Goal: Task Accomplishment & Management: Manage account settings

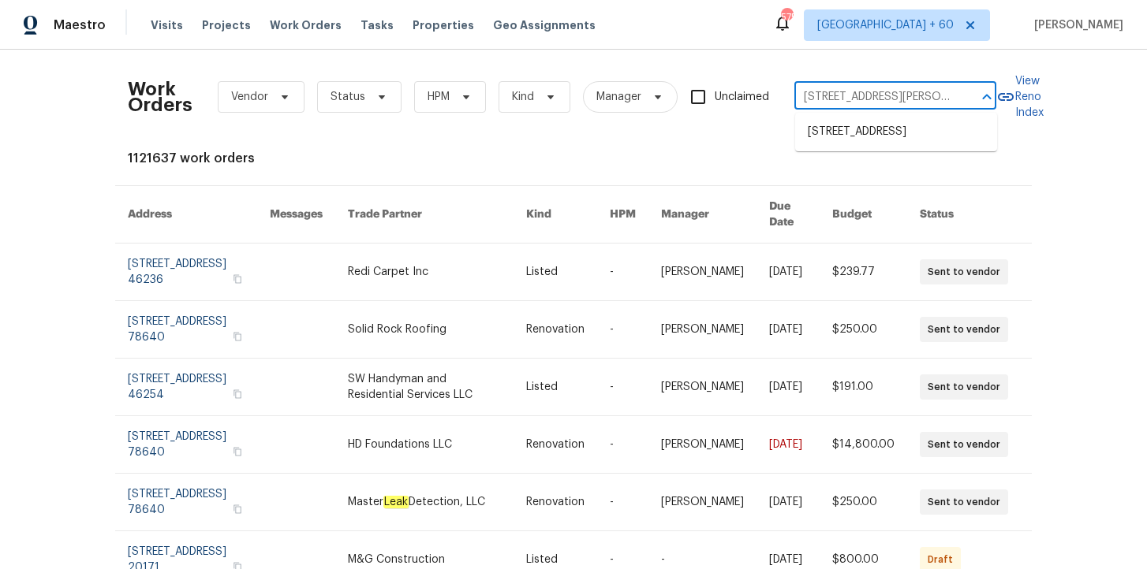
scroll to position [0, 64]
click at [904, 131] on li "8705 W MacKenzie Dr, Phoenix, AZ 85037" at bounding box center [896, 132] width 202 height 26
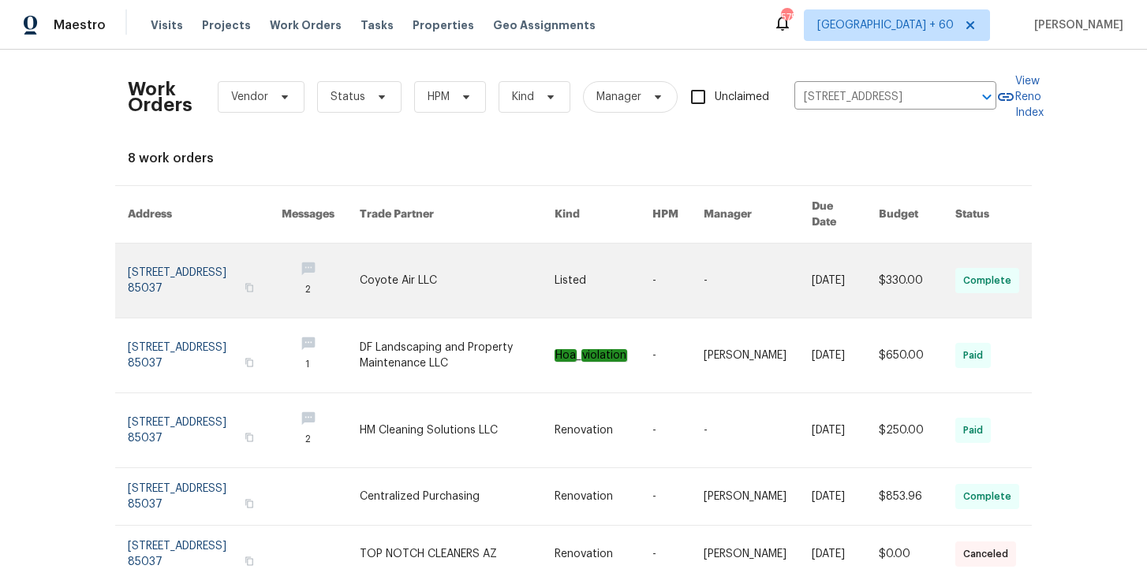
click at [159, 255] on link at bounding box center [205, 281] width 154 height 74
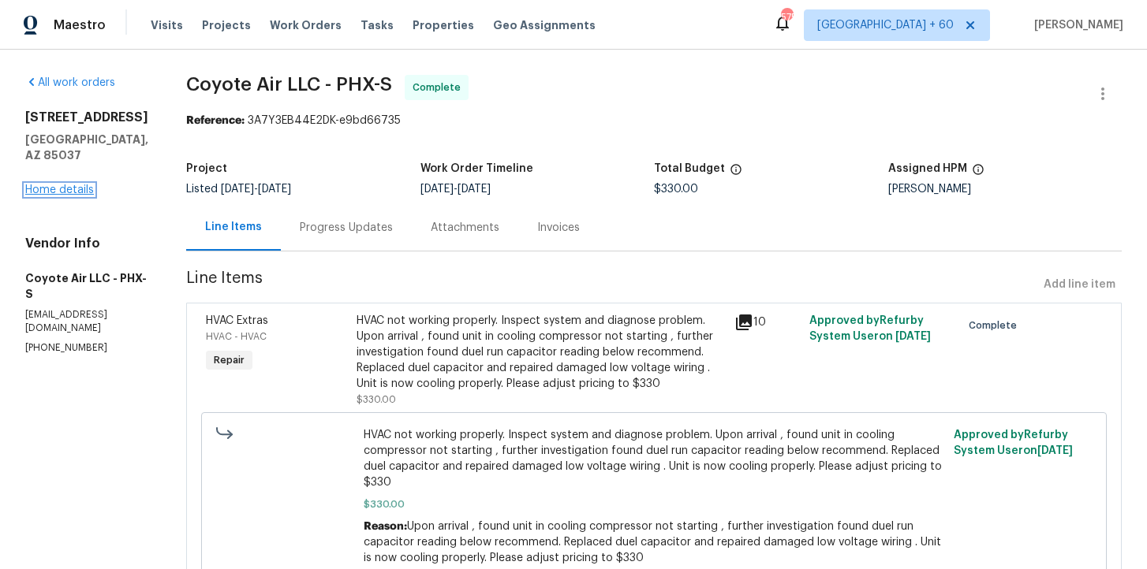
click at [74, 190] on link "Home details" at bounding box center [59, 190] width 69 height 11
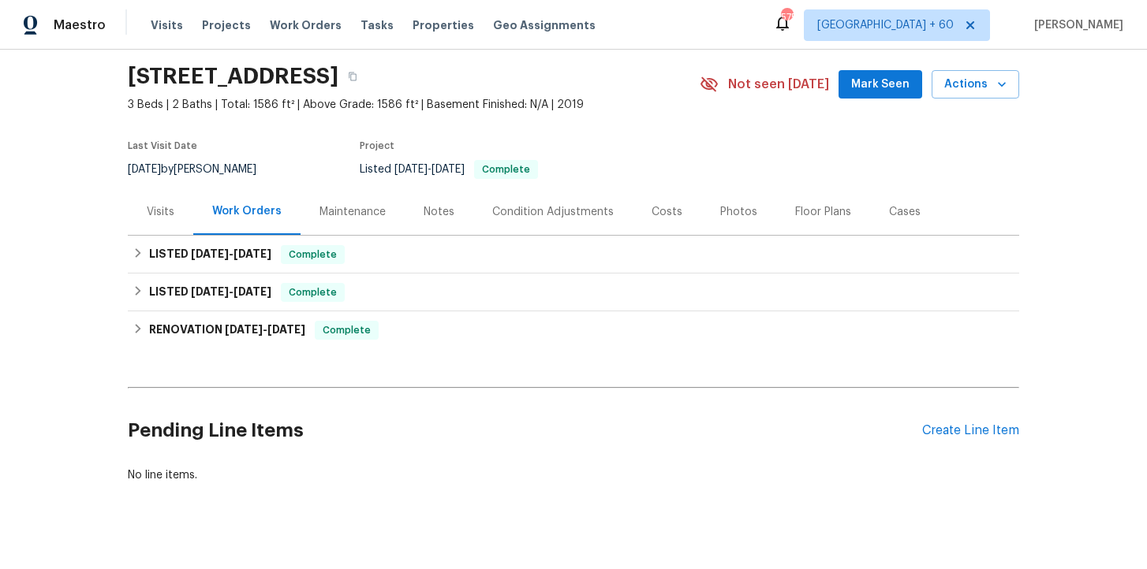
scroll to position [72, 0]
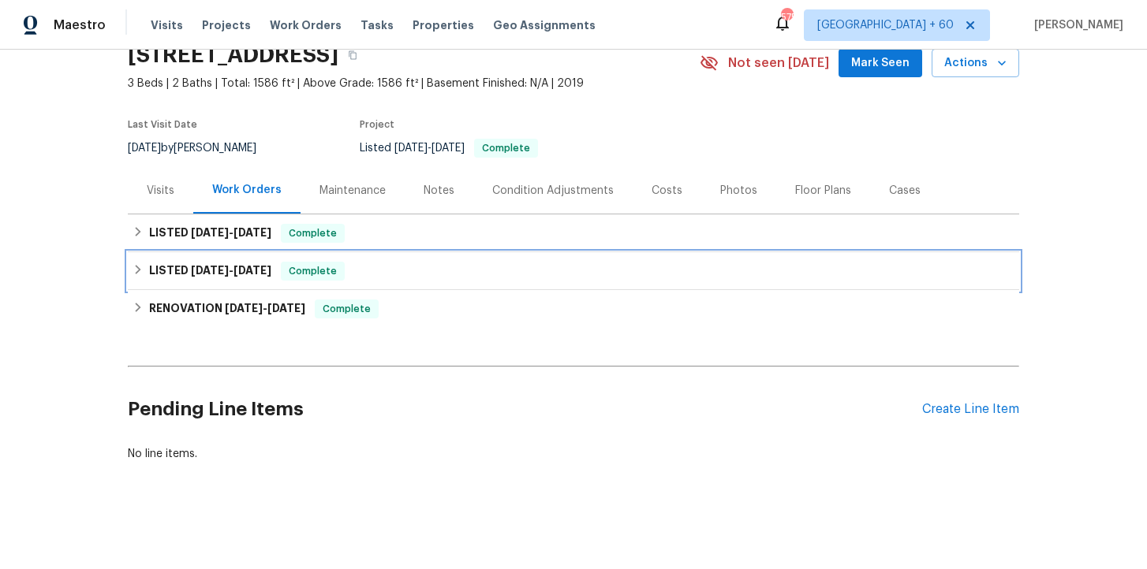
click at [452, 275] on div "LISTED [DATE] - [DATE] Complete" at bounding box center [573, 271] width 882 height 19
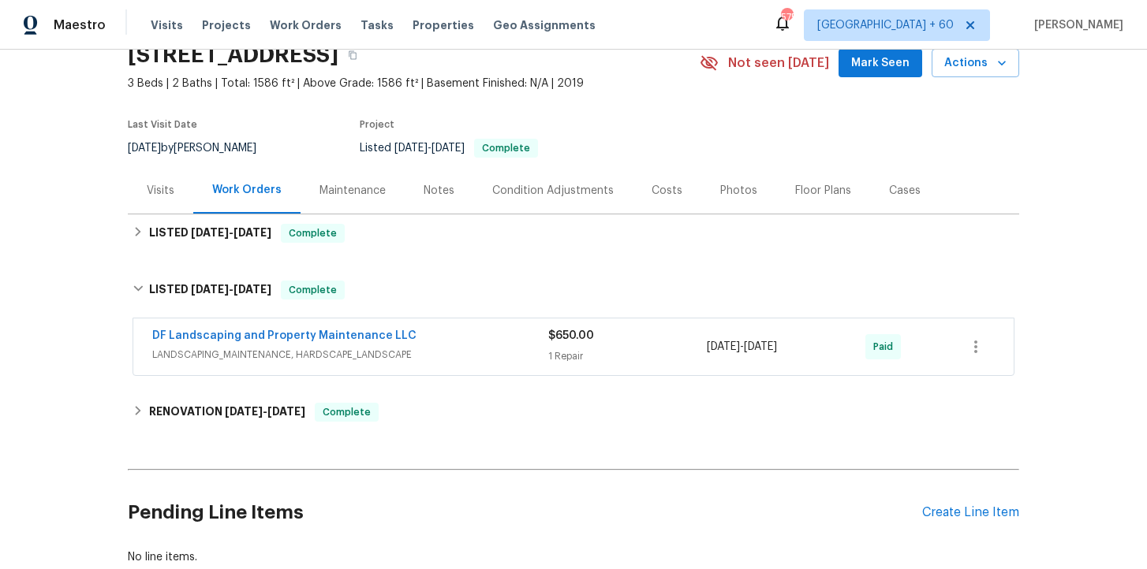
click at [470, 353] on span "LANDSCAPING_MAINTENANCE, HARDSCAPE_LANDSCAPE" at bounding box center [350, 355] width 396 height 16
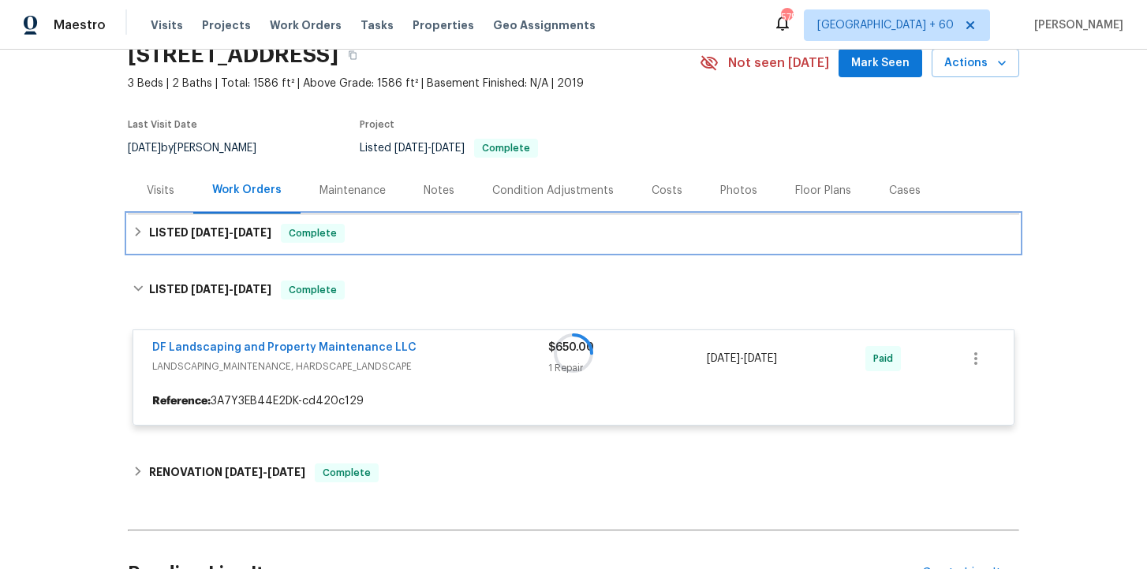
click at [435, 230] on div "LISTED 9/19/25 - 9/23/25 Complete" at bounding box center [573, 233] width 882 height 19
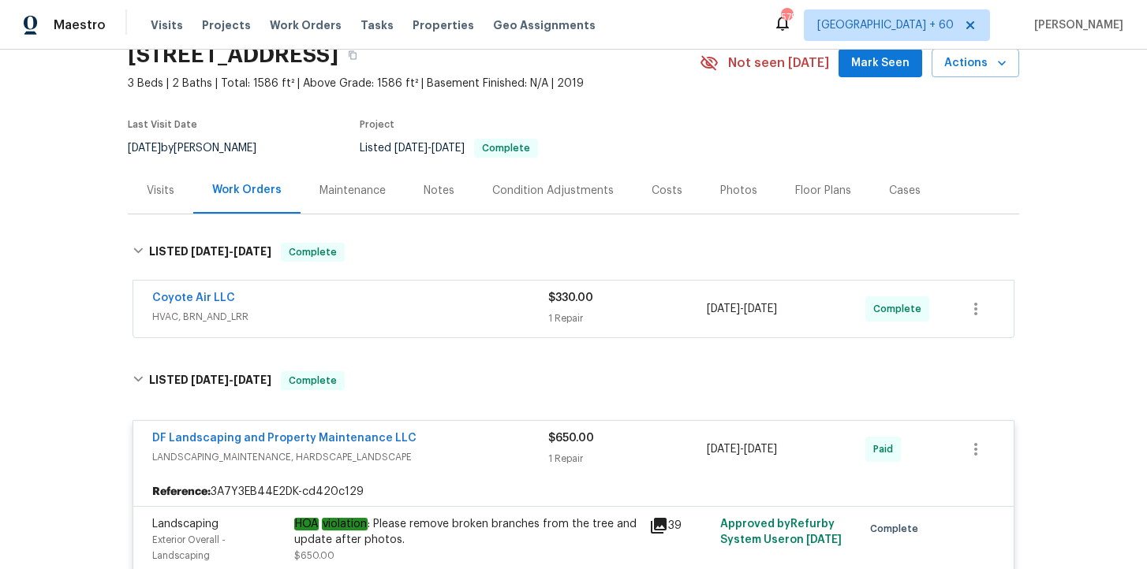
click at [455, 328] on div "Coyote Air LLC HVAC, BRN_AND_LRR $330.00 1 Repair 9/19/2025 - 9/23/2025 Complete" at bounding box center [573, 309] width 880 height 57
click at [453, 319] on span "HVAC, BRN_AND_LRR" at bounding box center [350, 317] width 396 height 16
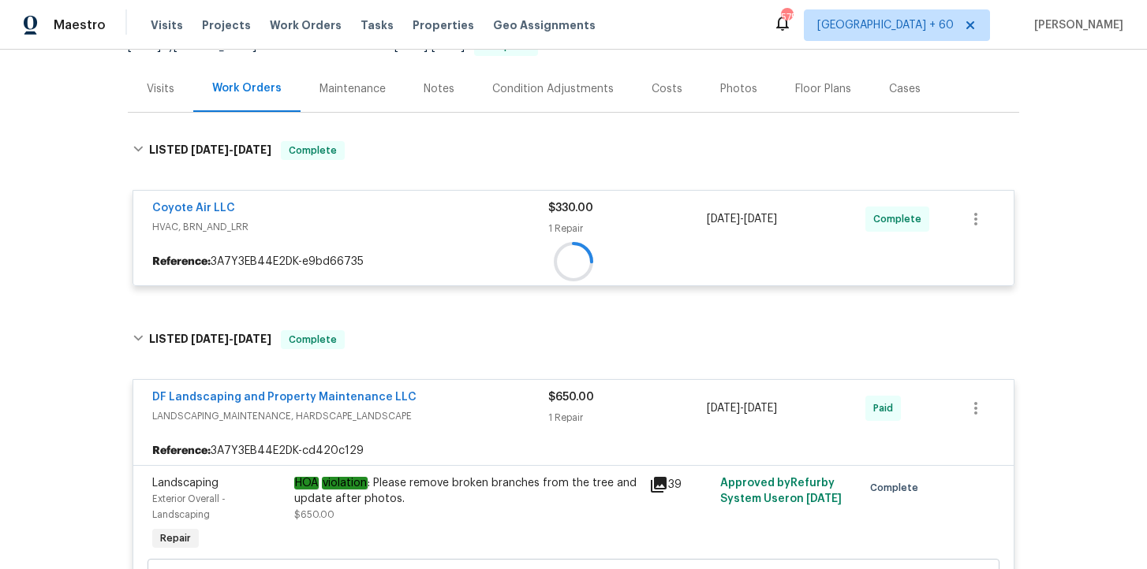
scroll to position [279, 0]
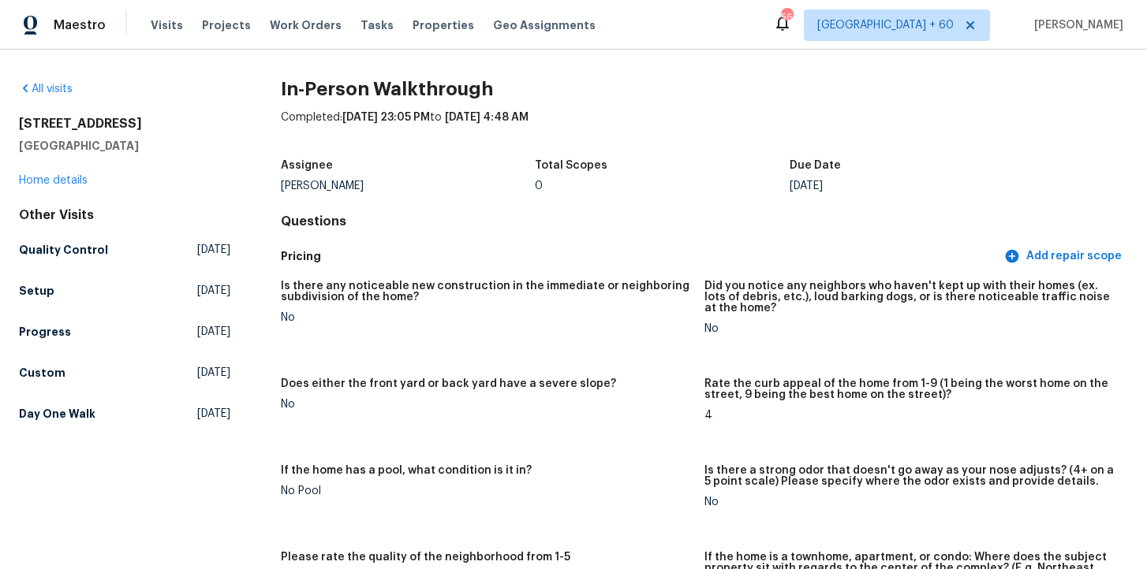
click at [45, 77] on div "All visits 12406 W Rosewood Dr El Mirage, AZ 85335 Home details Other Visits Qu…" at bounding box center [573, 310] width 1147 height 520
click at [53, 86] on link "All visits" at bounding box center [46, 89] width 54 height 11
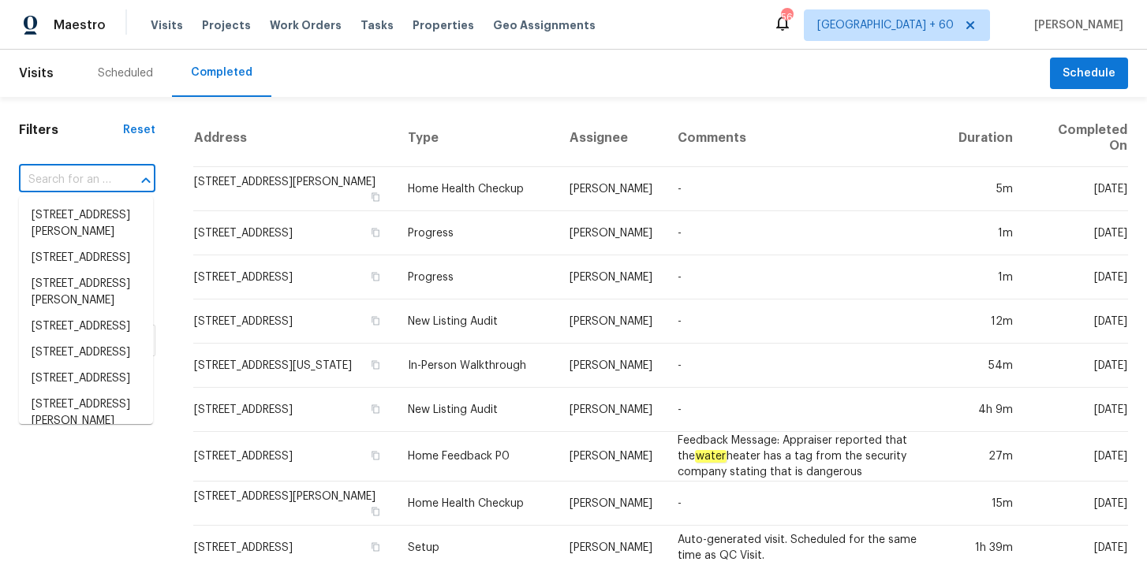
click at [95, 184] on input "text" at bounding box center [65, 180] width 92 height 24
paste input "[STREET_ADDRESS]"
type input "[STREET_ADDRESS]"
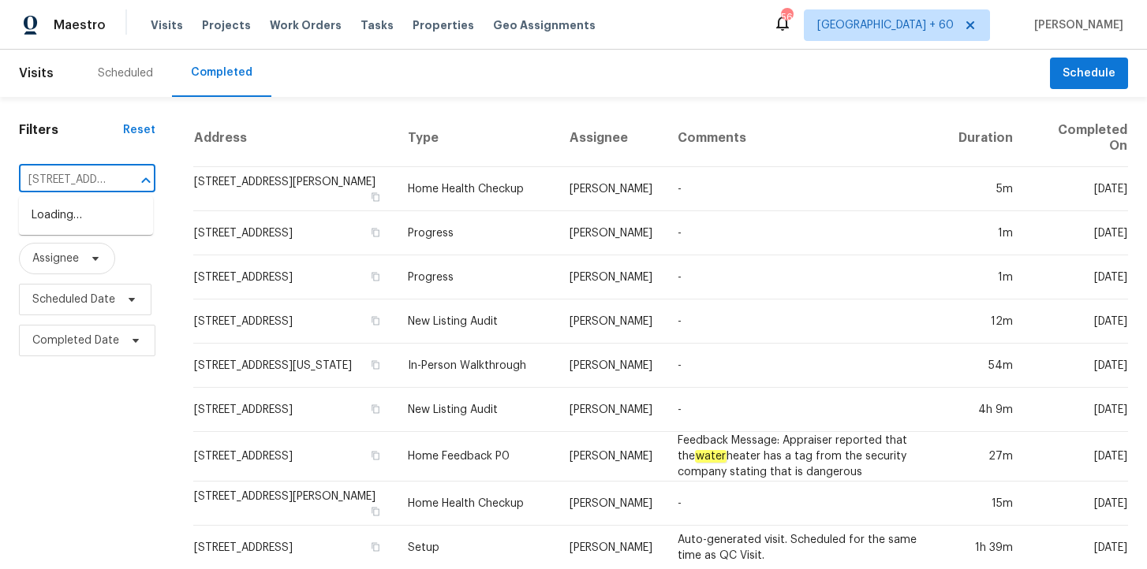
scroll to position [0, 140]
click at [105, 222] on li "[STREET_ADDRESS]" at bounding box center [86, 216] width 134 height 26
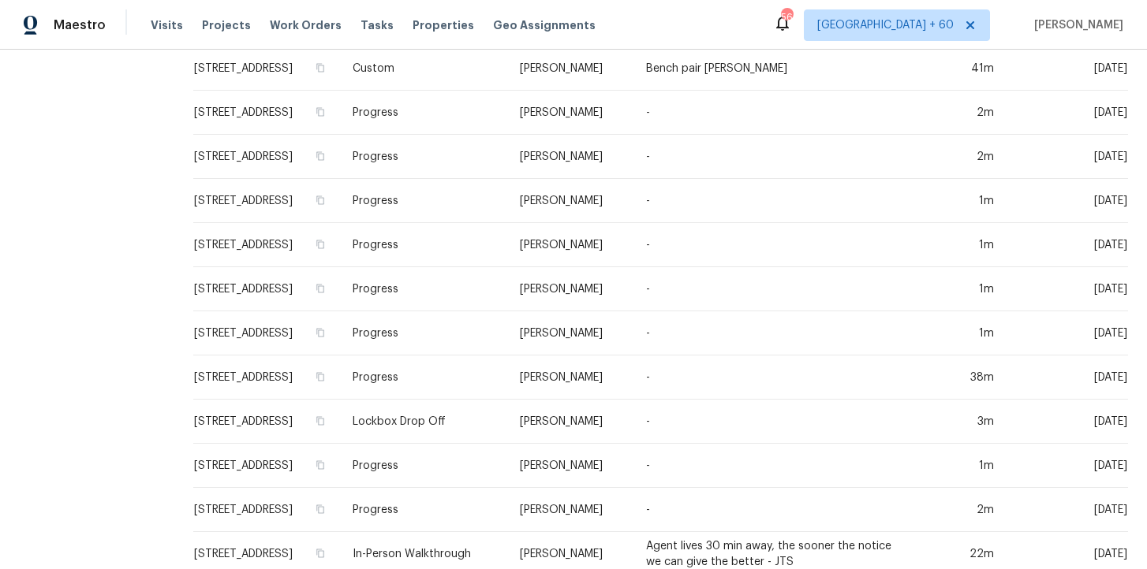
scroll to position [430, 0]
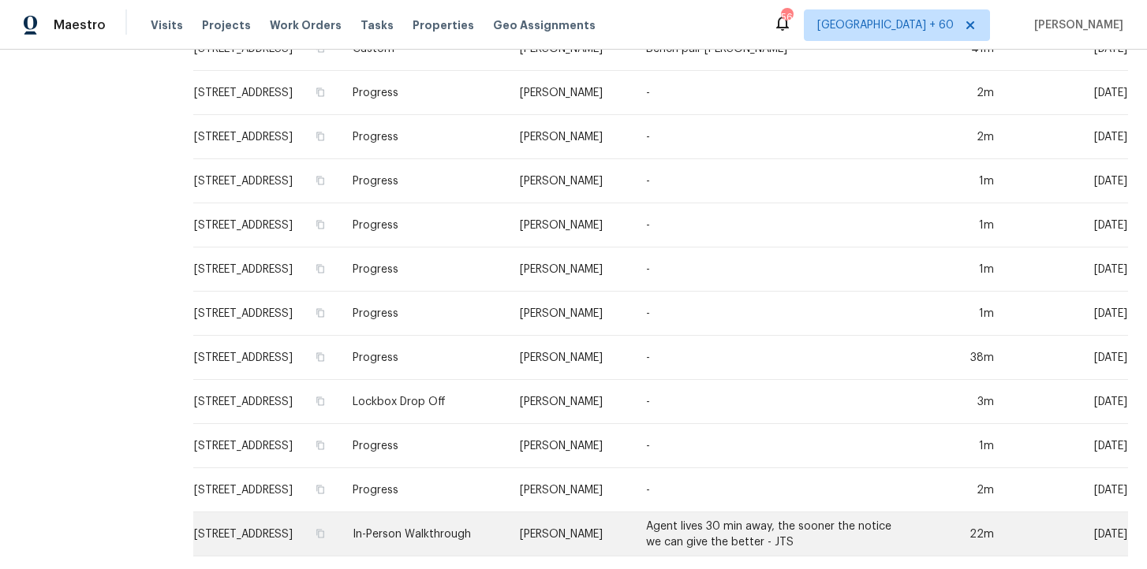
click at [430, 532] on td "In-Person Walkthrough" at bounding box center [423, 535] width 167 height 44
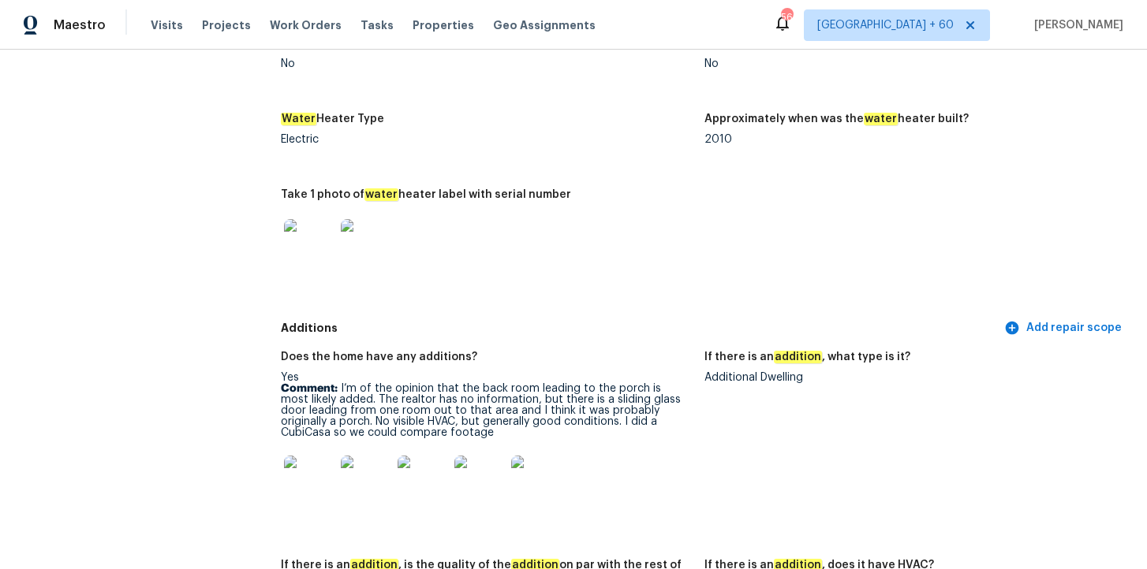
scroll to position [2796, 0]
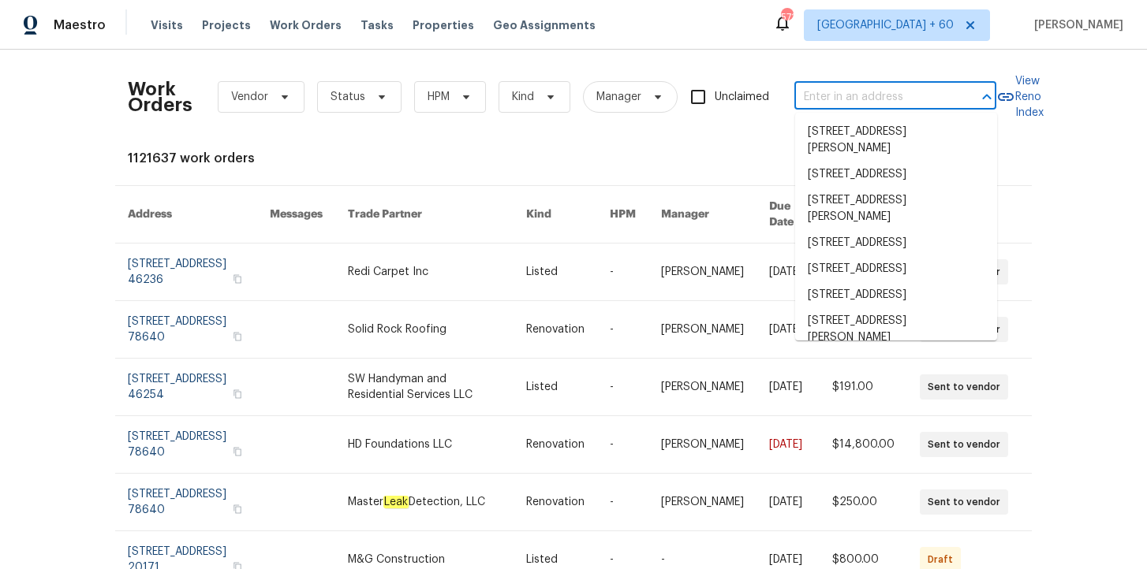
click at [863, 90] on input "text" at bounding box center [873, 97] width 158 height 24
type input "[STREET_ADDRESS]"
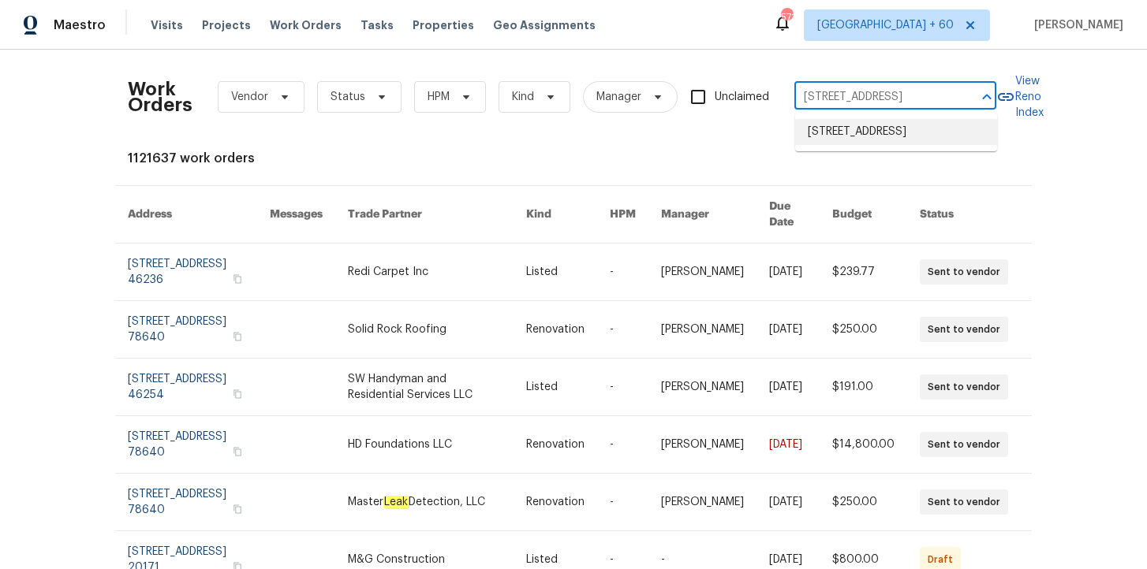
click at [870, 138] on li "[STREET_ADDRESS]" at bounding box center [896, 132] width 202 height 26
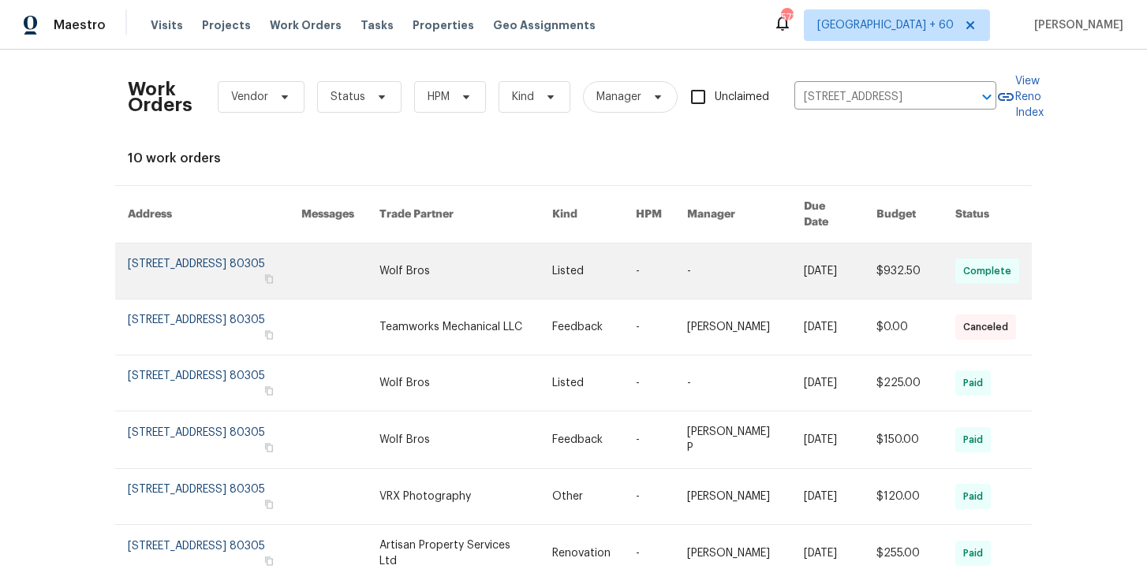
click at [207, 270] on link at bounding box center [214, 271] width 173 height 55
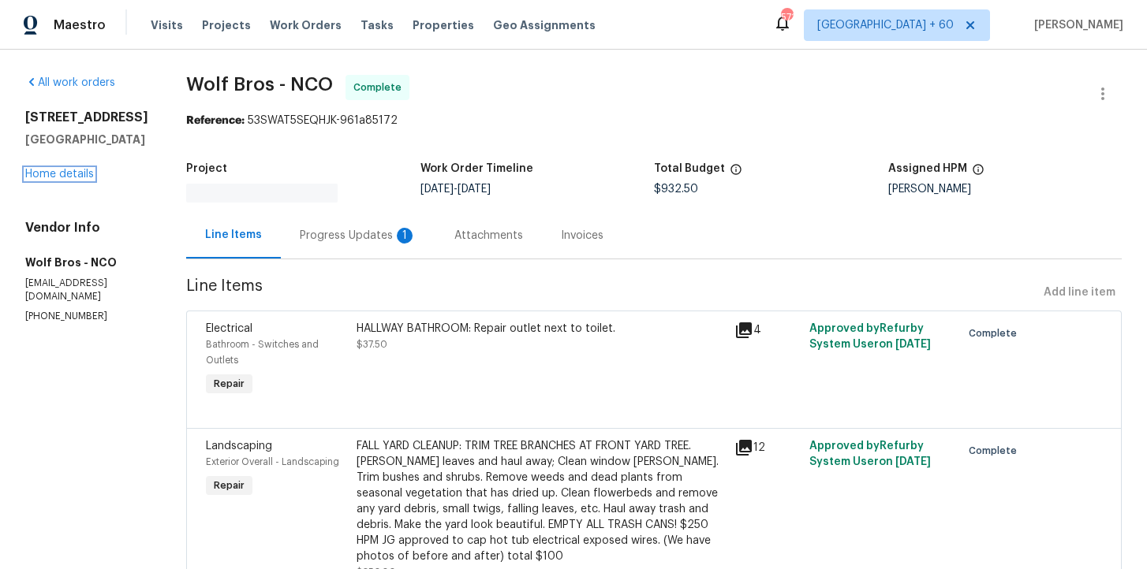
click at [73, 174] on link "Home details" at bounding box center [59, 174] width 69 height 11
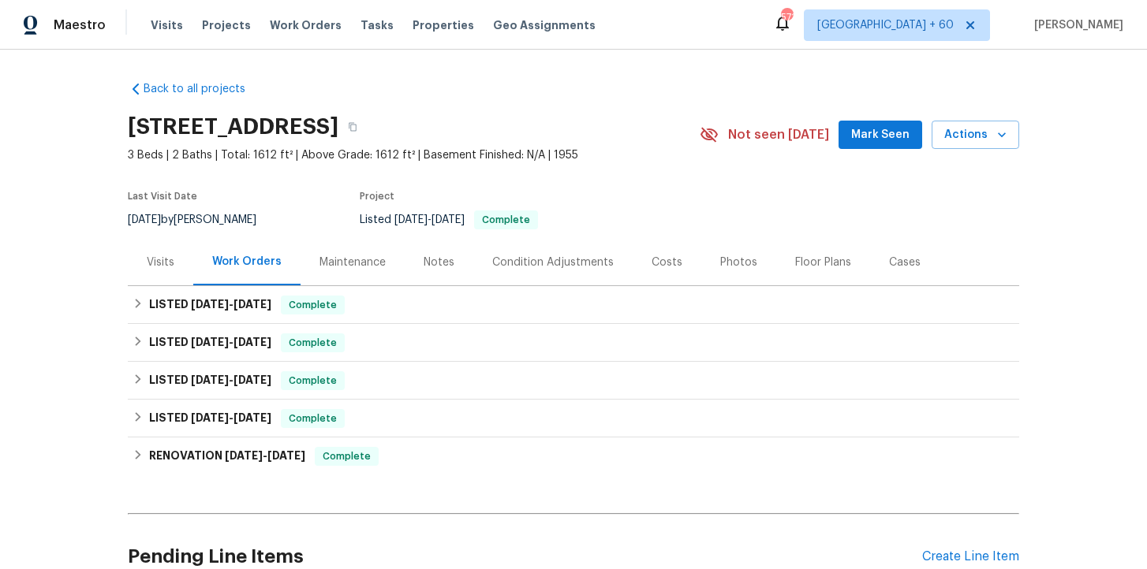
scroll to position [43, 0]
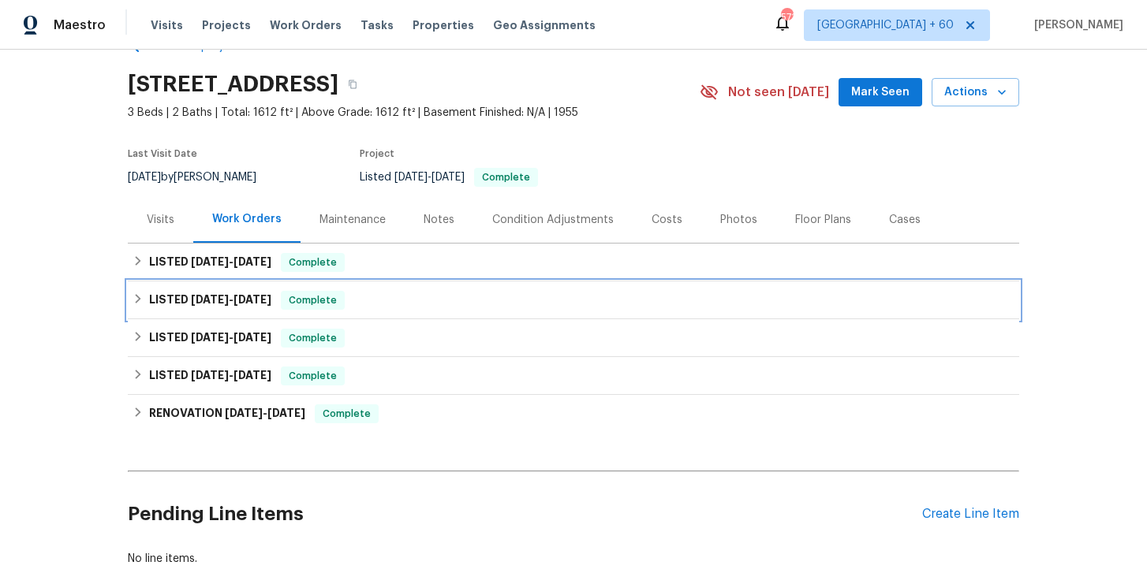
click at [446, 297] on div "LISTED [DATE] - [DATE] Complete" at bounding box center [573, 300] width 882 height 19
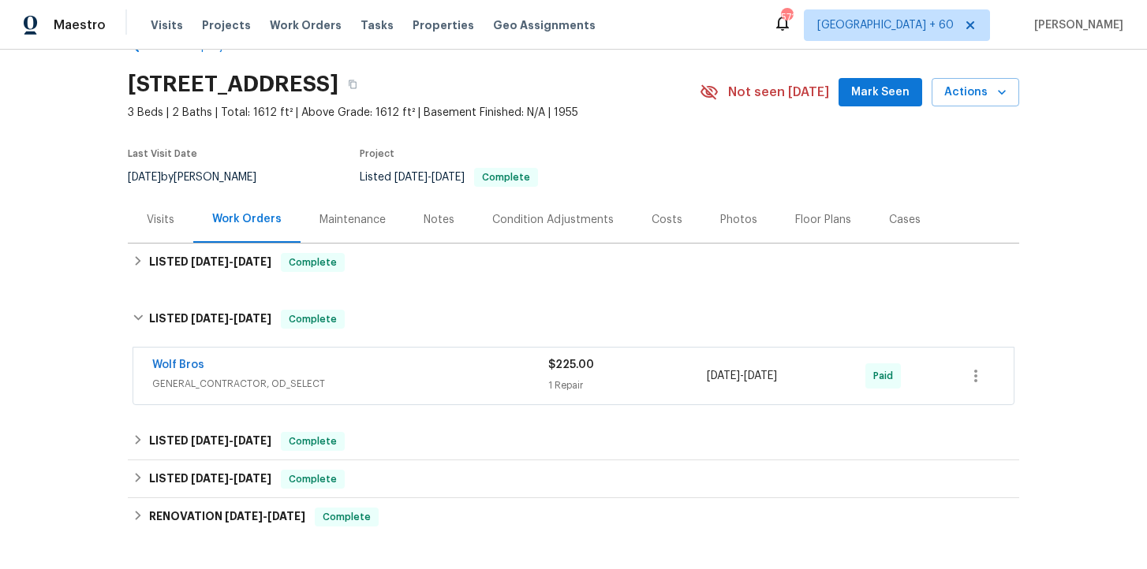
click at [453, 372] on div "Wolf Bros" at bounding box center [350, 366] width 396 height 19
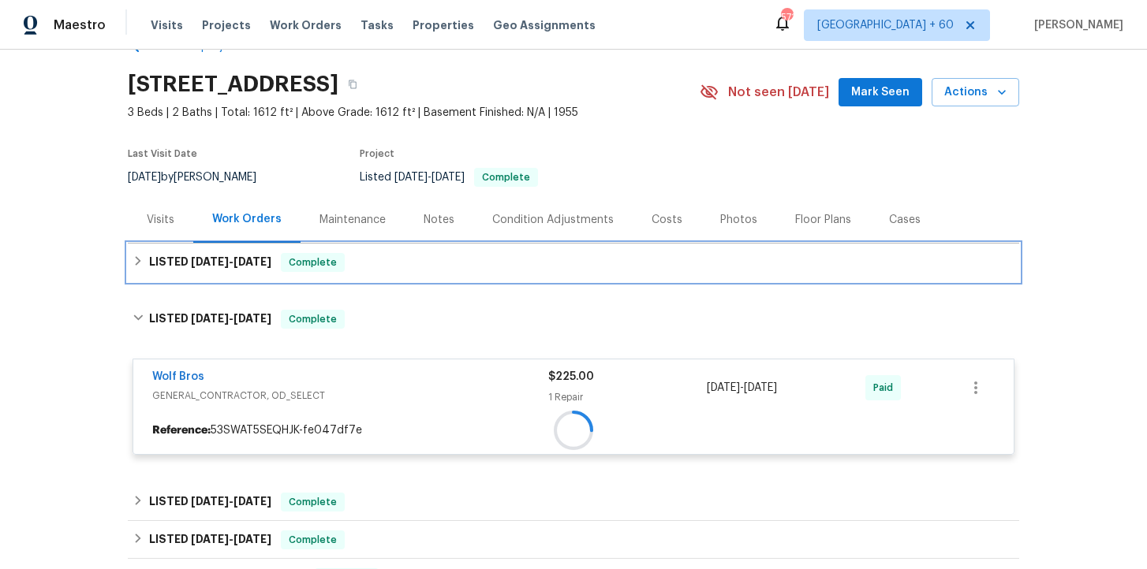
click at [435, 257] on div "LISTED [DATE] - [DATE] Complete" at bounding box center [573, 262] width 882 height 19
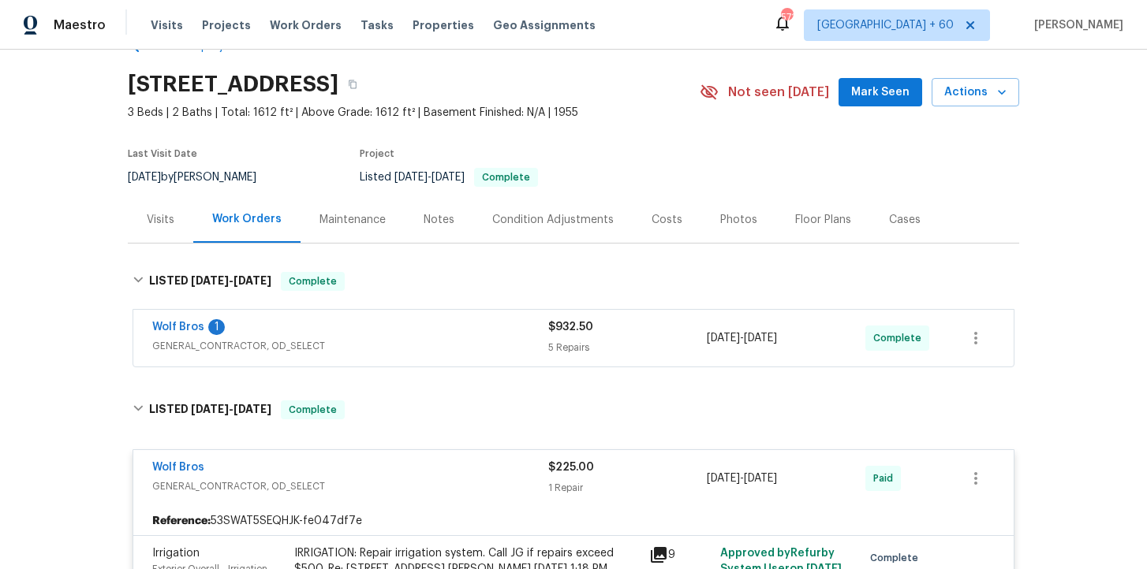
click at [453, 330] on div "Wolf Bros 1" at bounding box center [350, 328] width 396 height 19
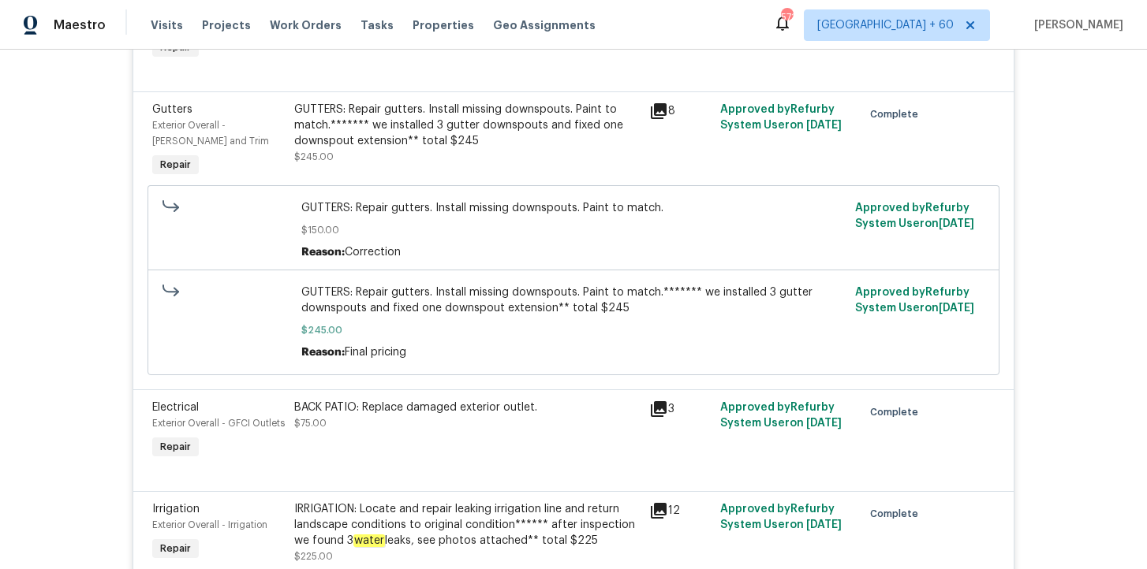
scroll to position [507, 0]
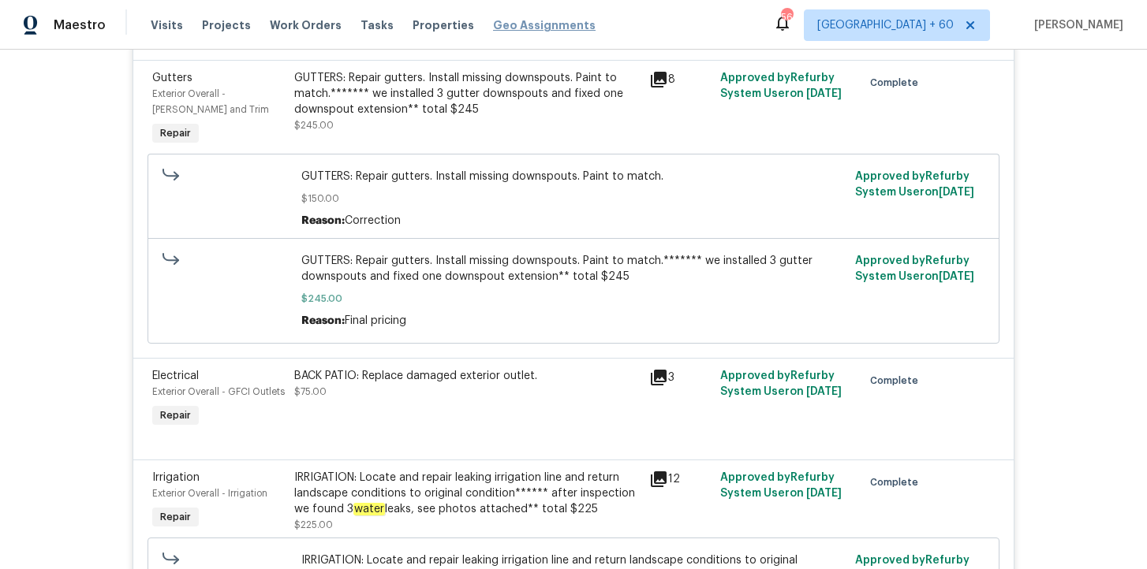
drag, startPoint x: 297, startPoint y: 25, endPoint x: 542, endPoint y: 32, distance: 244.5
click at [297, 25] on span "Work Orders" at bounding box center [306, 25] width 72 height 16
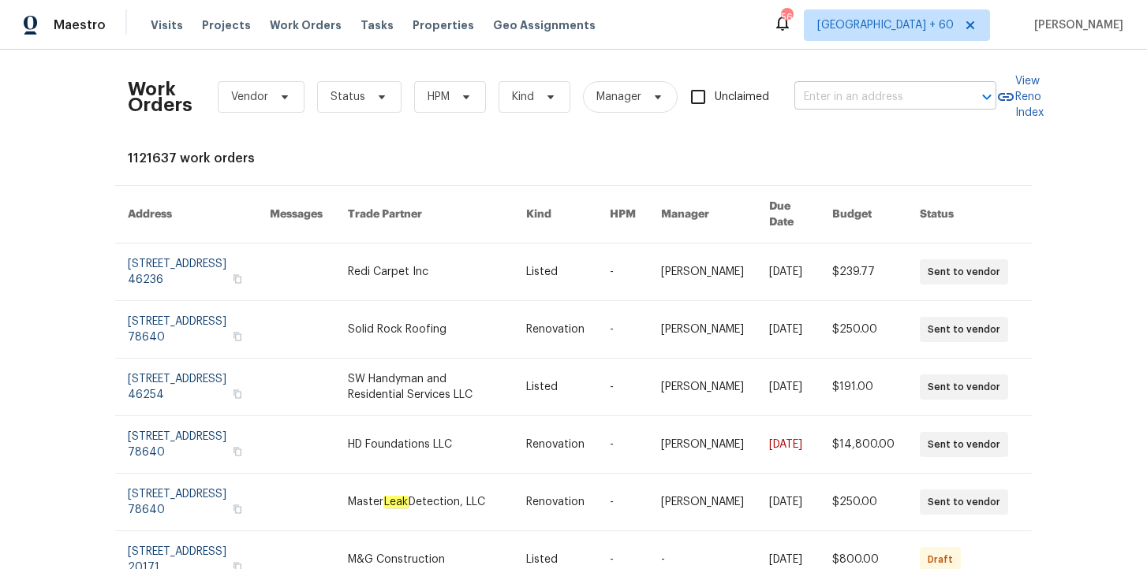
click at [830, 94] on input "text" at bounding box center [873, 97] width 158 height 24
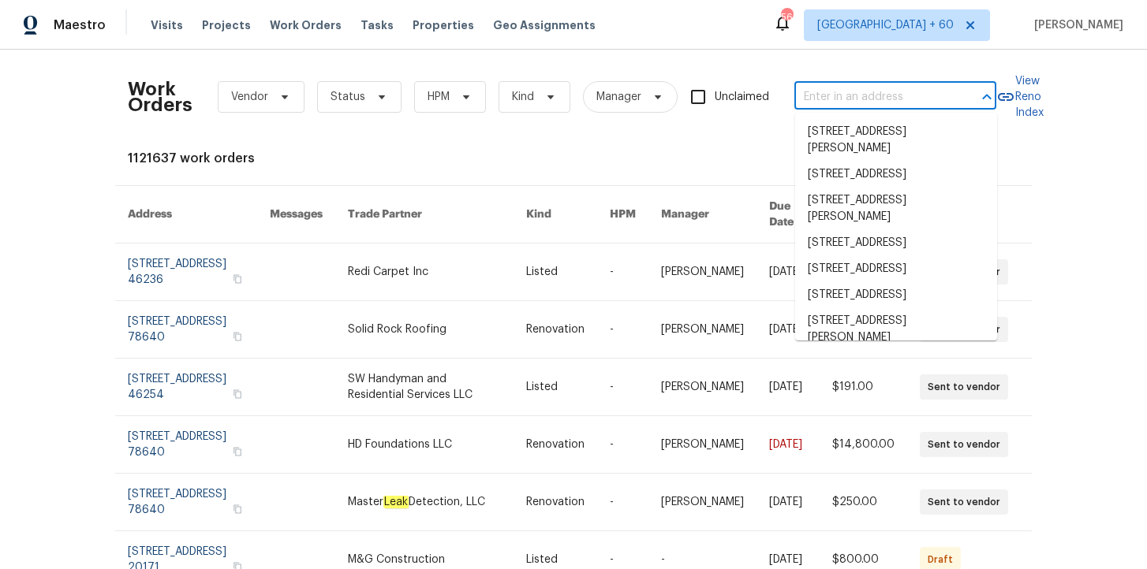
paste input "[STREET_ADDRESS][US_STATE]"
type input "[STREET_ADDRESS][US_STATE]"
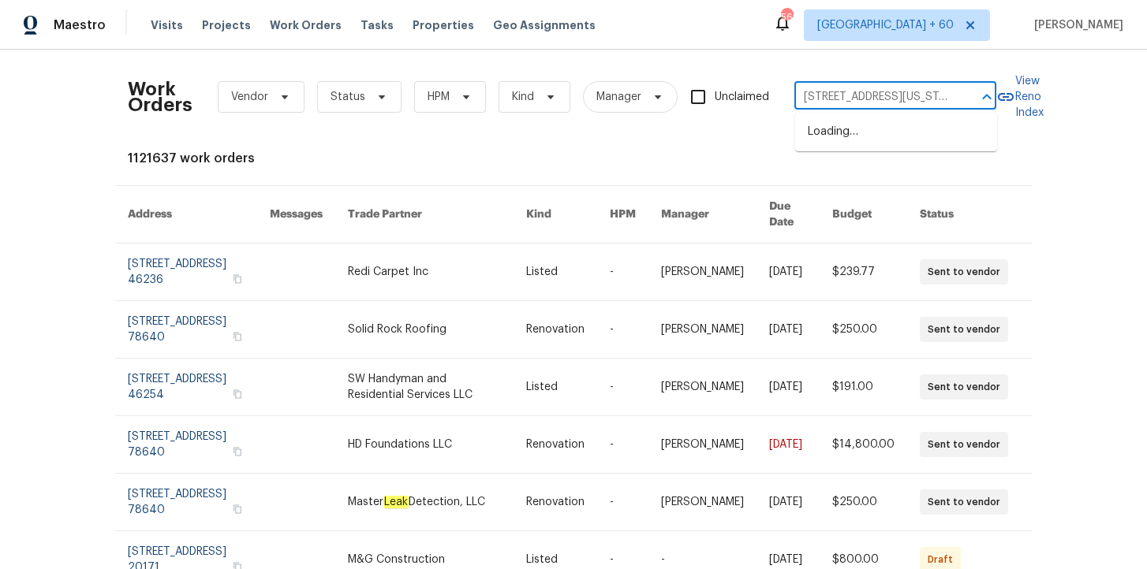
scroll to position [0, 51]
click at [852, 144] on li "[STREET_ADDRESS][US_STATE]" at bounding box center [896, 132] width 202 height 26
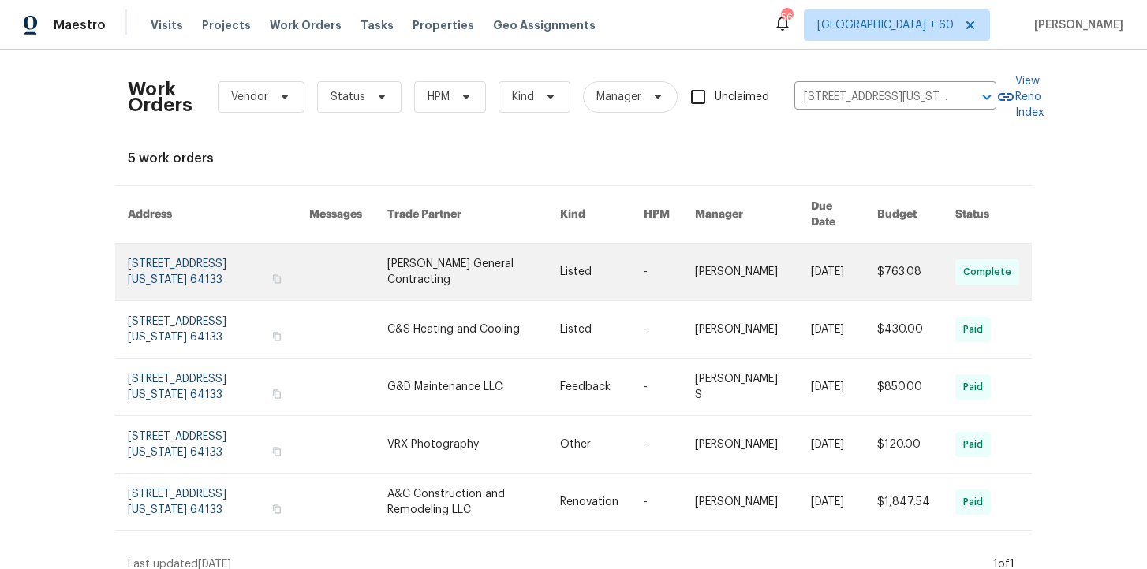
click at [218, 263] on link at bounding box center [218, 272] width 181 height 57
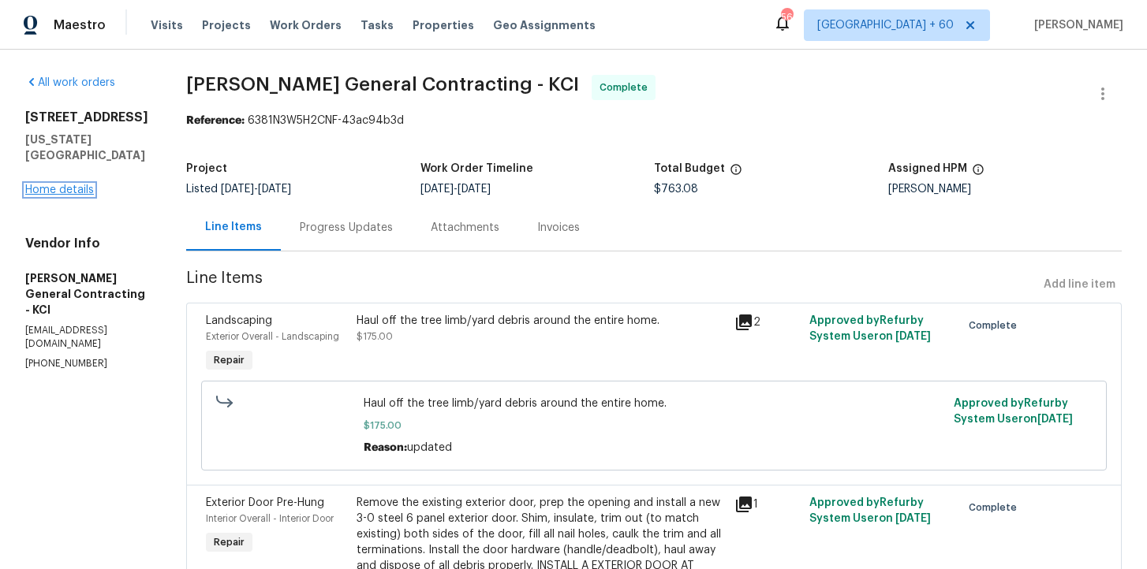
click at [77, 185] on link "Home details" at bounding box center [59, 190] width 69 height 11
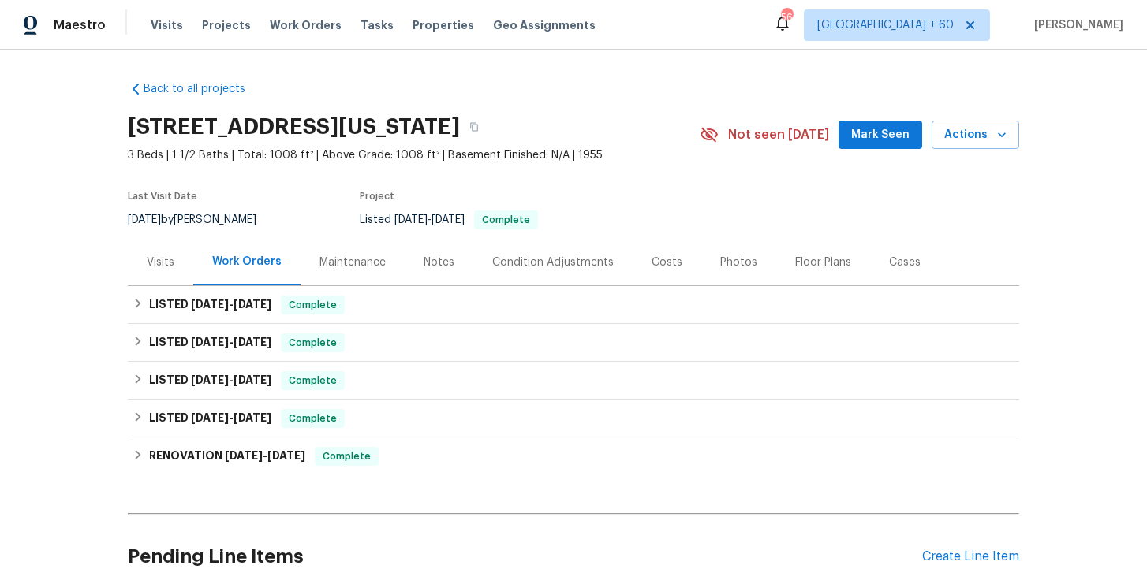
scroll to position [70, 0]
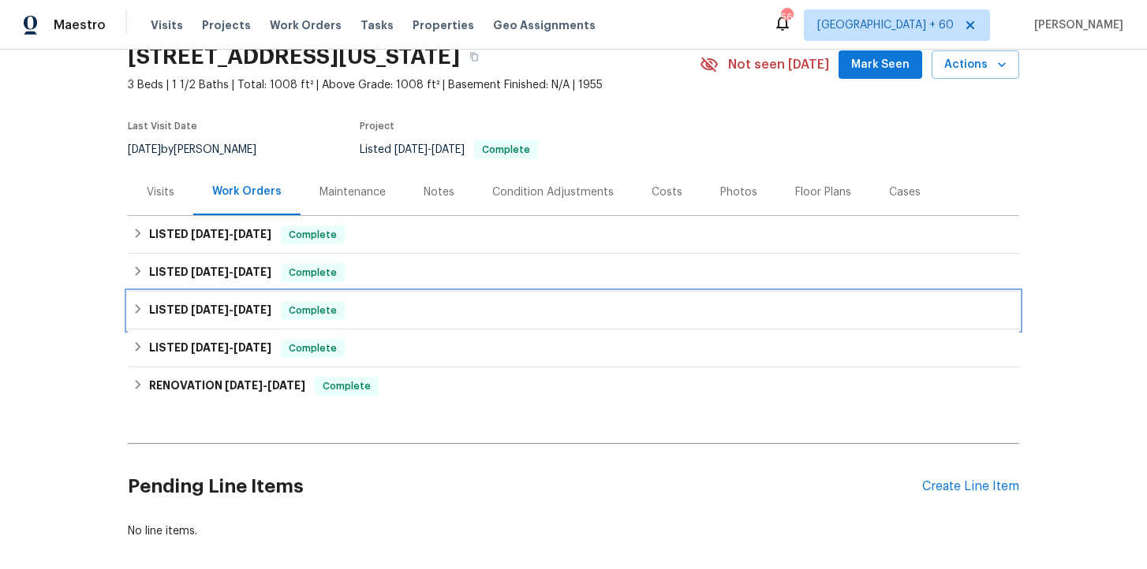
click at [377, 308] on div "LISTED [DATE] - [DATE] Complete" at bounding box center [573, 310] width 882 height 19
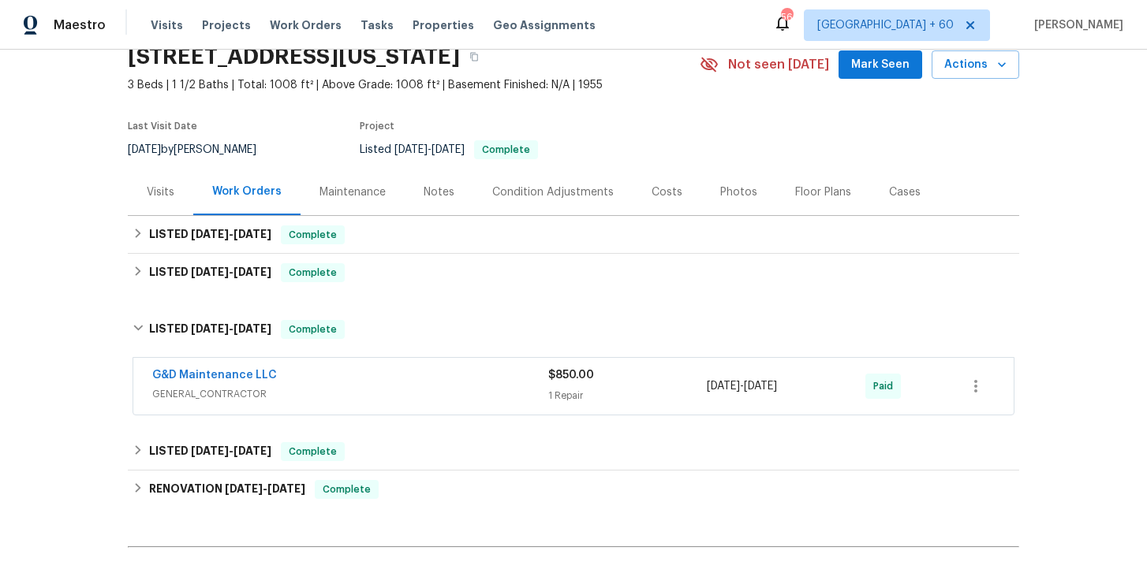
click at [427, 399] on span "GENERAL_CONTRACTOR" at bounding box center [350, 394] width 396 height 16
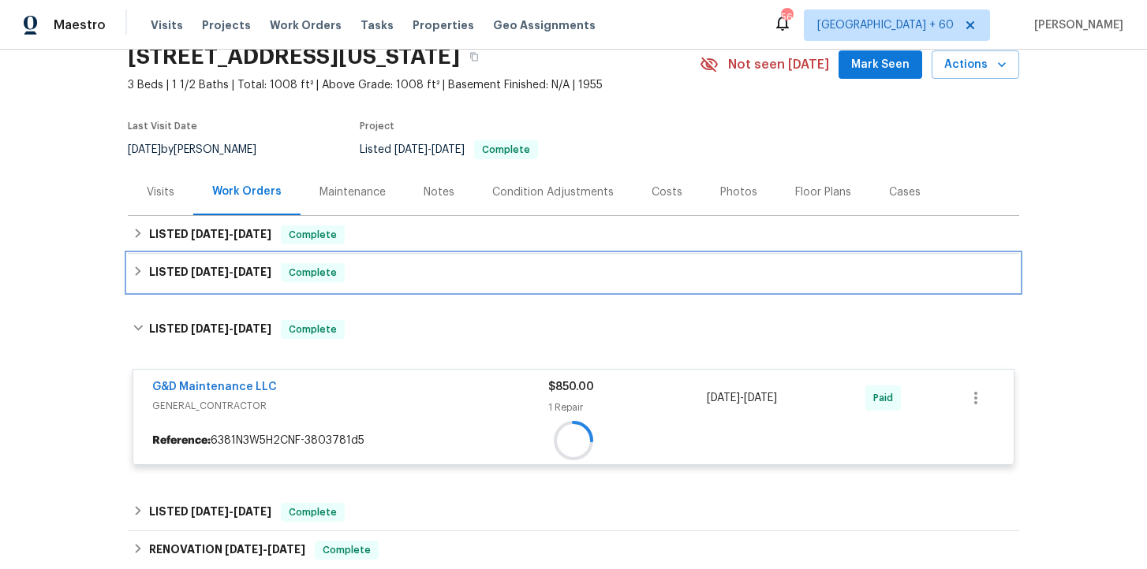
click at [405, 281] on div "LISTED [DATE] - [DATE] Complete" at bounding box center [573, 272] width 882 height 19
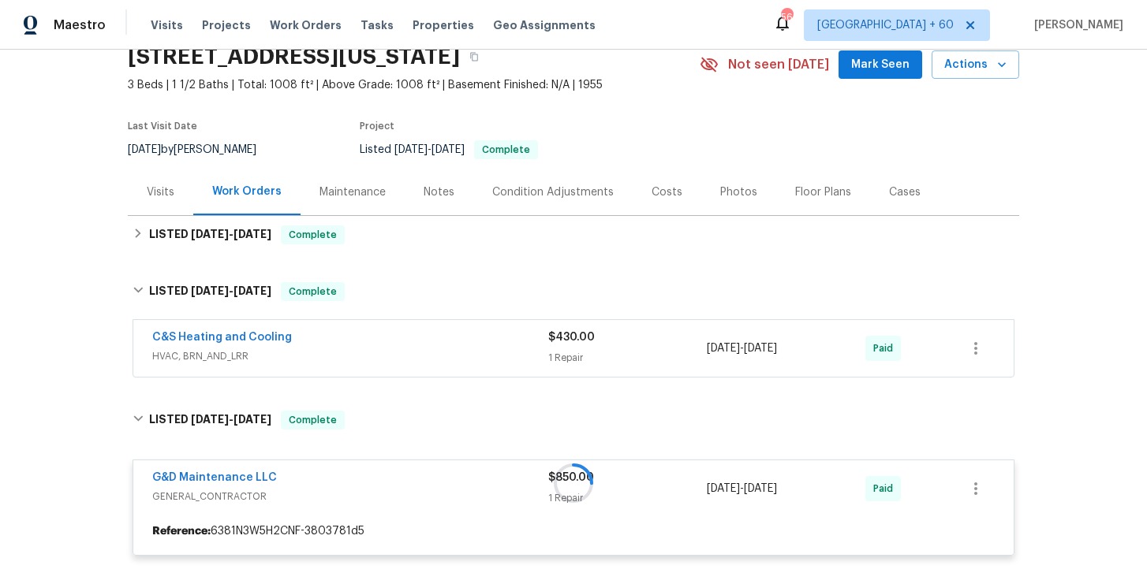
click at [433, 349] on span "HVAC, BRN_AND_LRR" at bounding box center [350, 357] width 396 height 16
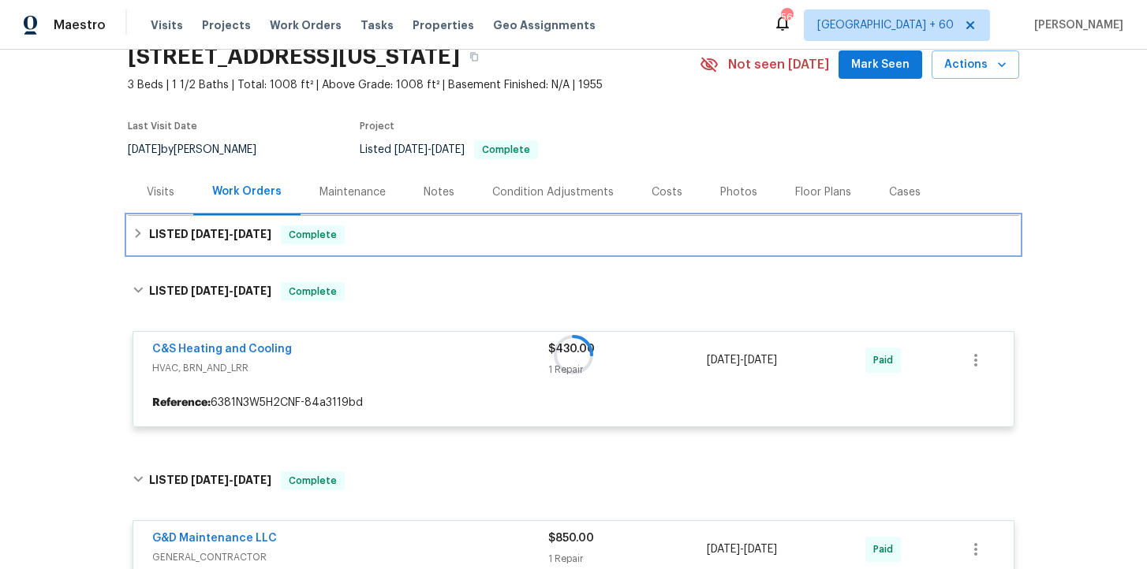
click at [409, 226] on div "LISTED [DATE] - [DATE] Complete" at bounding box center [573, 235] width 882 height 19
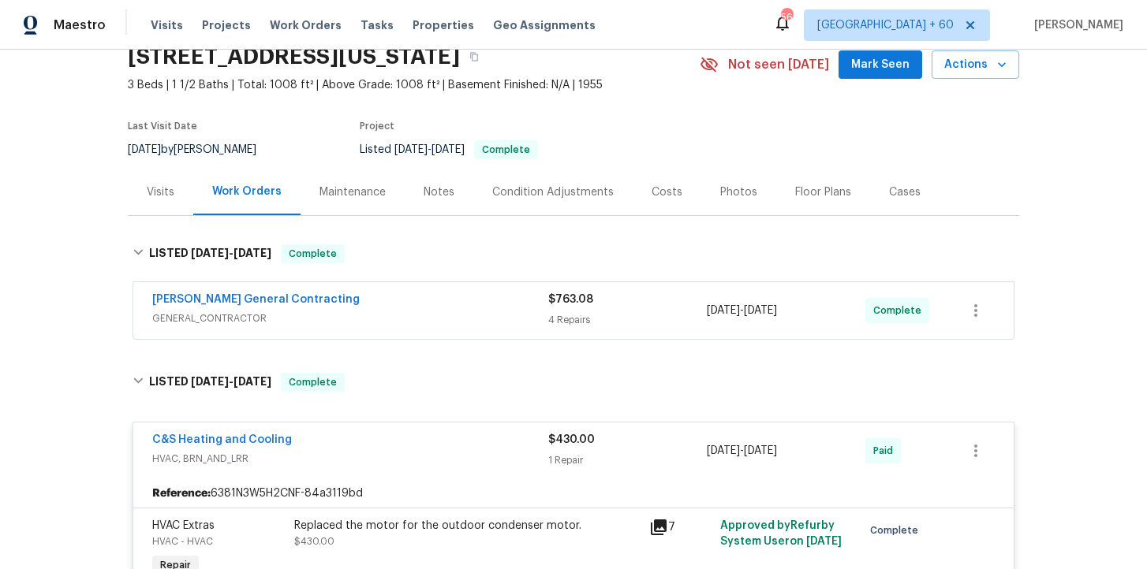
click at [434, 297] on div "[PERSON_NAME] General Contracting" at bounding box center [350, 301] width 396 height 19
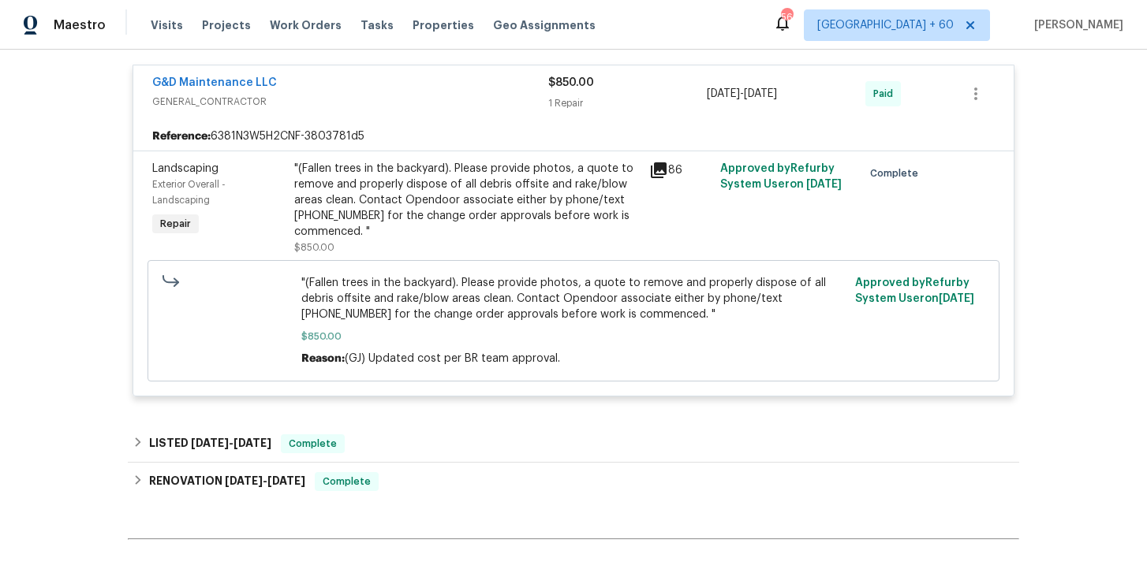
scroll to position [1845, 0]
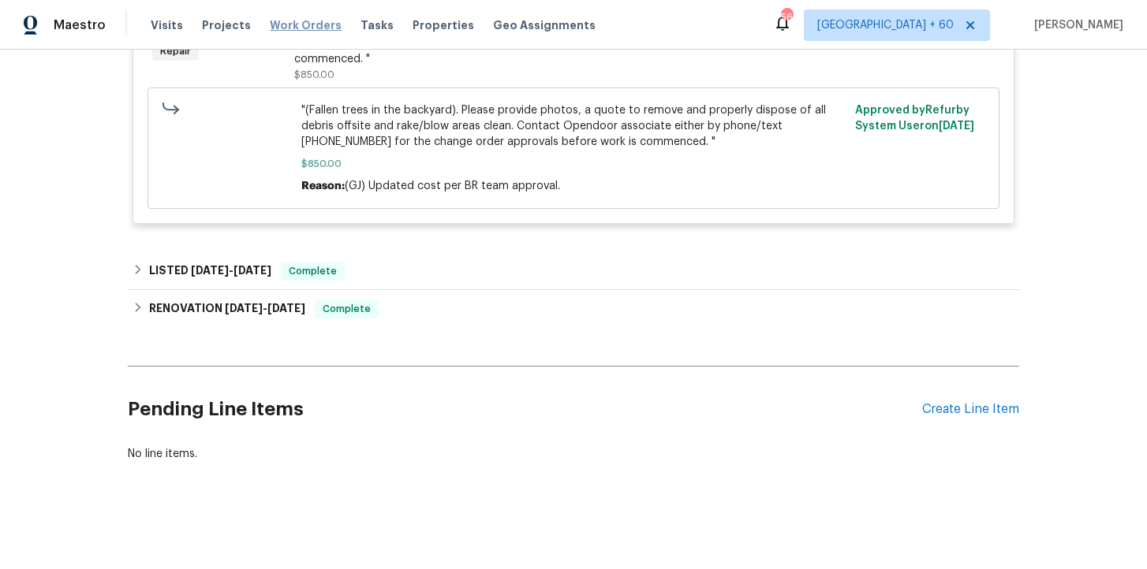
click at [315, 24] on span "Work Orders" at bounding box center [306, 25] width 72 height 16
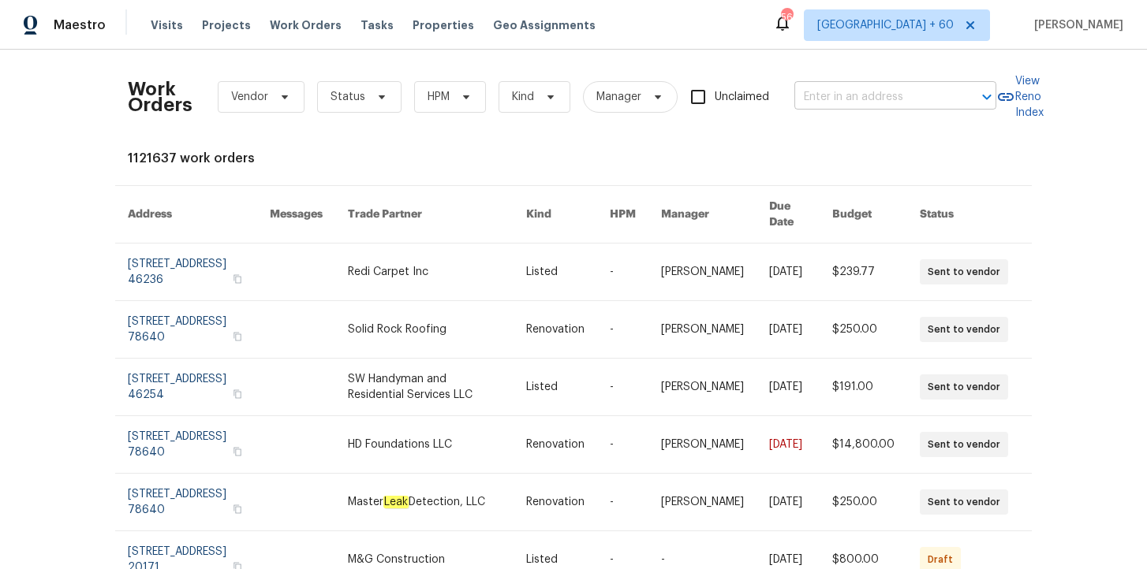
click at [841, 100] on input "text" at bounding box center [873, 97] width 158 height 24
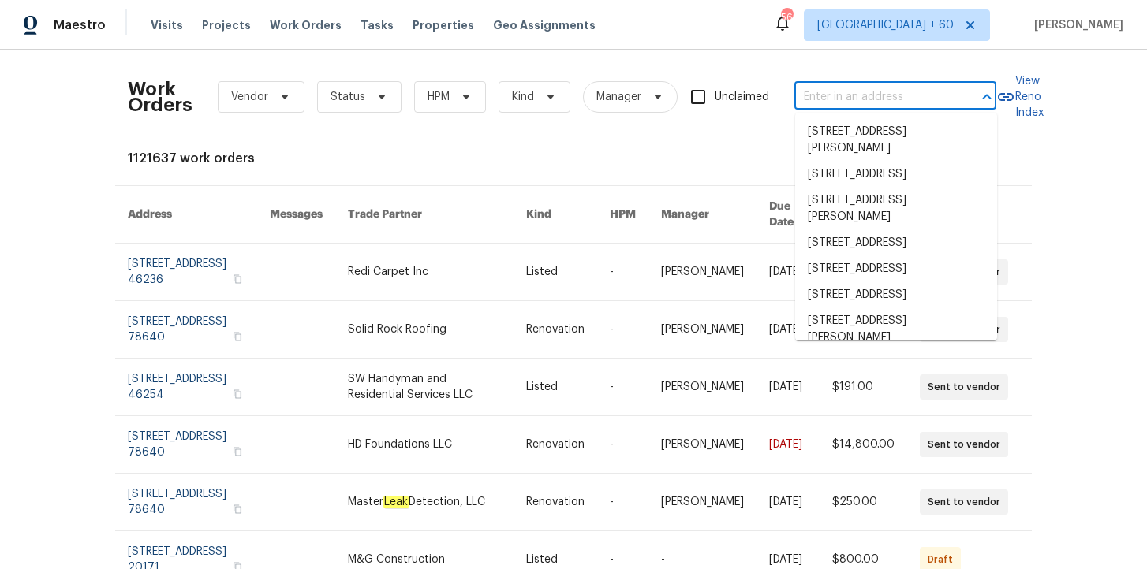
paste input "[STREET_ADDRESS]"
type input "[STREET_ADDRESS]"
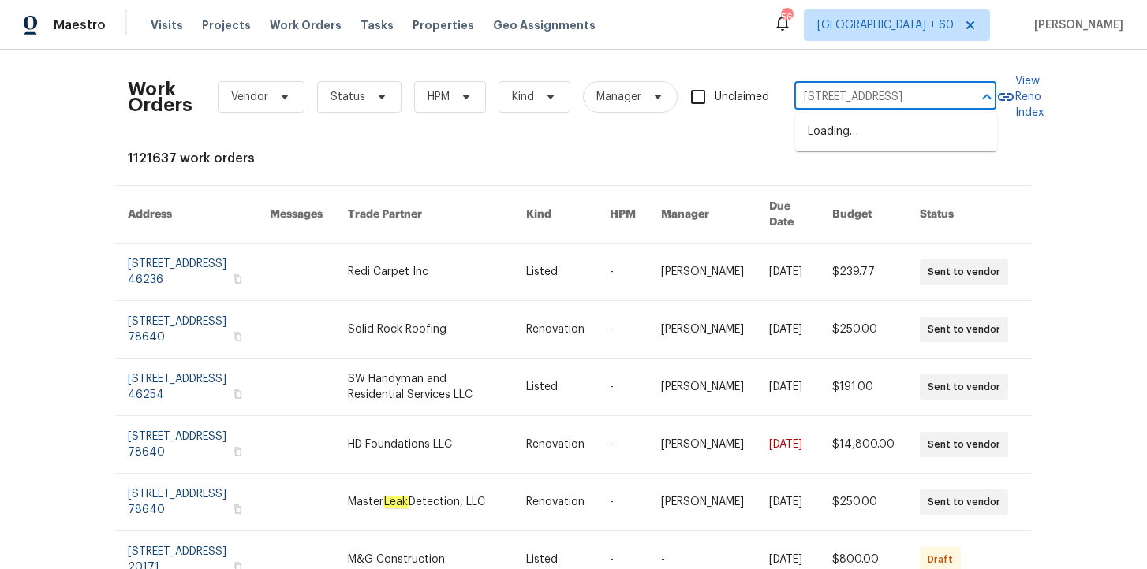
scroll to position [0, 73]
click at [861, 135] on li "[STREET_ADDRESS]" at bounding box center [896, 132] width 202 height 26
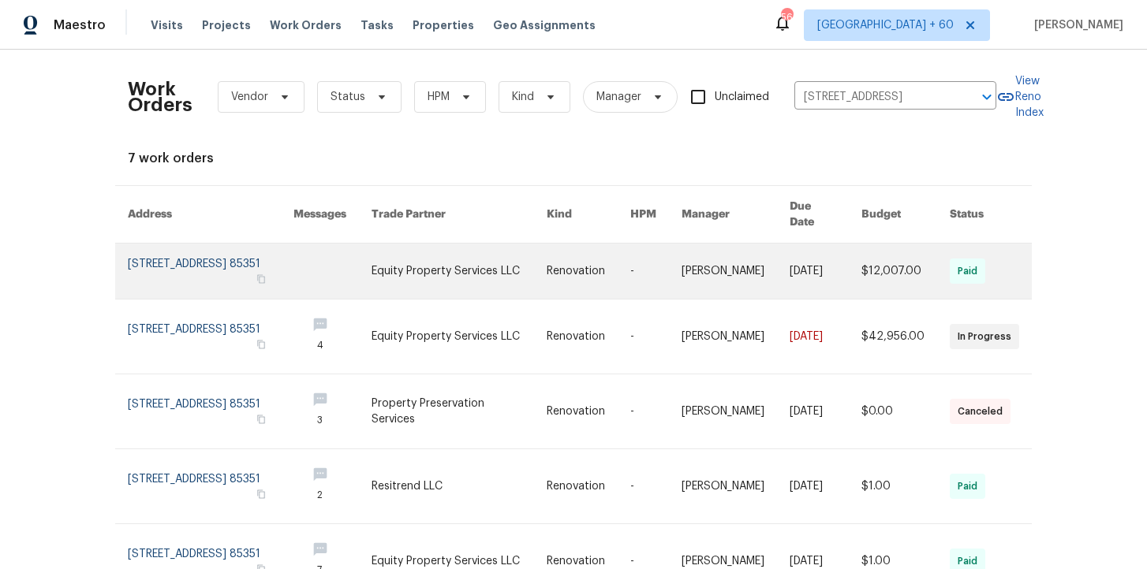
click at [239, 269] on link at bounding box center [211, 271] width 166 height 55
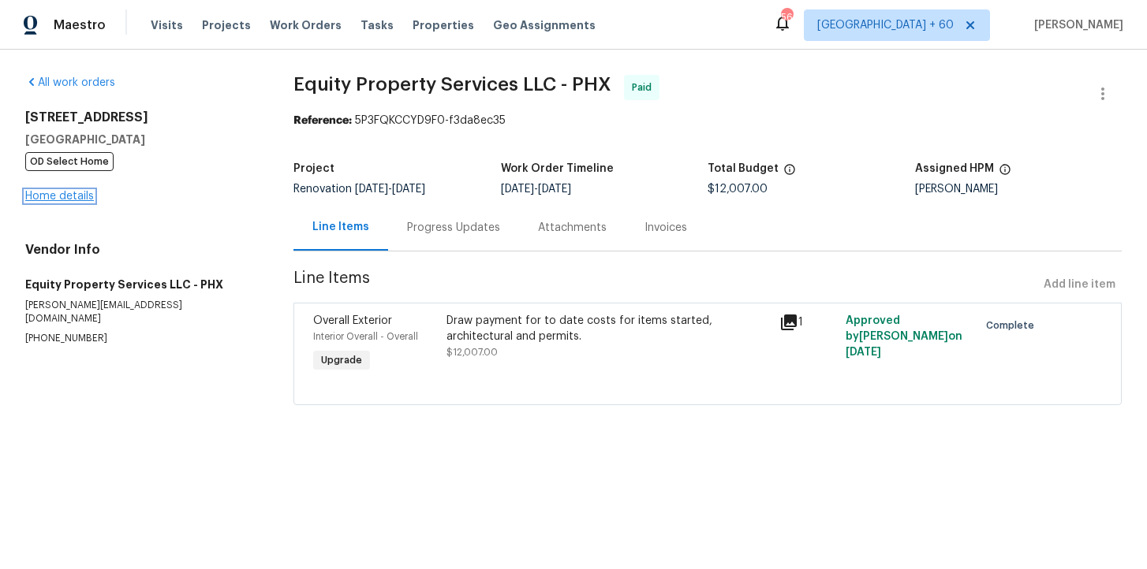
click at [62, 200] on link "Home details" at bounding box center [59, 196] width 69 height 11
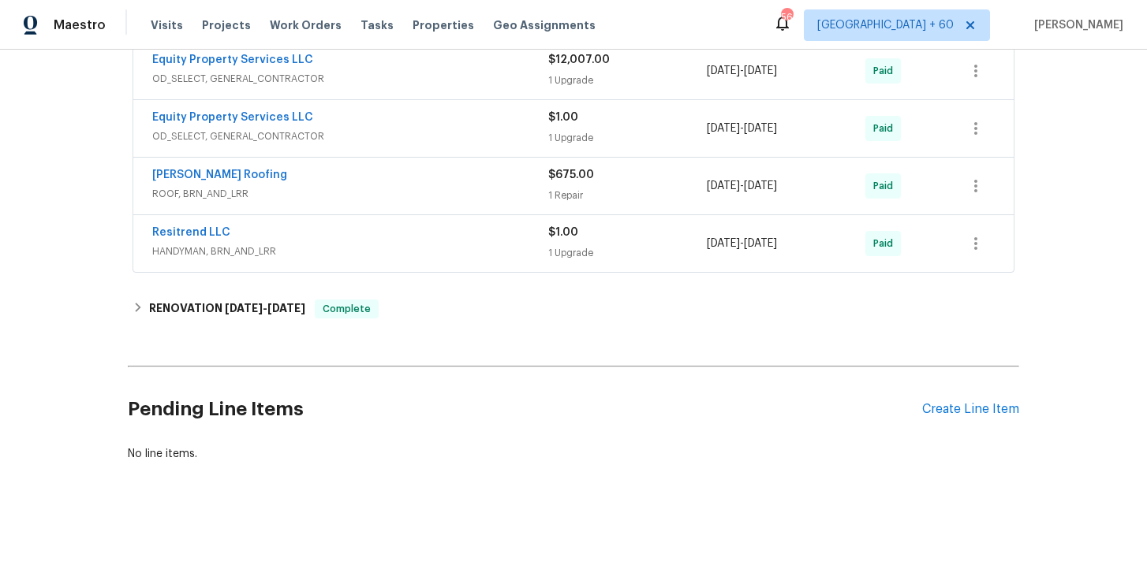
scroll to position [380, 0]
click at [447, 334] on div "Back to all projects [STREET_ADDRESS] 2 Beds | 2 Baths | Total: 1318 ft² | Abov…" at bounding box center [573, 82] width 891 height 786
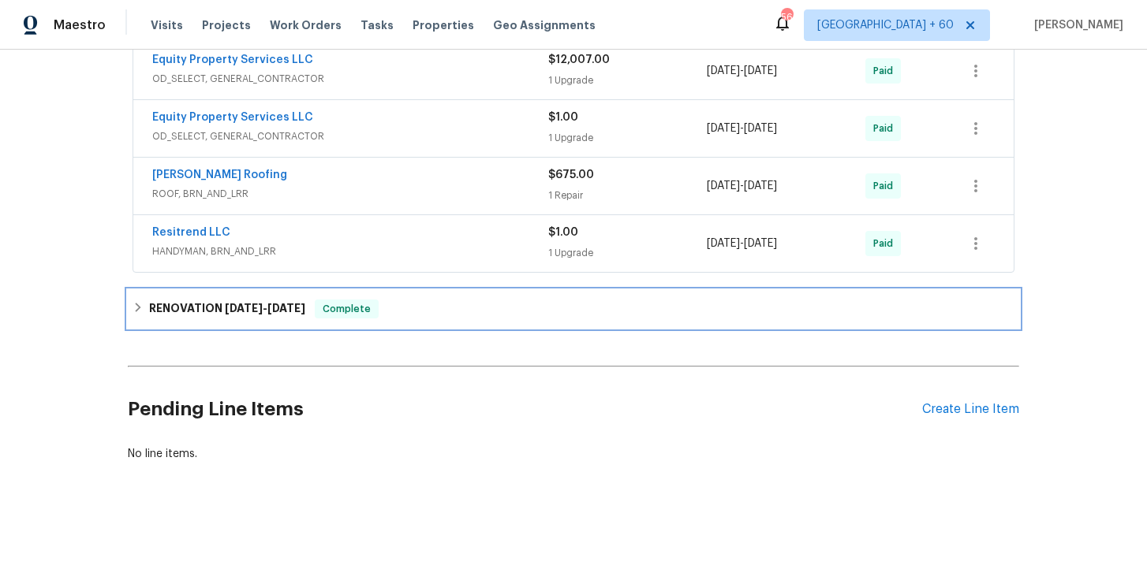
click at [445, 319] on div "RENOVATION [DATE] - [DATE] Complete" at bounding box center [573, 309] width 891 height 38
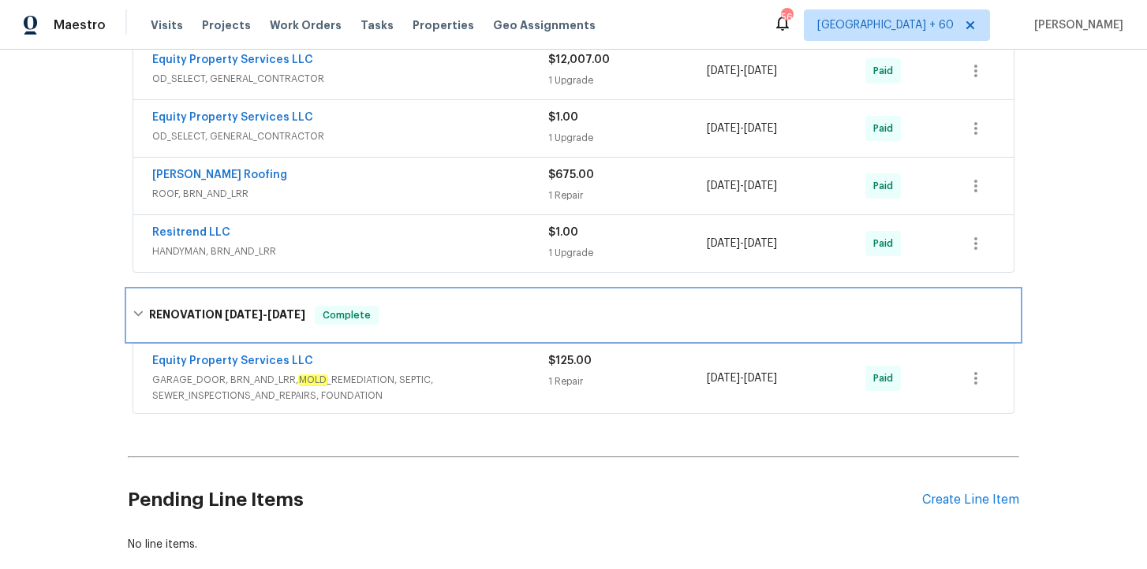
scroll to position [471, 0]
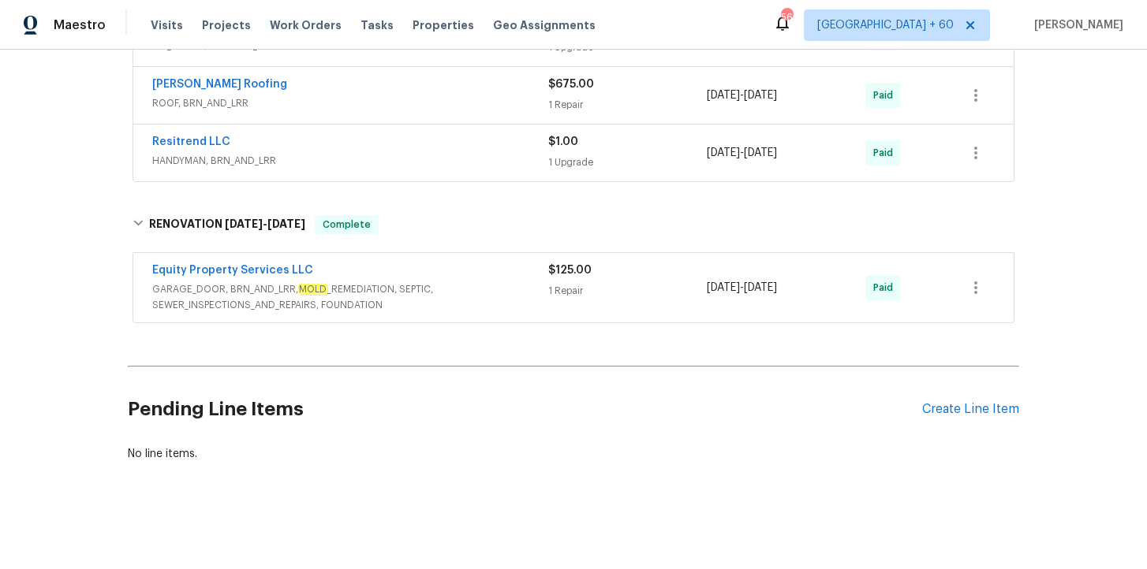
click at [459, 291] on span "GARAGE_DOOR, BRN_AND_LRR, MOLD _REMEDIATION, SEPTIC, SEWER_INSPECTIONS_AND_REPA…" at bounding box center [350, 298] width 396 height 32
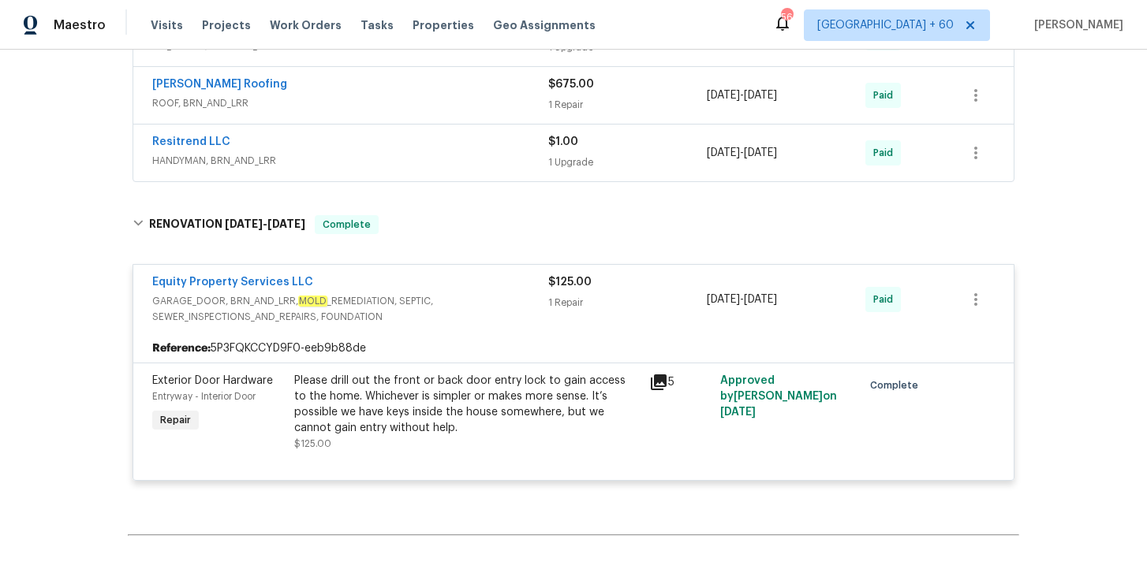
click at [413, 151] on div "Resitrend LLC" at bounding box center [350, 143] width 396 height 19
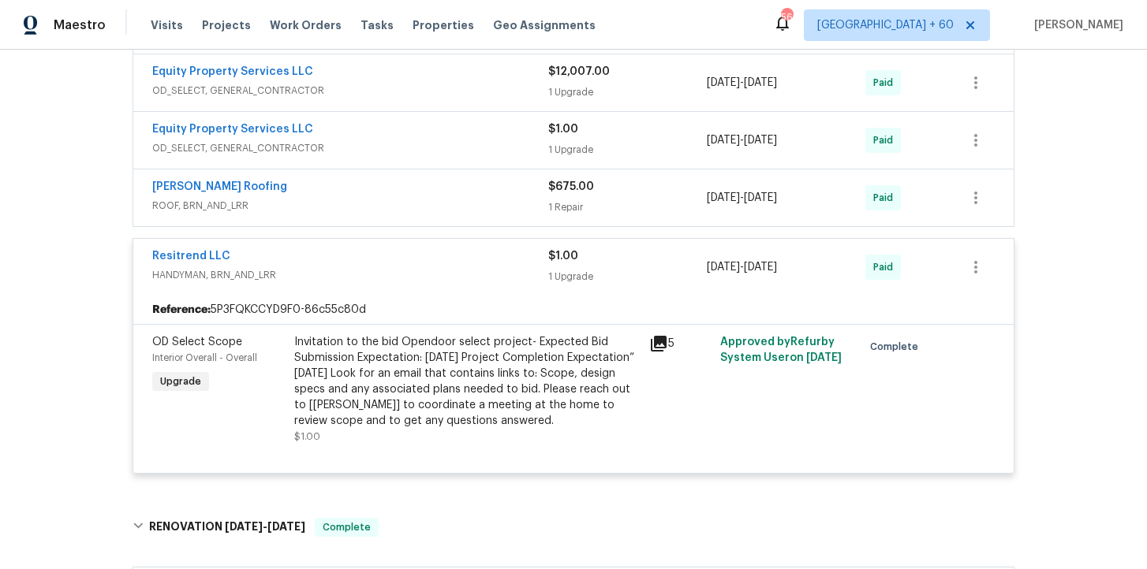
click at [422, 201] on span "ROOF, BRN_AND_LRR" at bounding box center [350, 206] width 396 height 16
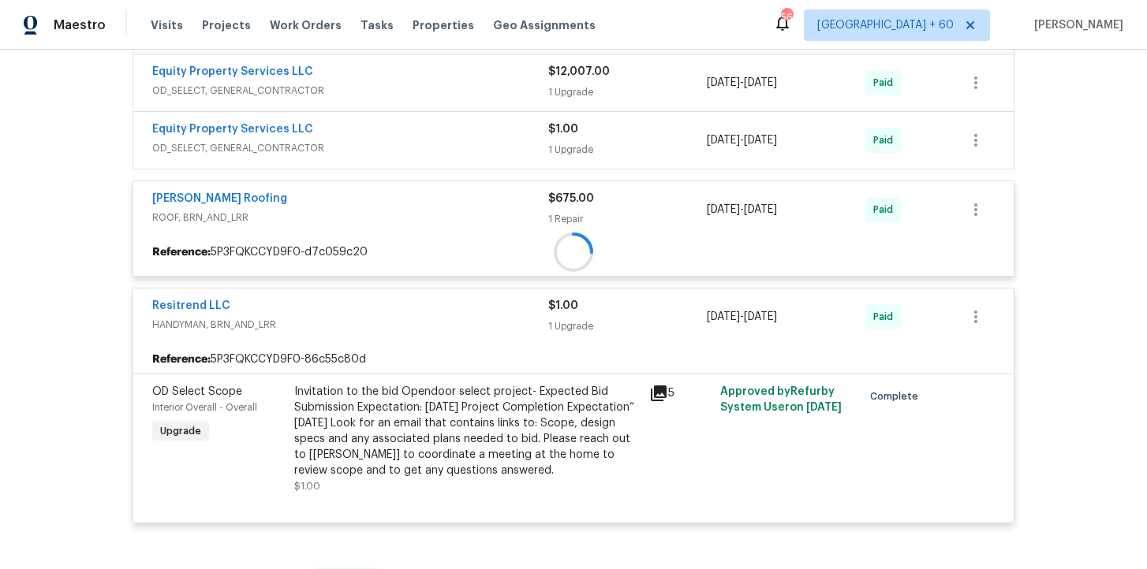
scroll to position [306, 0]
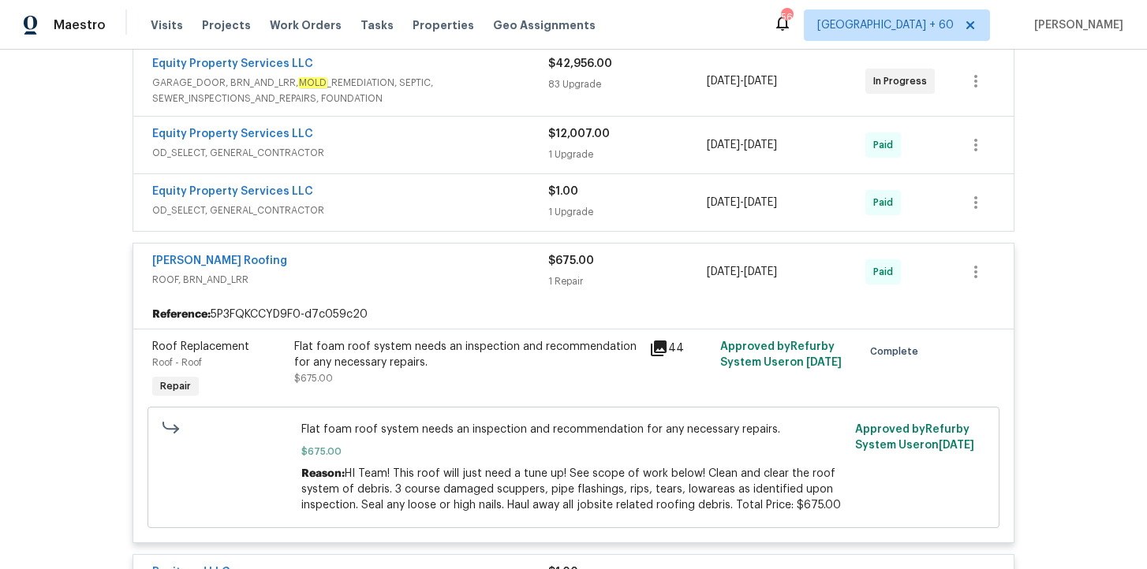
click at [422, 201] on div "Equity Property Services LLC" at bounding box center [350, 193] width 396 height 19
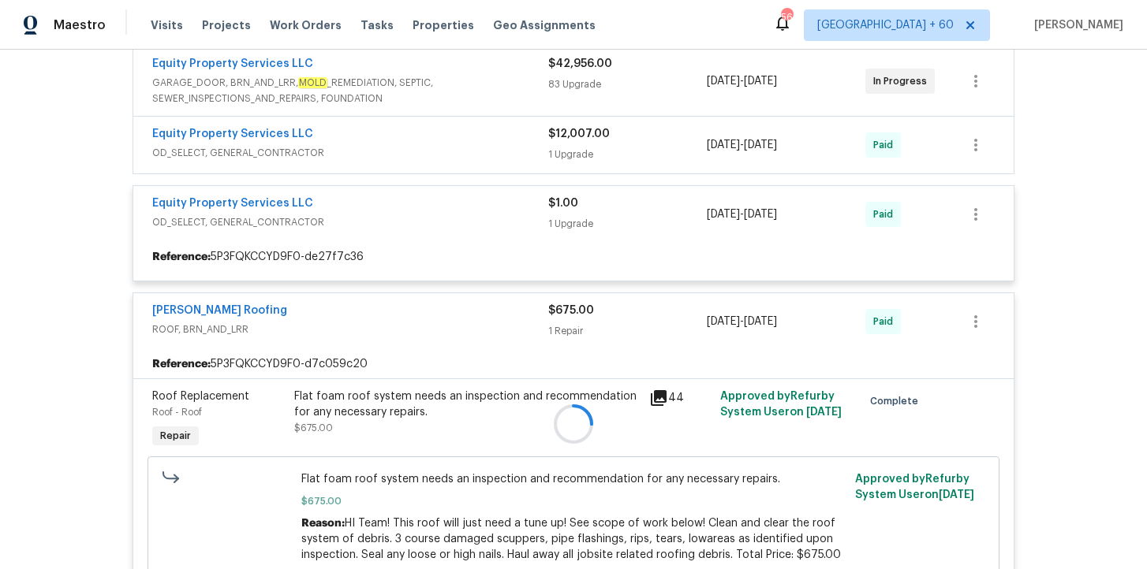
scroll to position [241, 0]
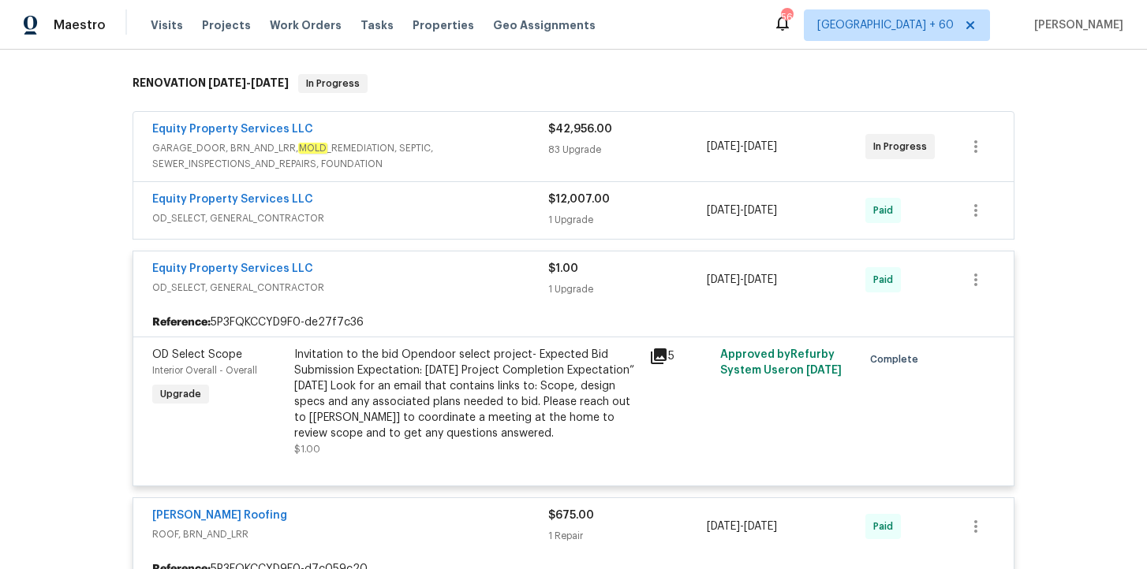
click at [427, 214] on span "OD_SELECT, GENERAL_CONTRACTOR" at bounding box center [350, 219] width 396 height 16
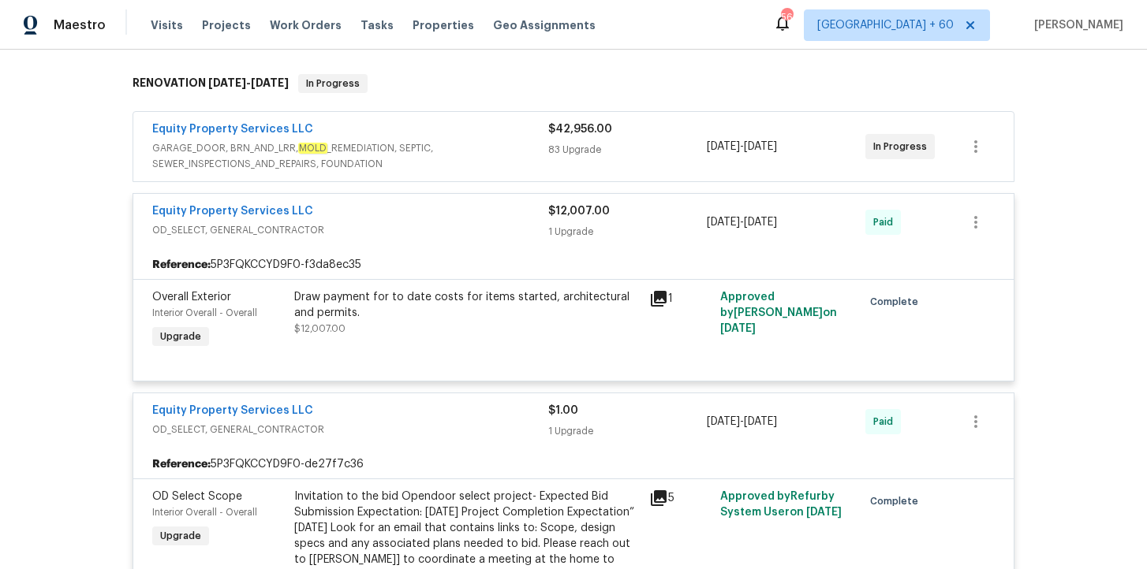
click at [445, 138] on div "Equity Property Services LLC" at bounding box center [350, 130] width 396 height 19
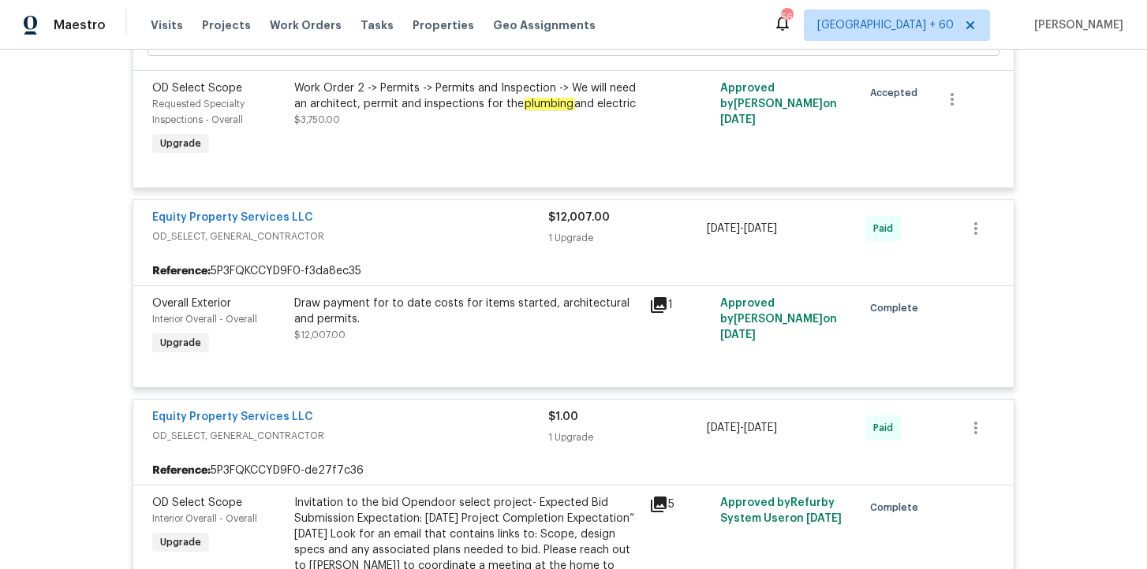
scroll to position [10137, 0]
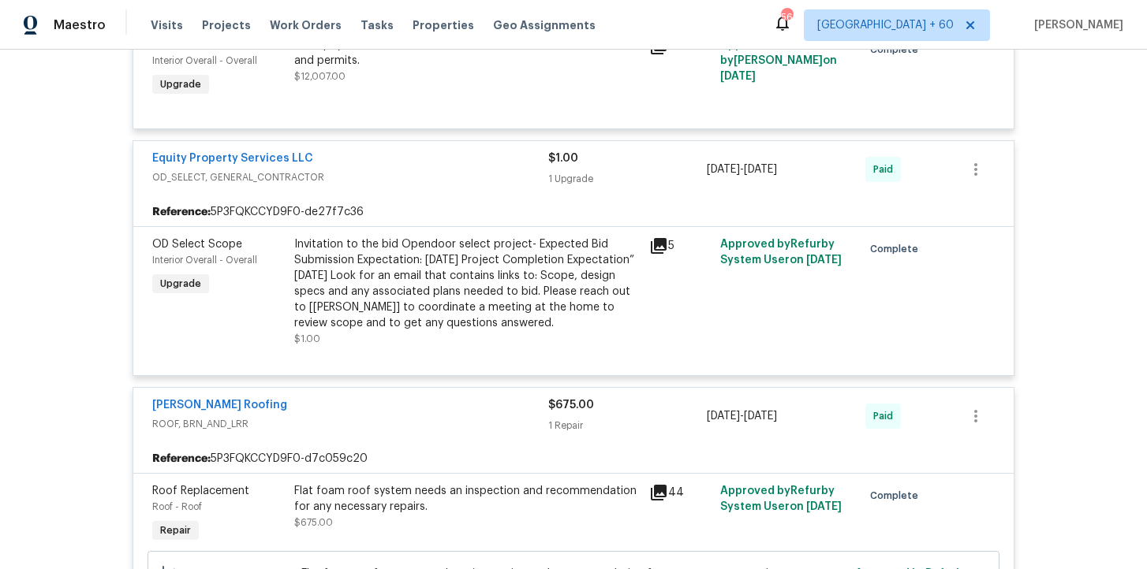
click at [427, 84] on div "Draw payment for to date costs for items started, architectural and permits. $1…" at bounding box center [466, 60] width 345 height 47
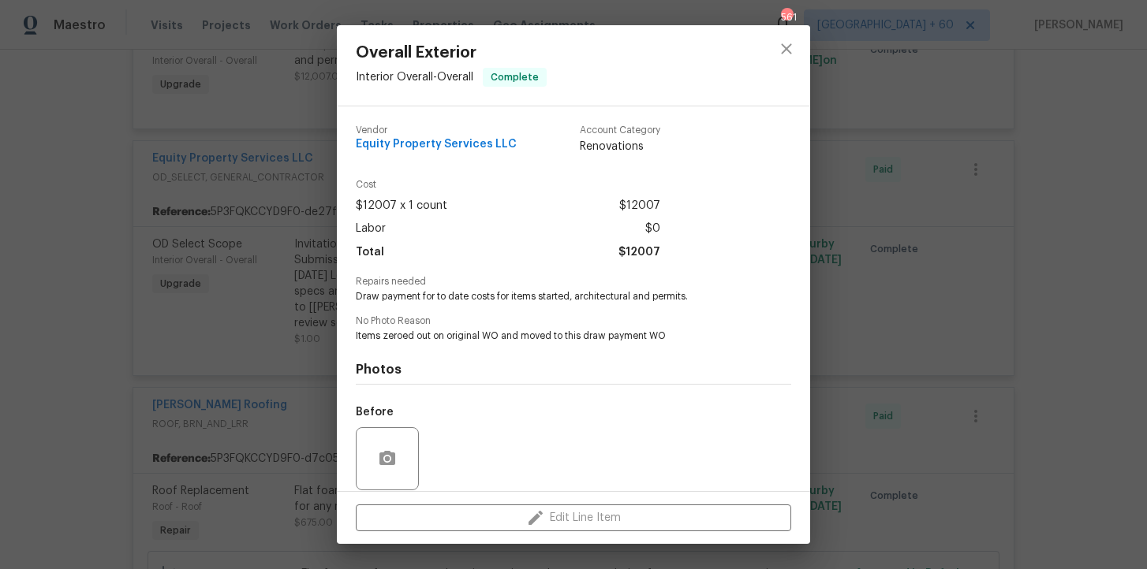
scroll to position [117, 0]
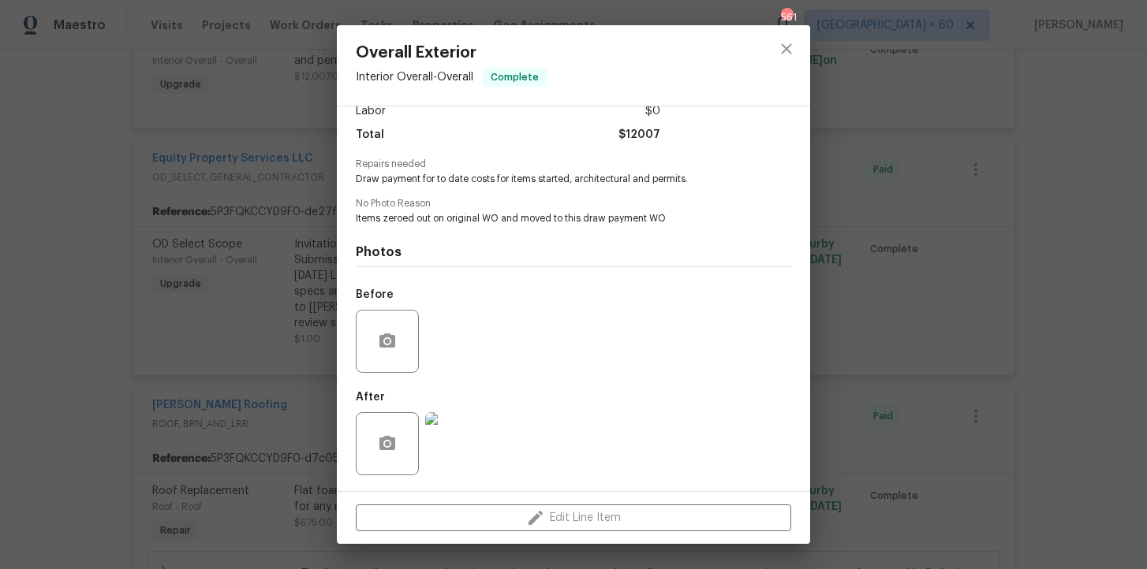
click at [259, 296] on div "Overall Exterior Interior Overall - Overall Complete Vendor Equity Property Ser…" at bounding box center [573, 284] width 1147 height 569
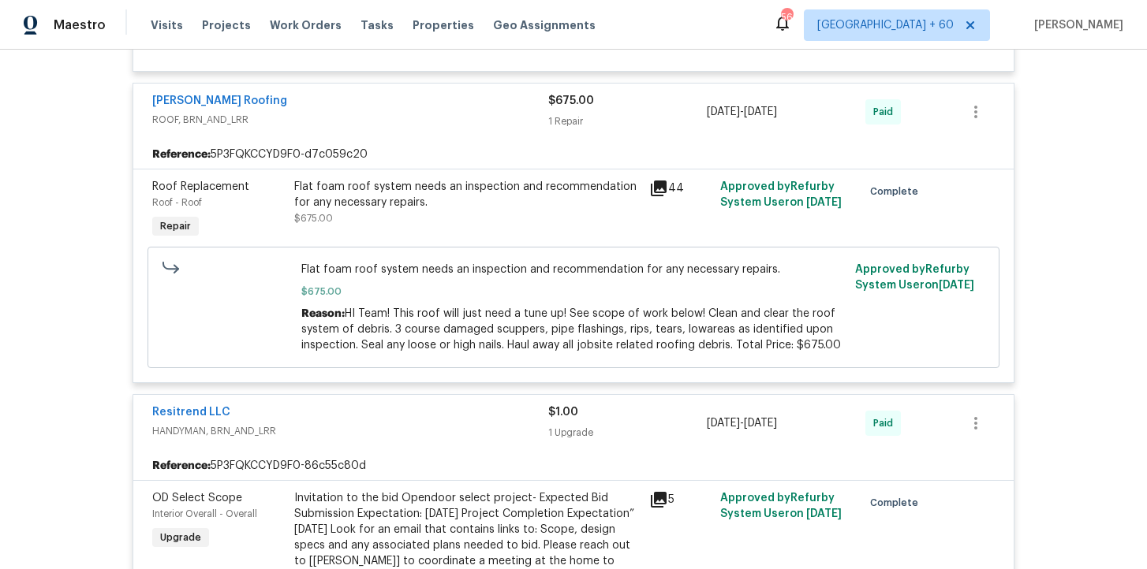
scroll to position [10465, 0]
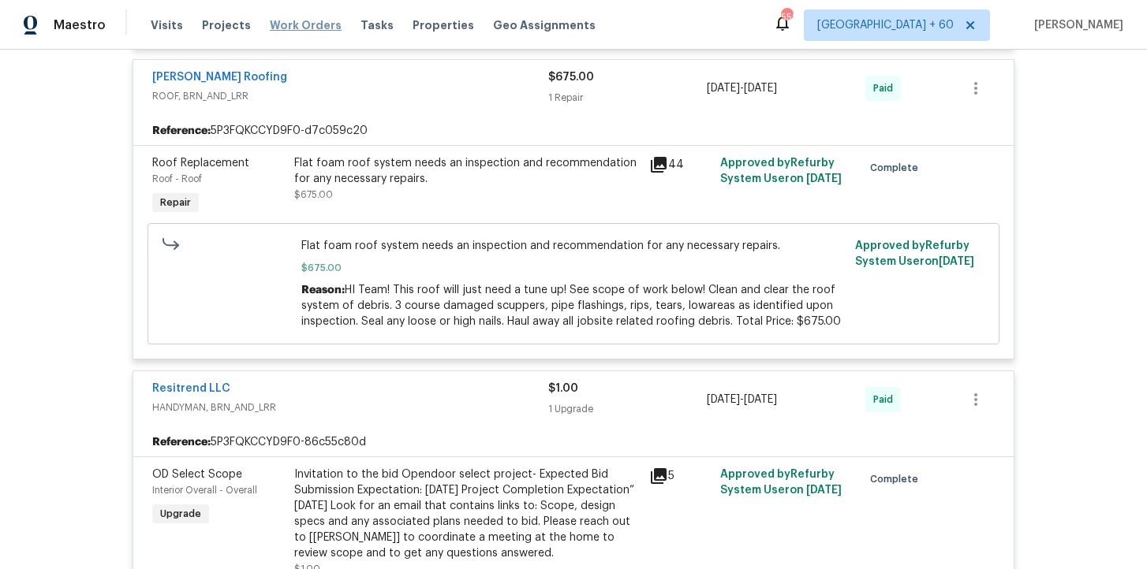
click at [290, 18] on span "Work Orders" at bounding box center [306, 25] width 72 height 16
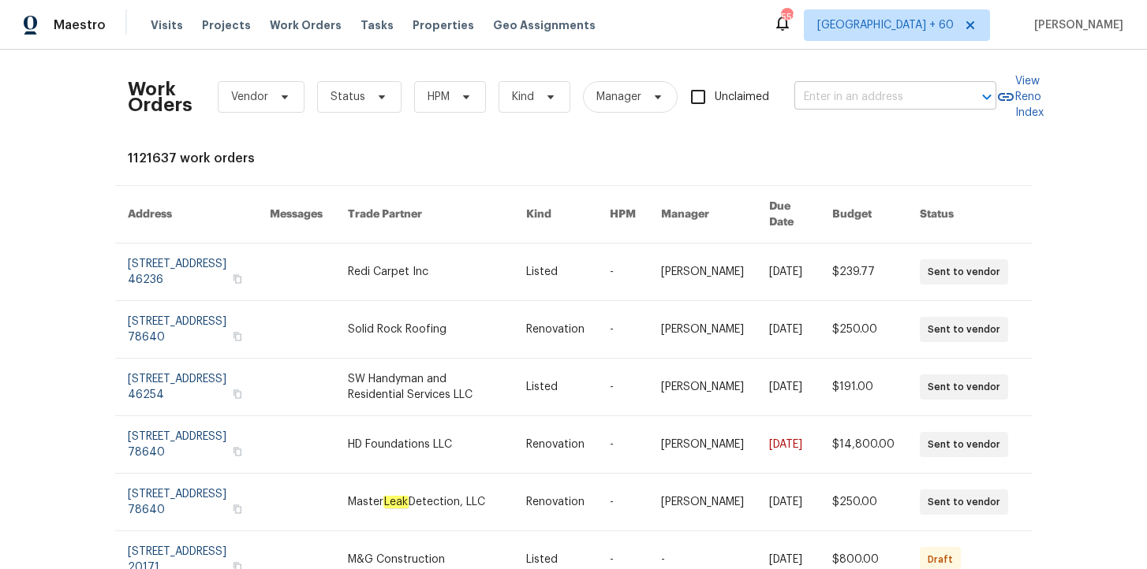
click at [842, 97] on input "text" at bounding box center [873, 97] width 158 height 24
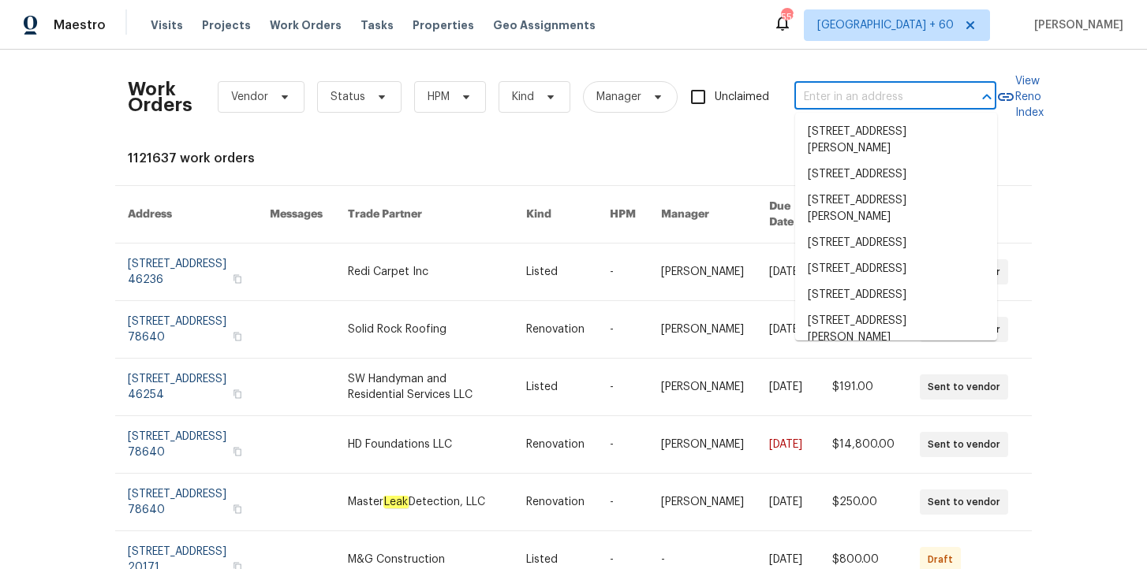
paste input "[STREET_ADDRESS][PERSON_NAME]"
type input "[STREET_ADDRESS][PERSON_NAME]"
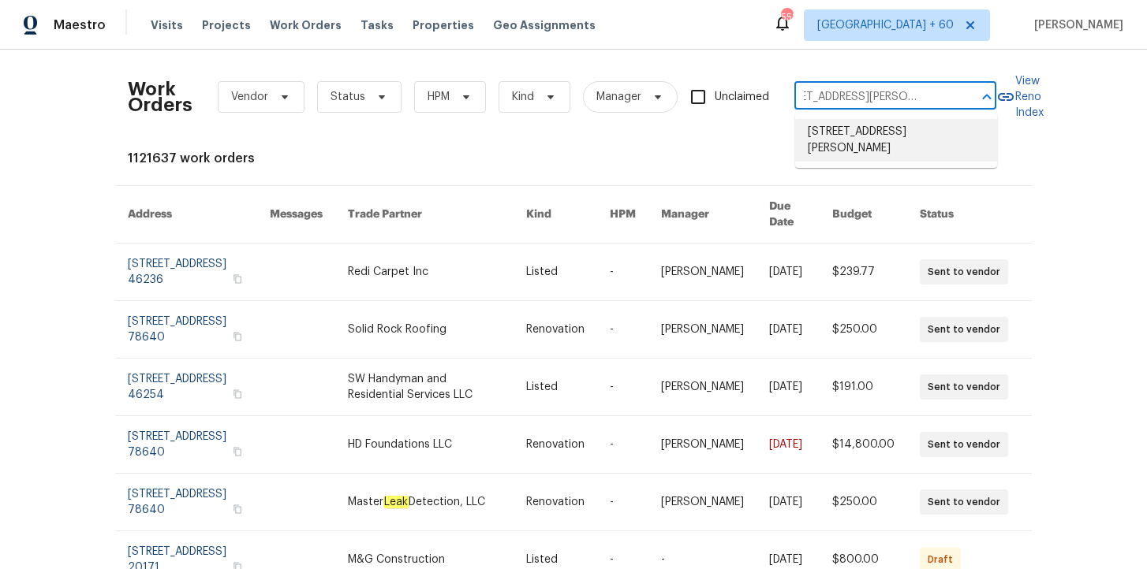
click at [876, 147] on li "[STREET_ADDRESS][PERSON_NAME]" at bounding box center [896, 140] width 202 height 43
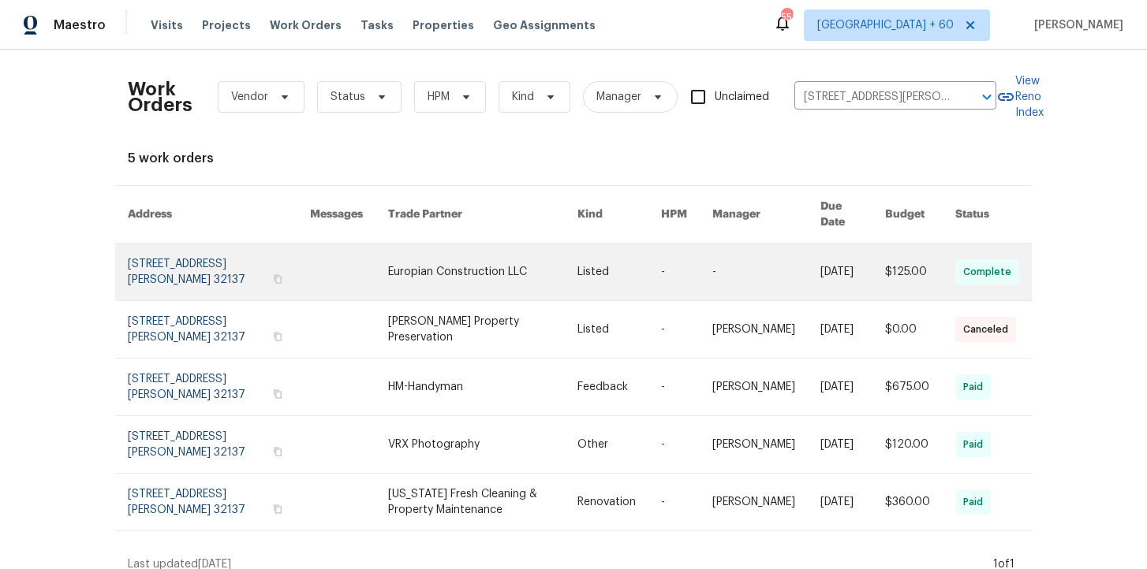
click at [174, 249] on link at bounding box center [219, 272] width 182 height 57
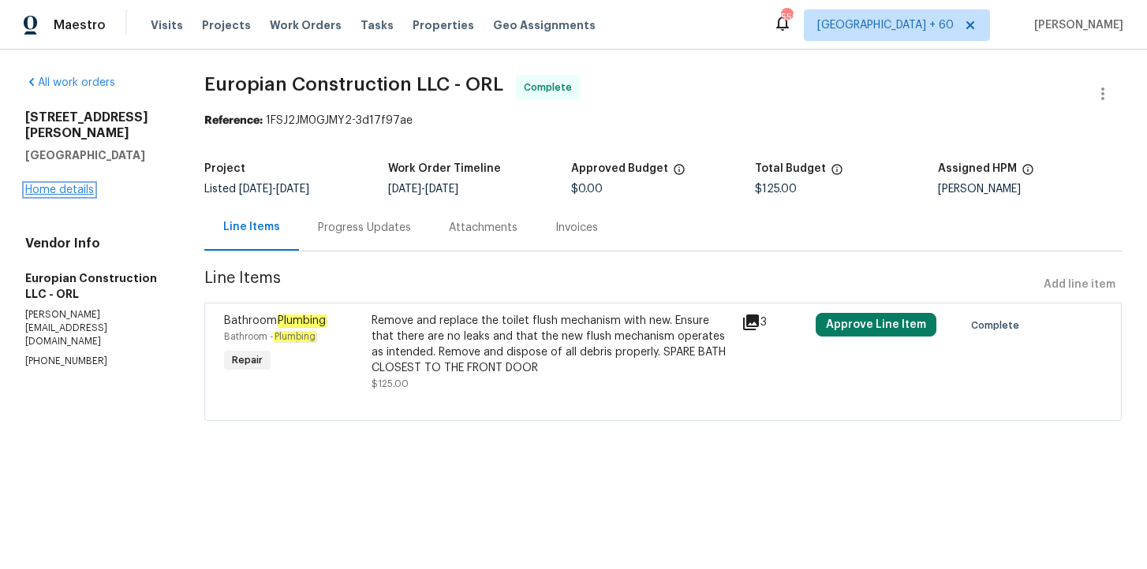
click at [73, 185] on link "Home details" at bounding box center [59, 190] width 69 height 11
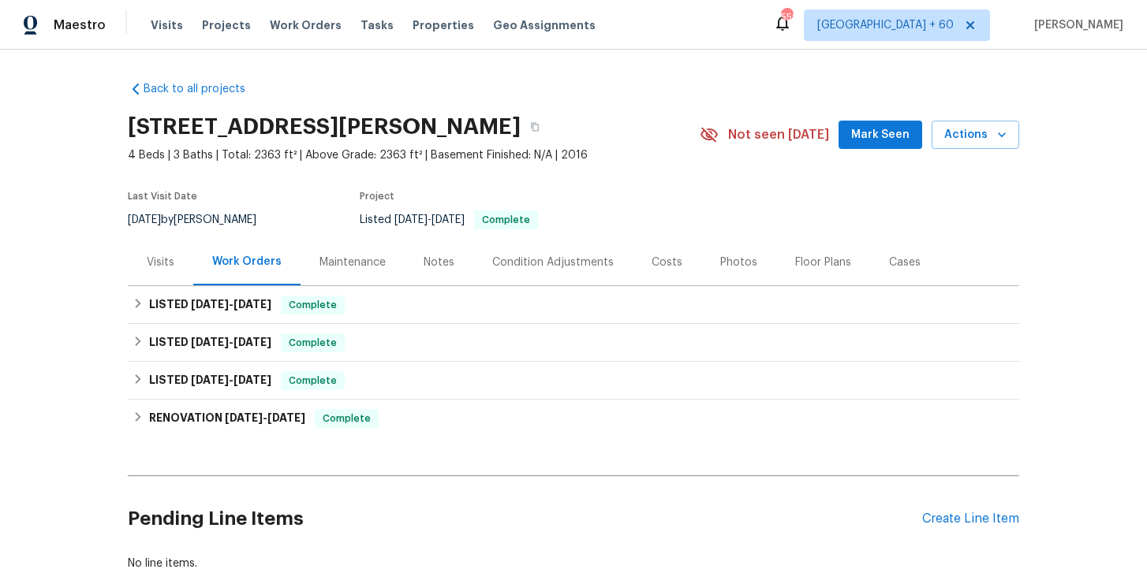
scroll to position [84, 0]
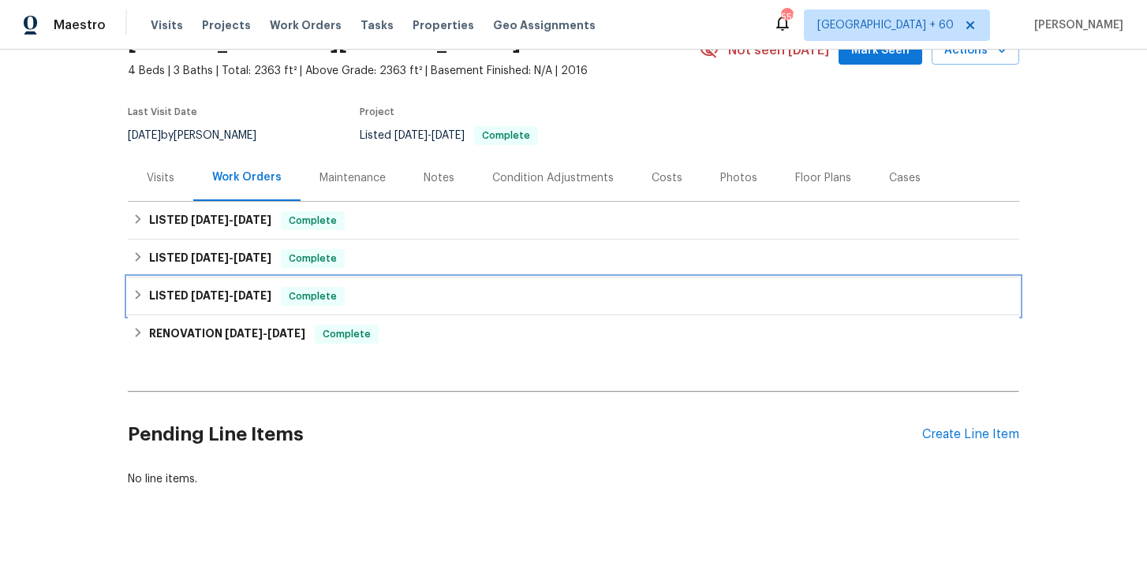
click at [400, 293] on div "LISTED [DATE] - [DATE] Complete" at bounding box center [573, 296] width 882 height 19
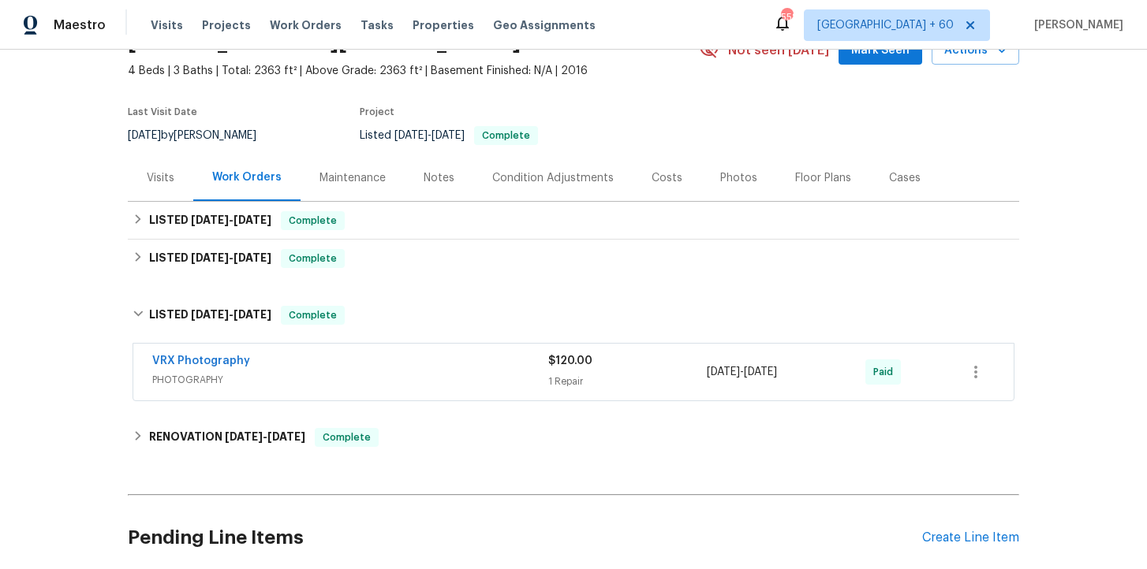
click at [421, 368] on div "VRX Photography" at bounding box center [350, 362] width 396 height 19
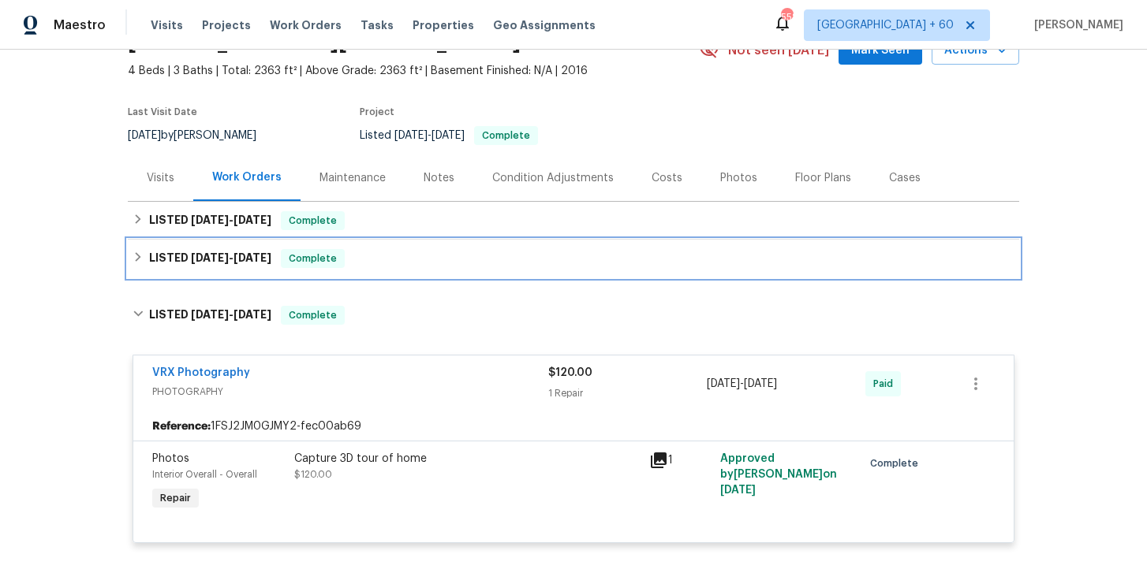
click at [378, 263] on div "LISTED [DATE] - [DATE] Complete" at bounding box center [573, 258] width 882 height 19
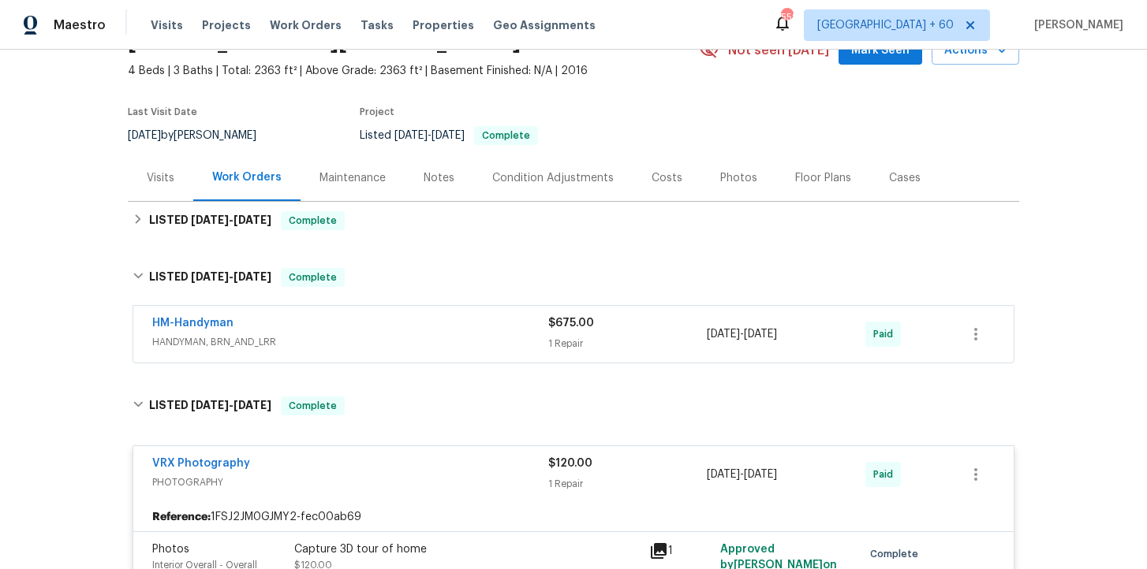
click at [412, 329] on div "HM-Handyman" at bounding box center [350, 324] width 396 height 19
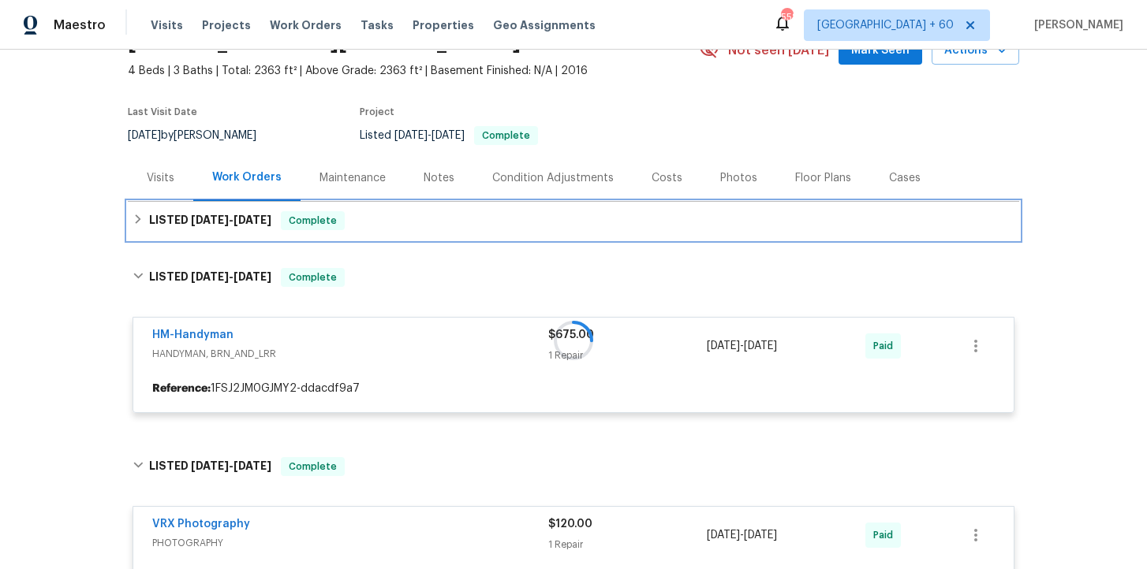
click at [393, 222] on div "LISTED [DATE] - [DATE] Complete" at bounding box center [573, 220] width 882 height 19
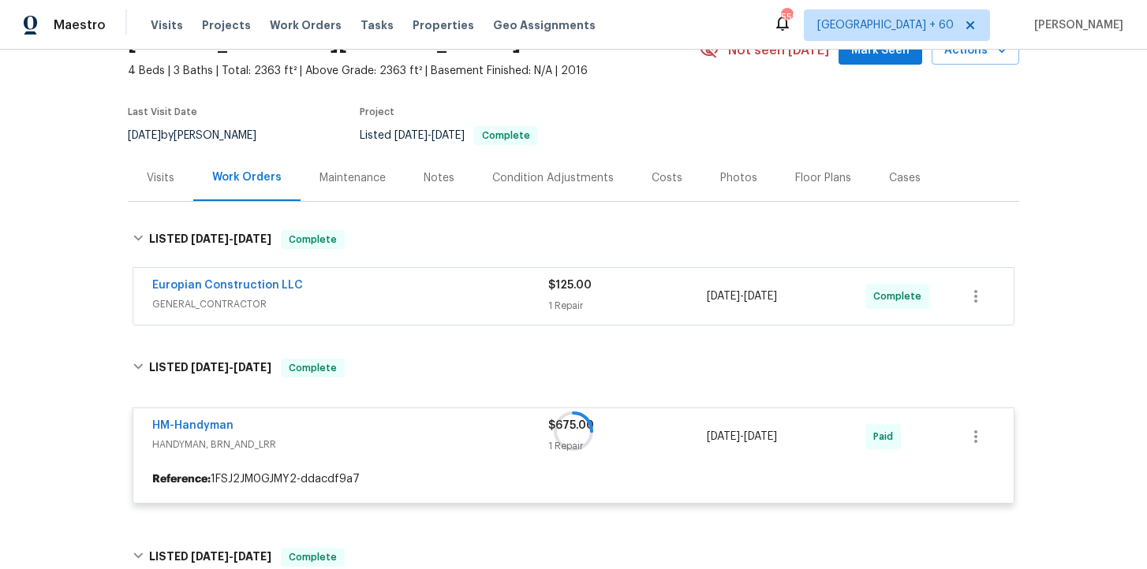
click at [421, 293] on div "Europian Construction LLC" at bounding box center [350, 287] width 396 height 19
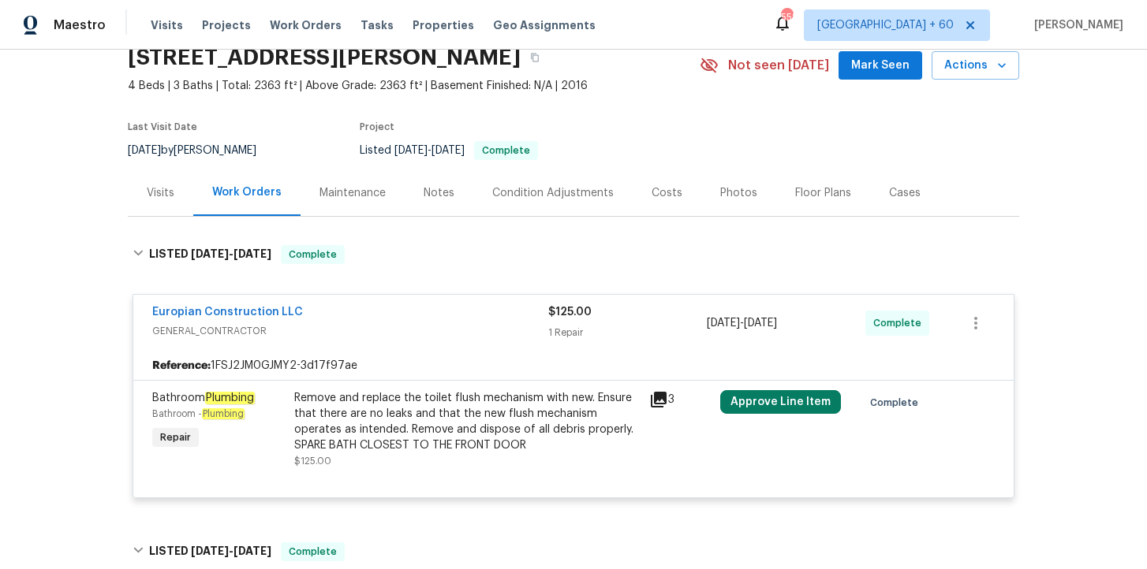
scroll to position [0, 0]
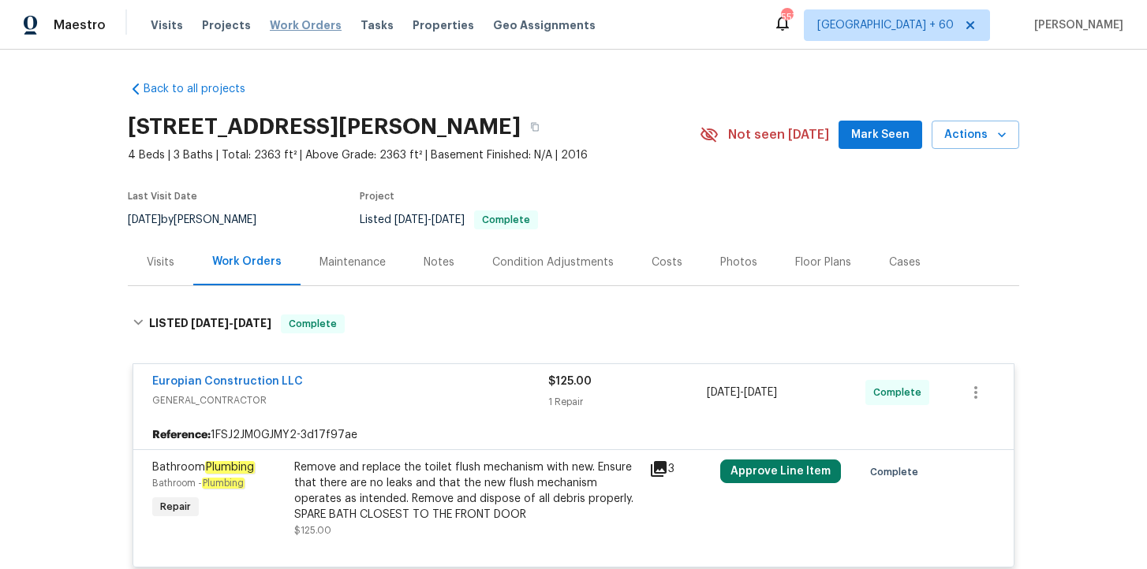
click at [283, 22] on span "Work Orders" at bounding box center [306, 25] width 72 height 16
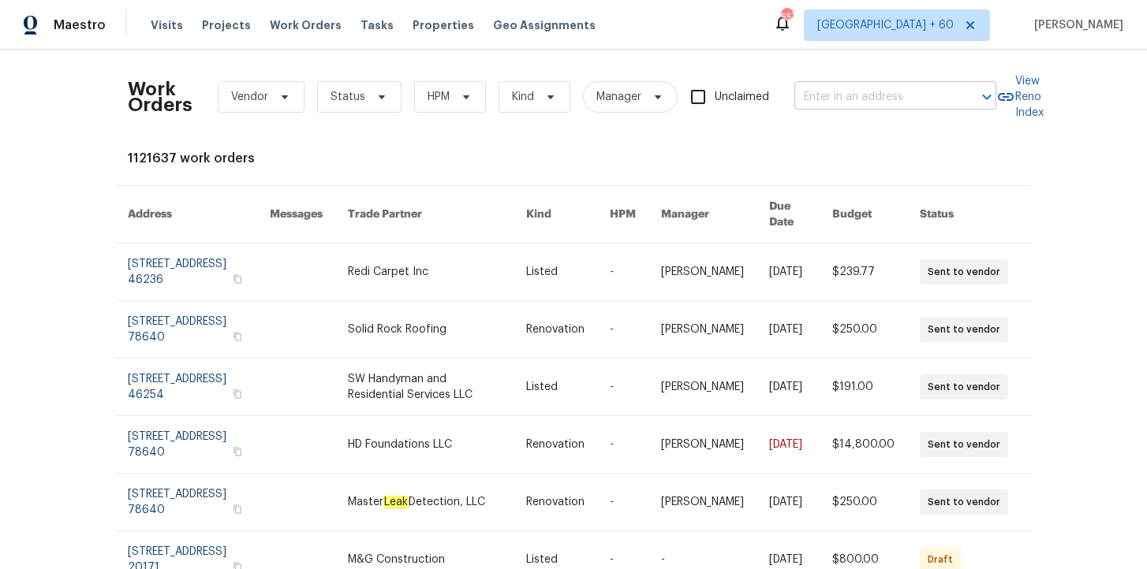
click at [839, 103] on input "text" at bounding box center [873, 97] width 158 height 24
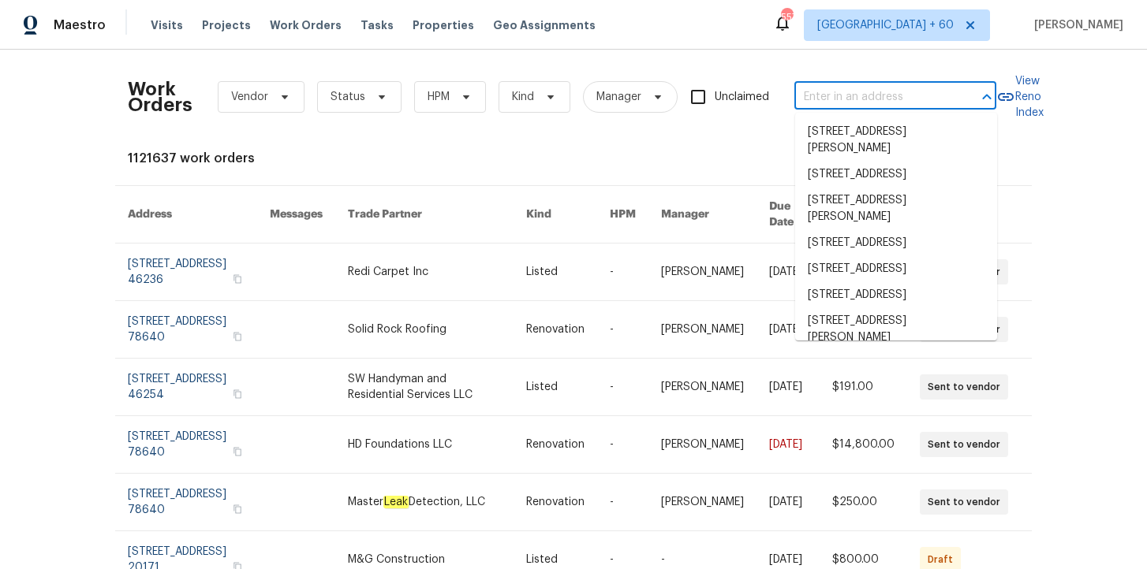
paste input "[STREET_ADDRESS]"
type input "[STREET_ADDRESS]"
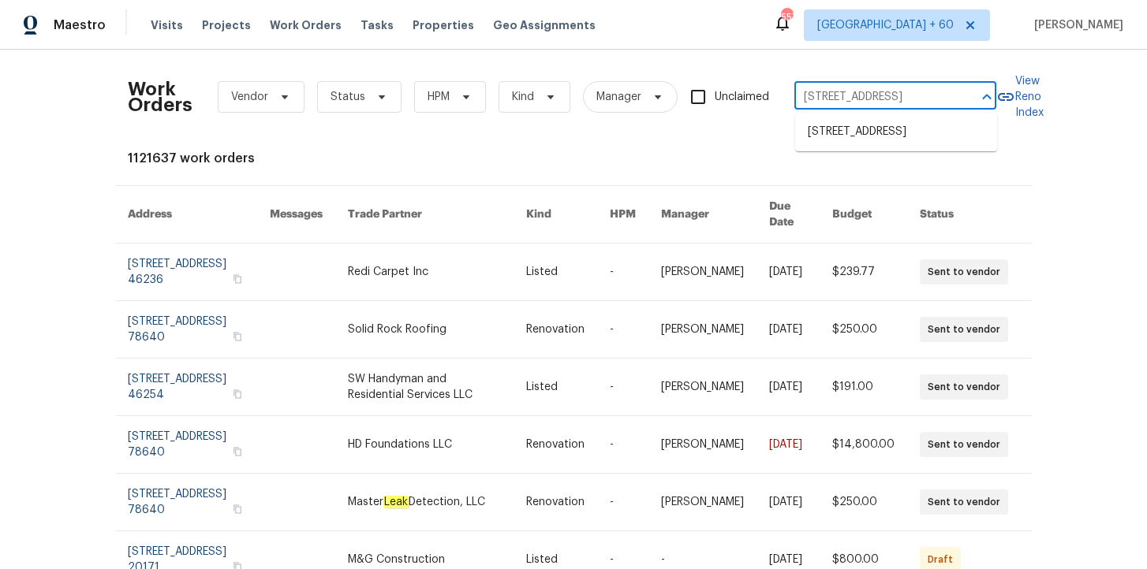
scroll to position [0, 91]
click at [860, 125] on li "[STREET_ADDRESS]" at bounding box center [896, 132] width 202 height 26
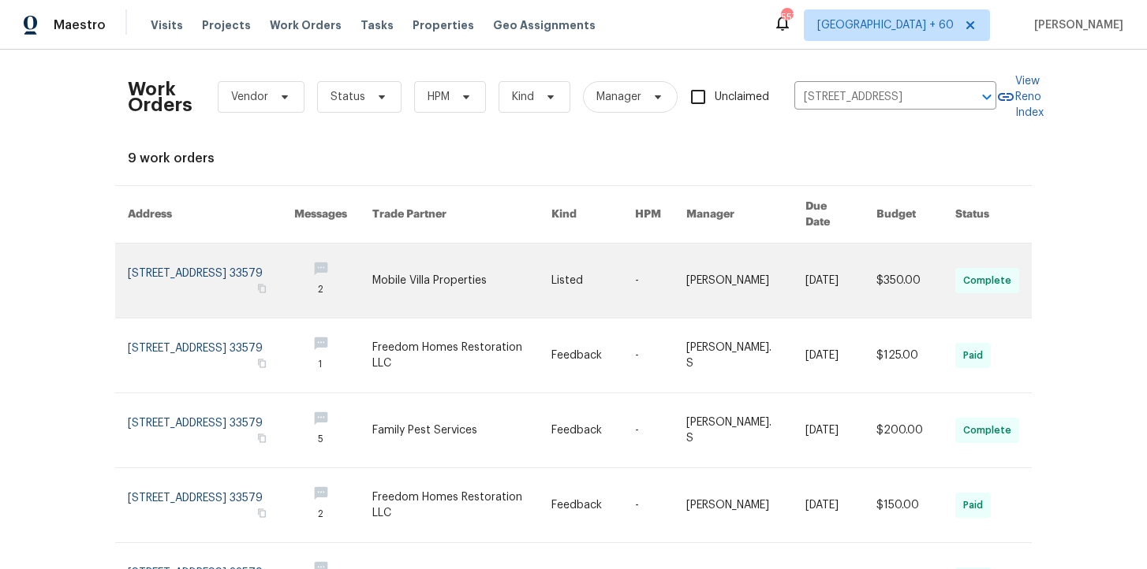
click at [219, 261] on link at bounding box center [211, 281] width 166 height 74
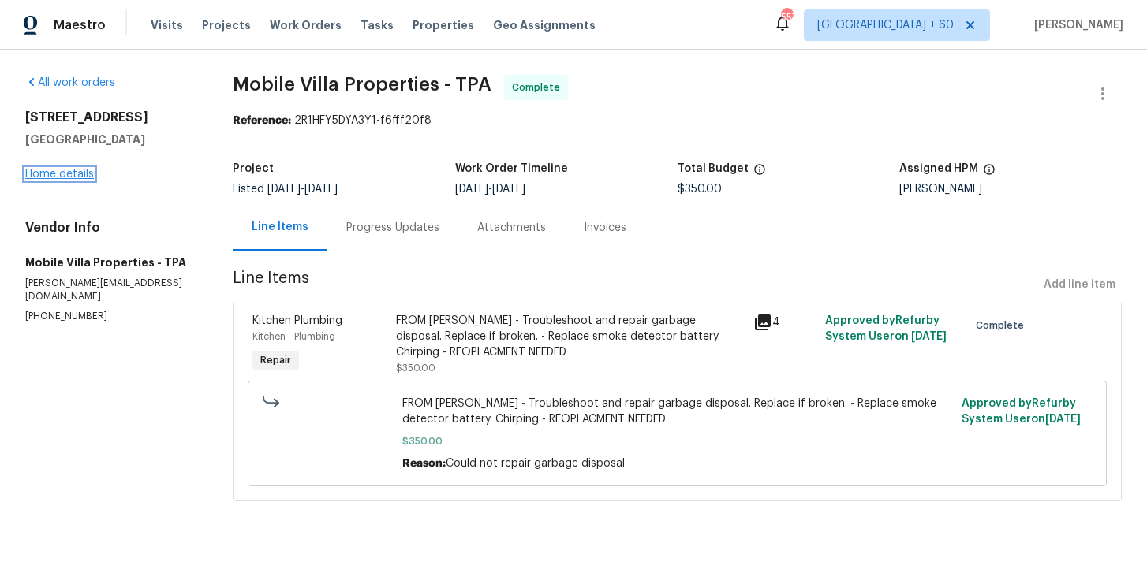
click at [81, 176] on link "Home details" at bounding box center [59, 174] width 69 height 11
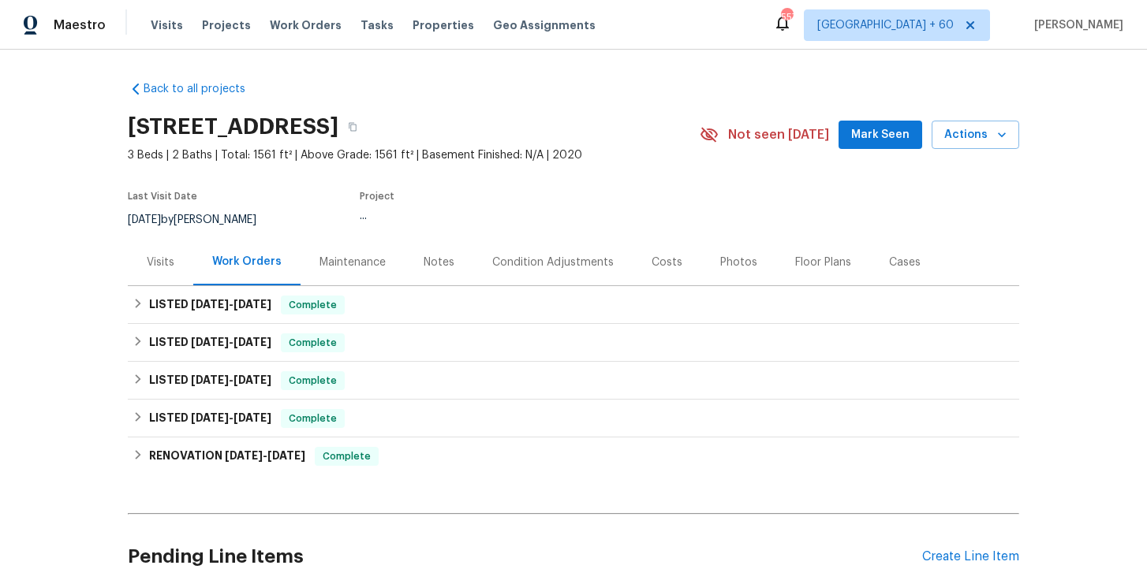
scroll to position [46, 0]
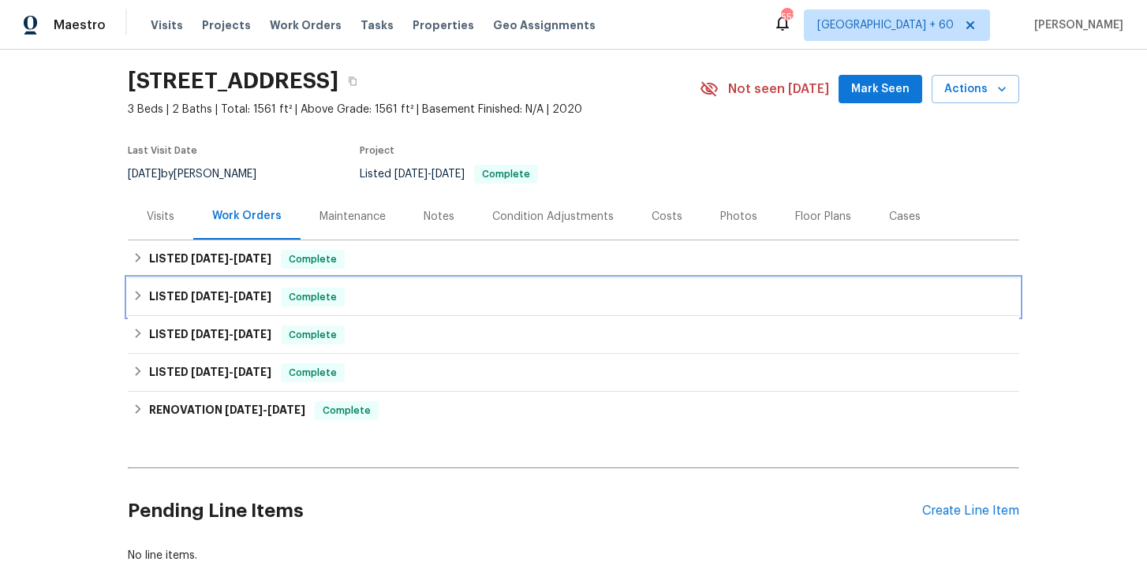
click at [379, 293] on div "LISTED [DATE] - [DATE] Complete" at bounding box center [573, 297] width 882 height 19
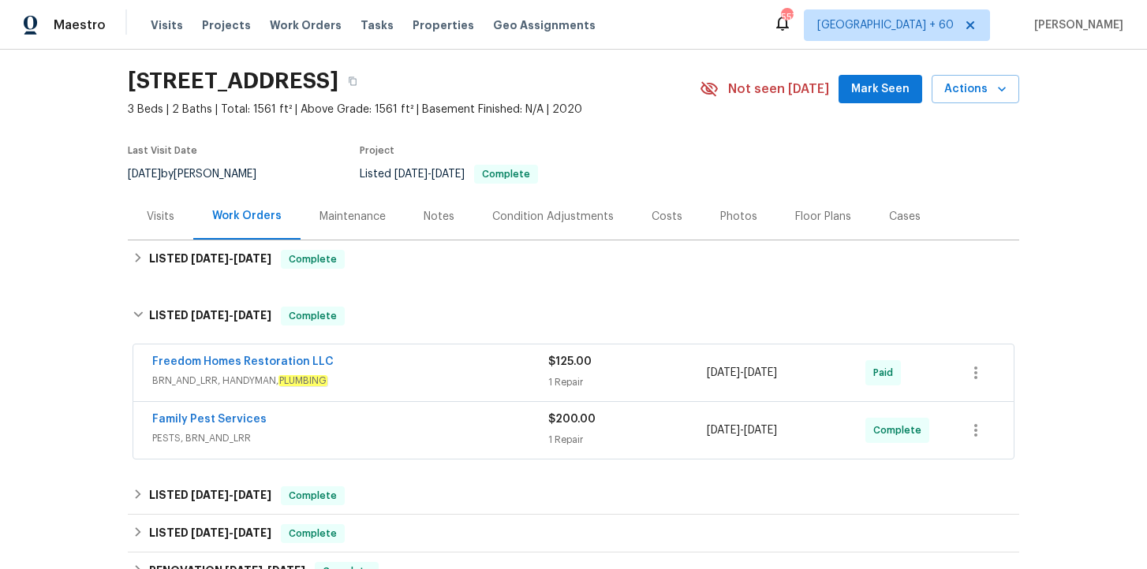
click at [427, 420] on div "Family Pest Services" at bounding box center [350, 421] width 396 height 19
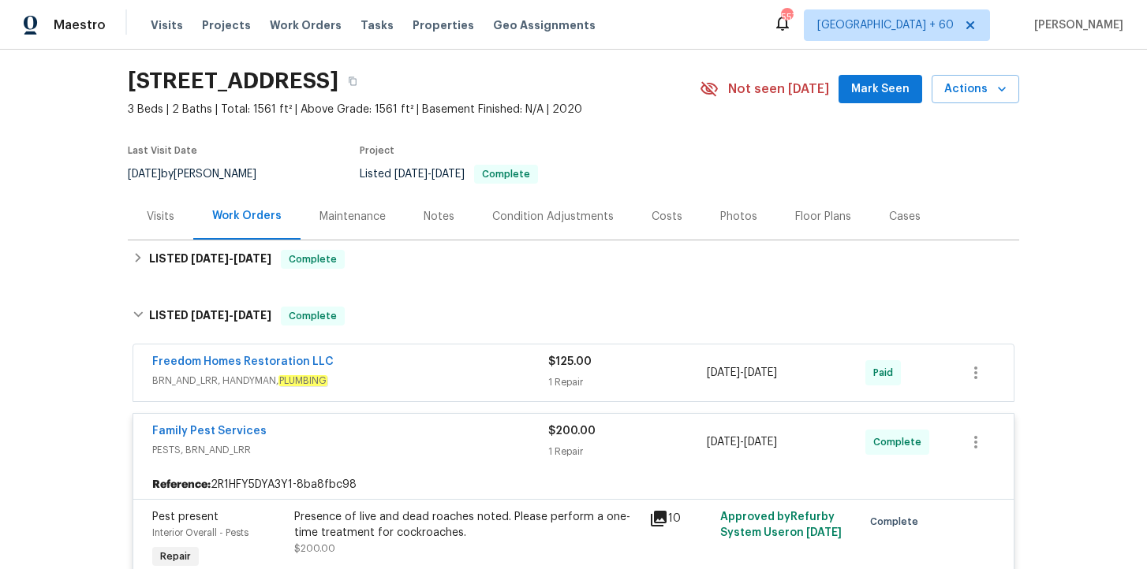
click at [423, 373] on span "BRN_AND_LRR, HANDYMAN, PLUMBING" at bounding box center [350, 381] width 396 height 16
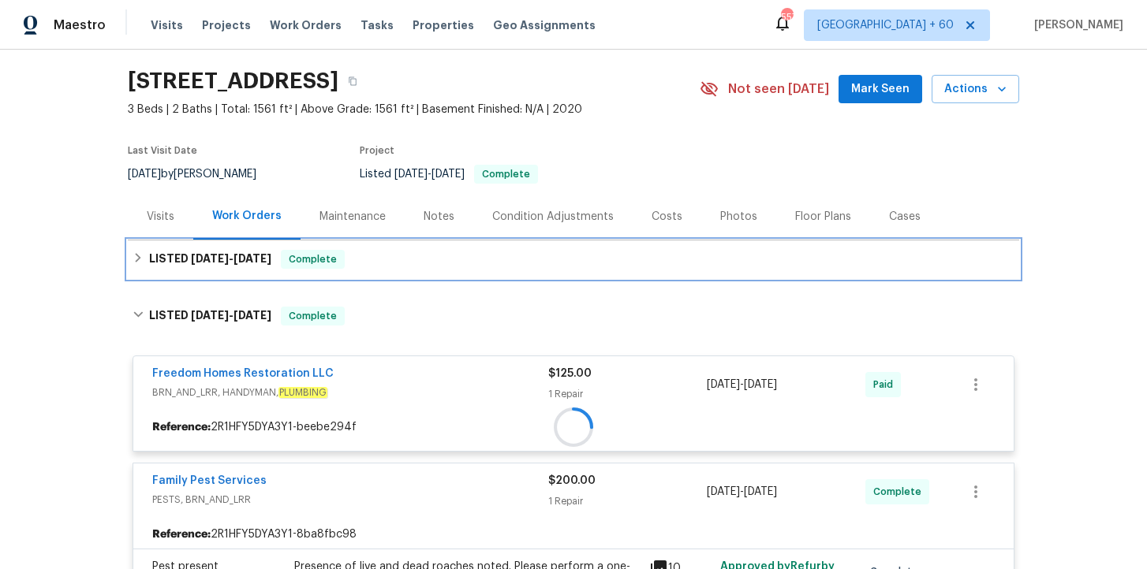
click at [428, 270] on div "LISTED [DATE] - [DATE] Complete" at bounding box center [573, 260] width 891 height 38
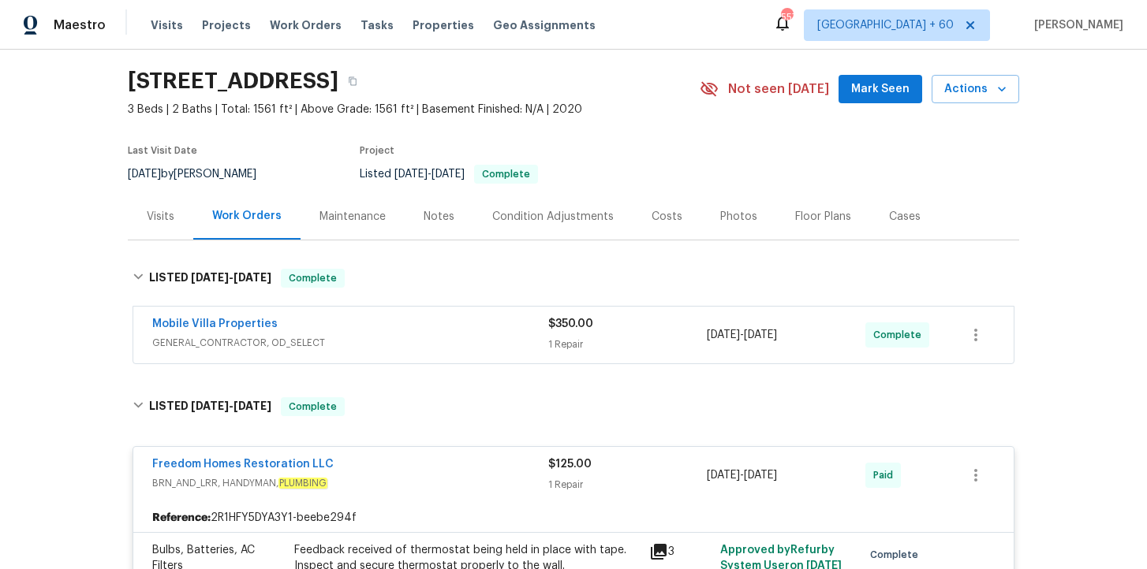
click at [446, 337] on span "GENERAL_CONTRACTOR, OD_SELECT" at bounding box center [350, 343] width 396 height 16
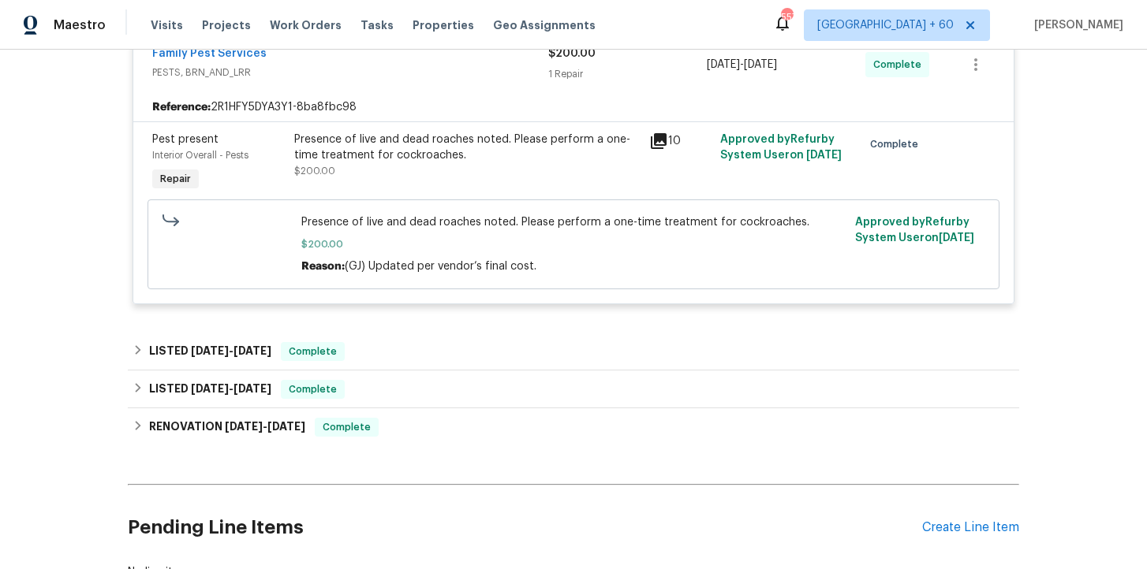
scroll to position [1035, 0]
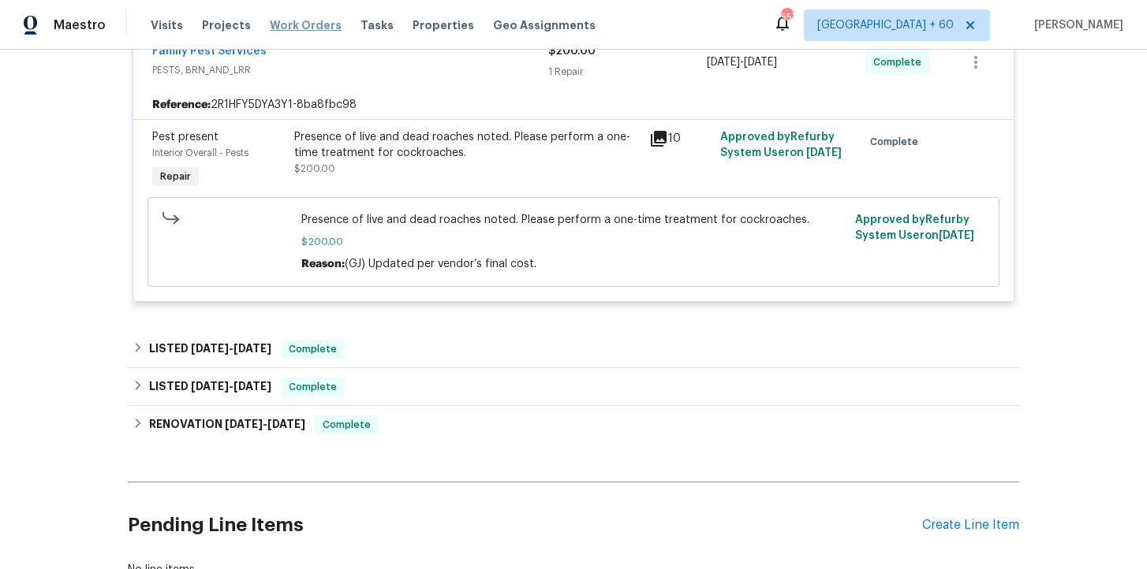
click at [319, 27] on span "Work Orders" at bounding box center [306, 25] width 72 height 16
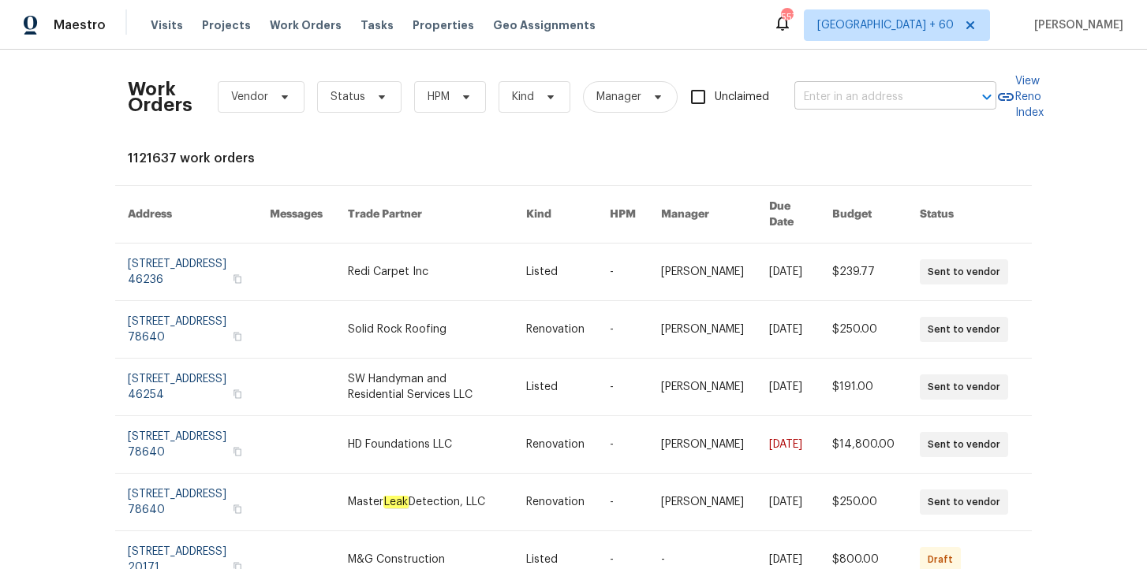
click at [826, 94] on input "text" at bounding box center [873, 97] width 158 height 24
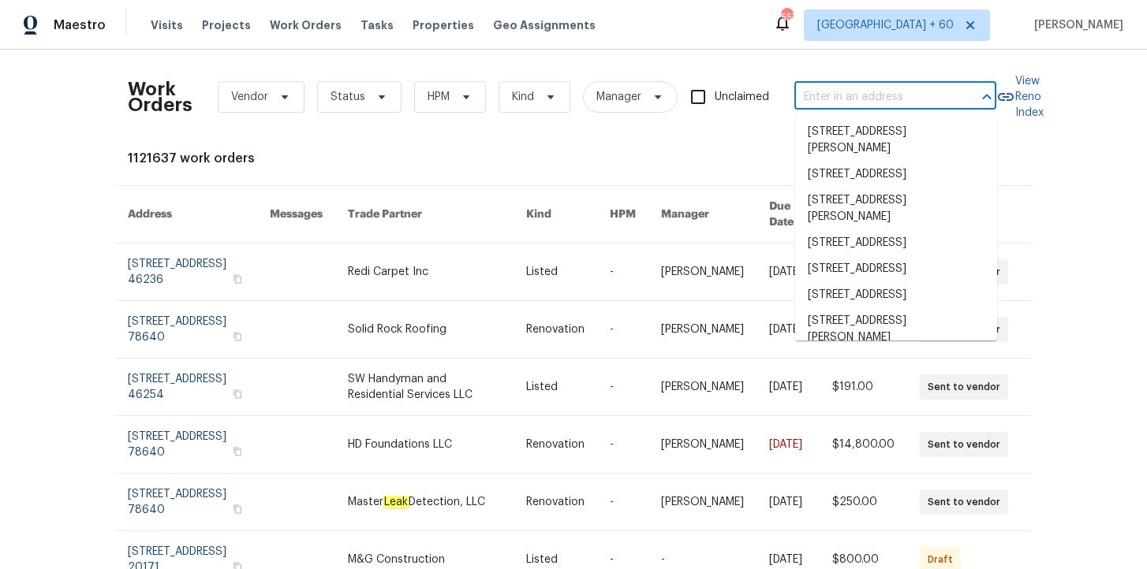
paste input "[STREET_ADDRESS]"
type input "[STREET_ADDRESS]"
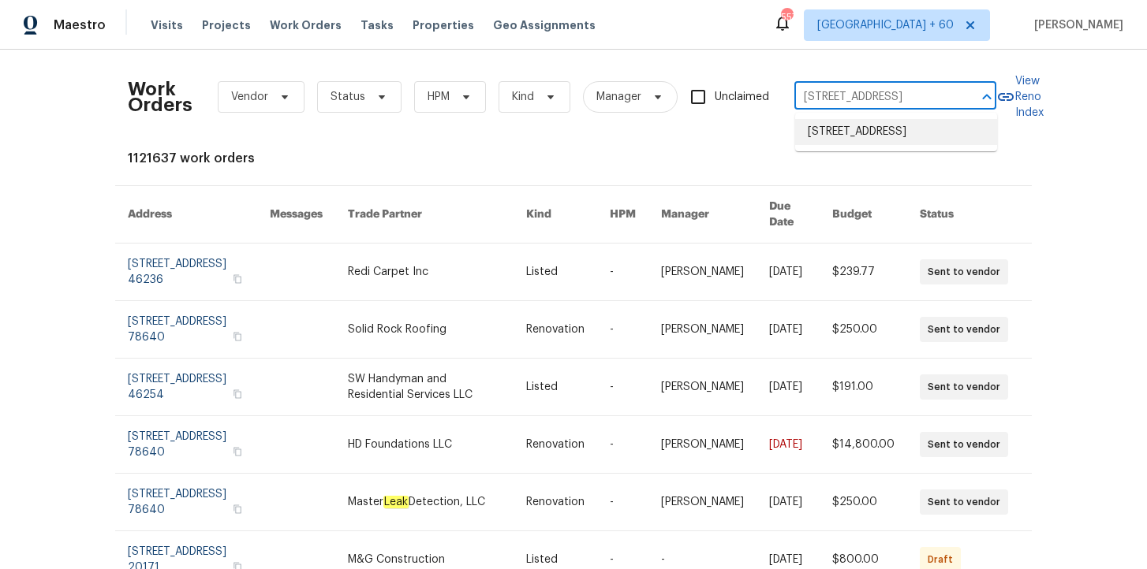
click at [841, 145] on li "[STREET_ADDRESS]" at bounding box center [896, 132] width 202 height 26
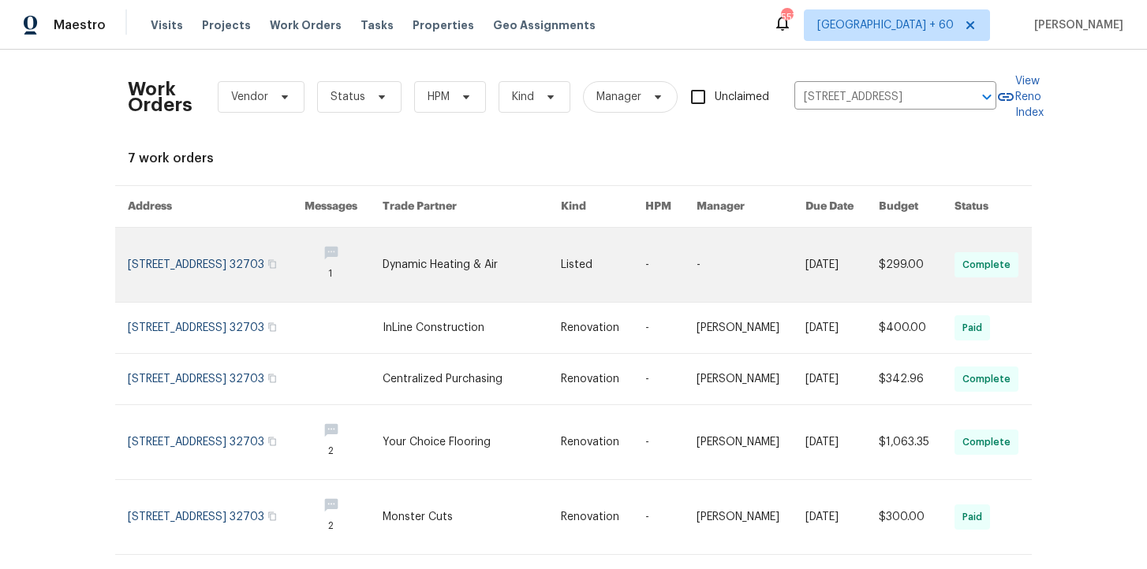
click at [186, 270] on link at bounding box center [216, 265] width 177 height 74
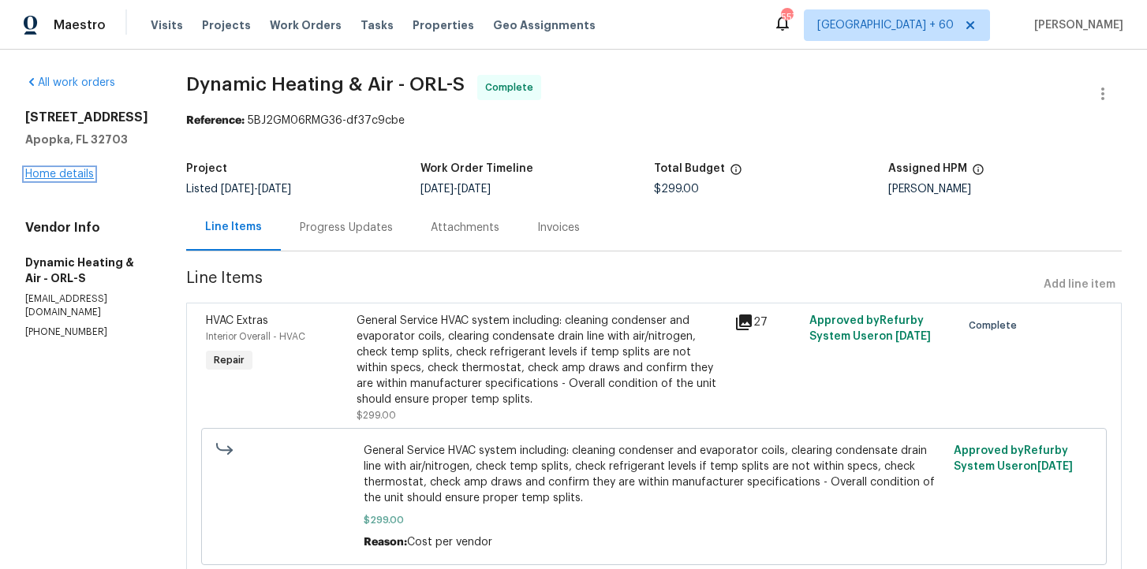
click at [78, 180] on link "Home details" at bounding box center [59, 174] width 69 height 11
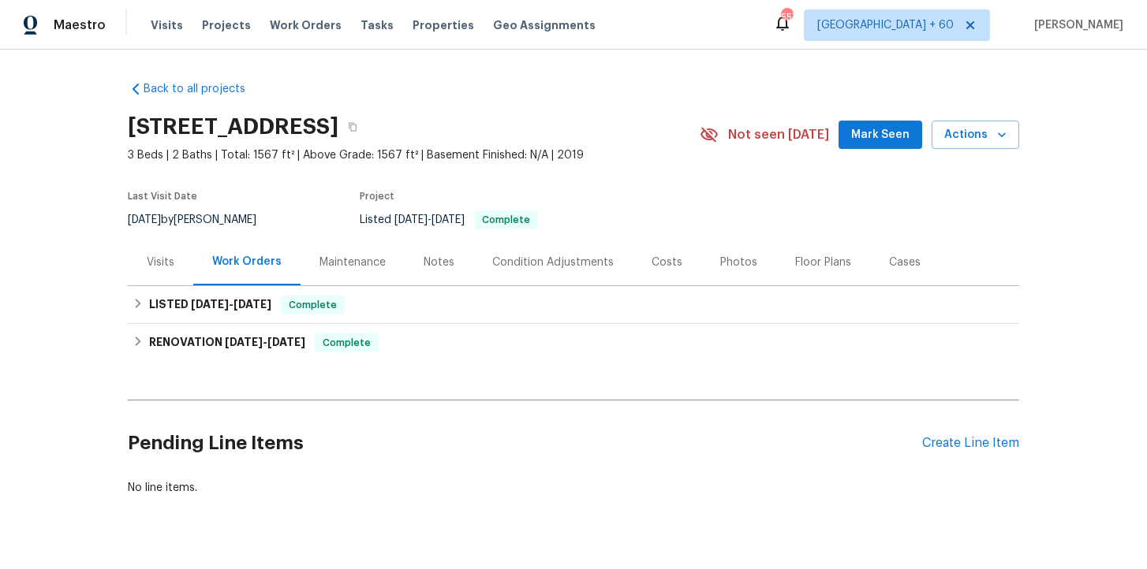
scroll to position [34, 0]
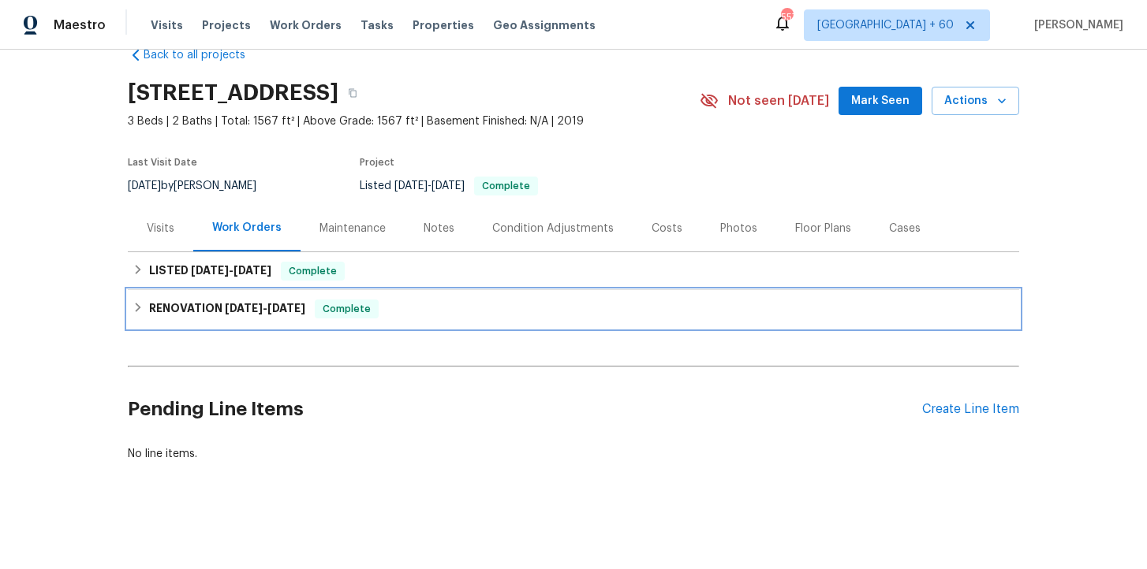
click at [393, 308] on div "RENOVATION [DATE] - [DATE] Complete" at bounding box center [573, 309] width 882 height 19
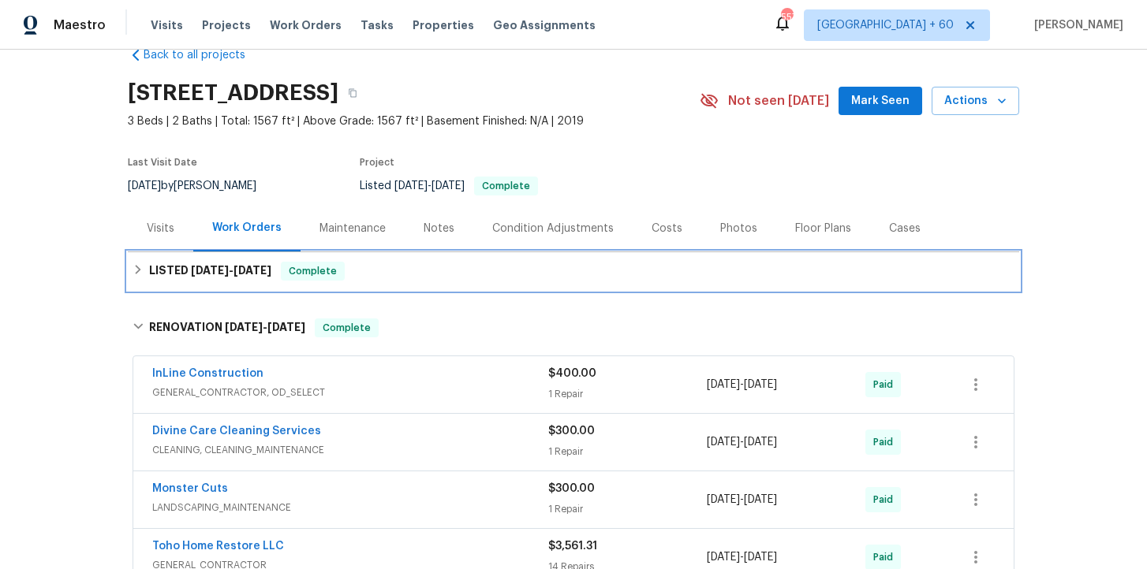
click at [393, 255] on div "LISTED [DATE] - [DATE] Complete" at bounding box center [573, 271] width 891 height 38
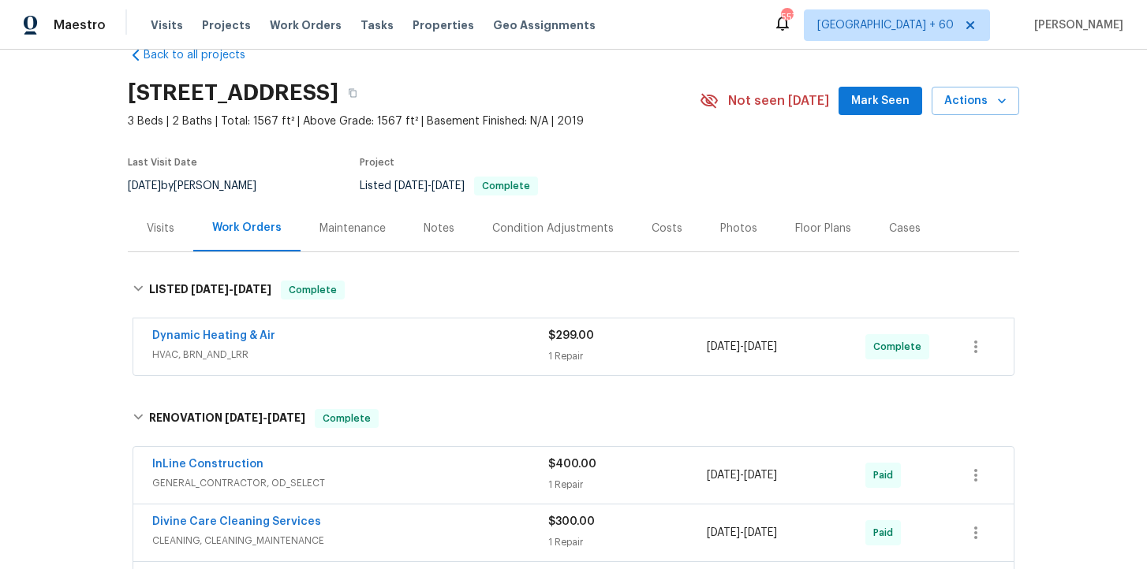
click at [431, 350] on span "HVAC, BRN_AND_LRR" at bounding box center [350, 355] width 396 height 16
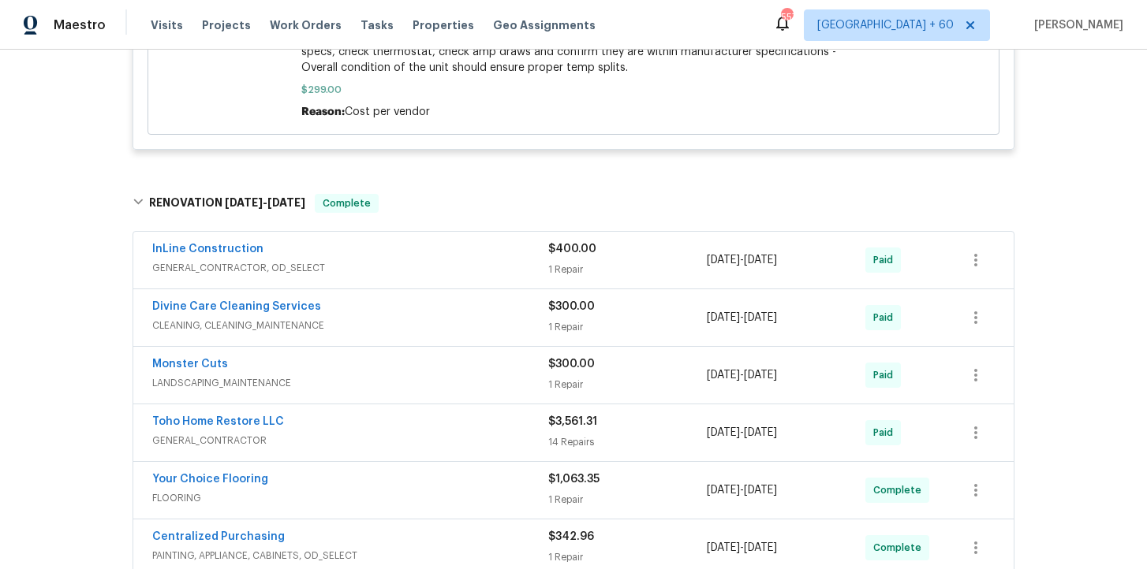
scroll to position [703, 0]
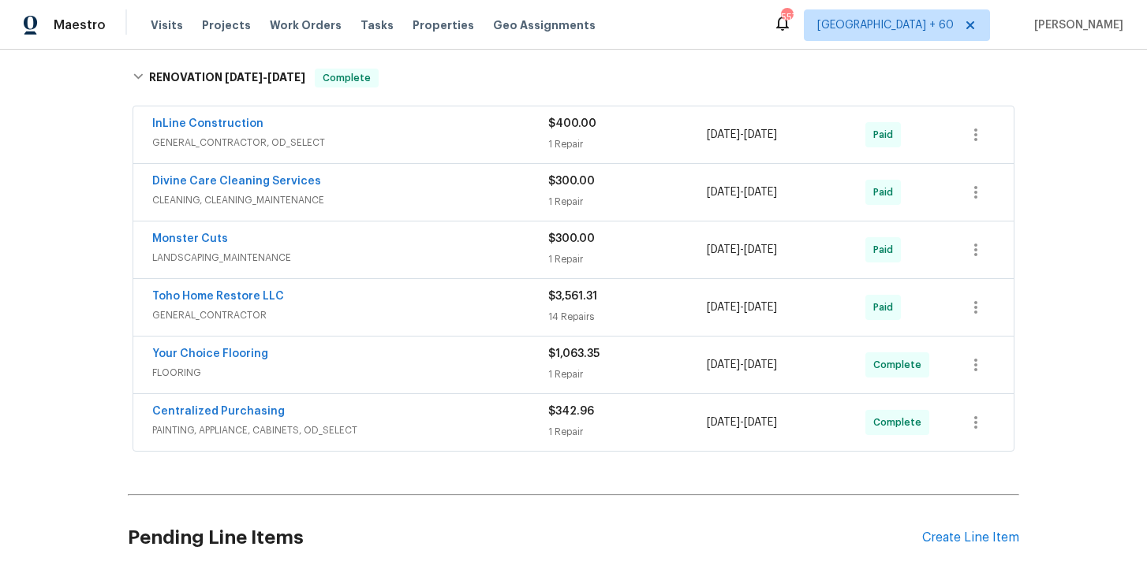
click at [422, 367] on span "FLOORING" at bounding box center [350, 373] width 396 height 16
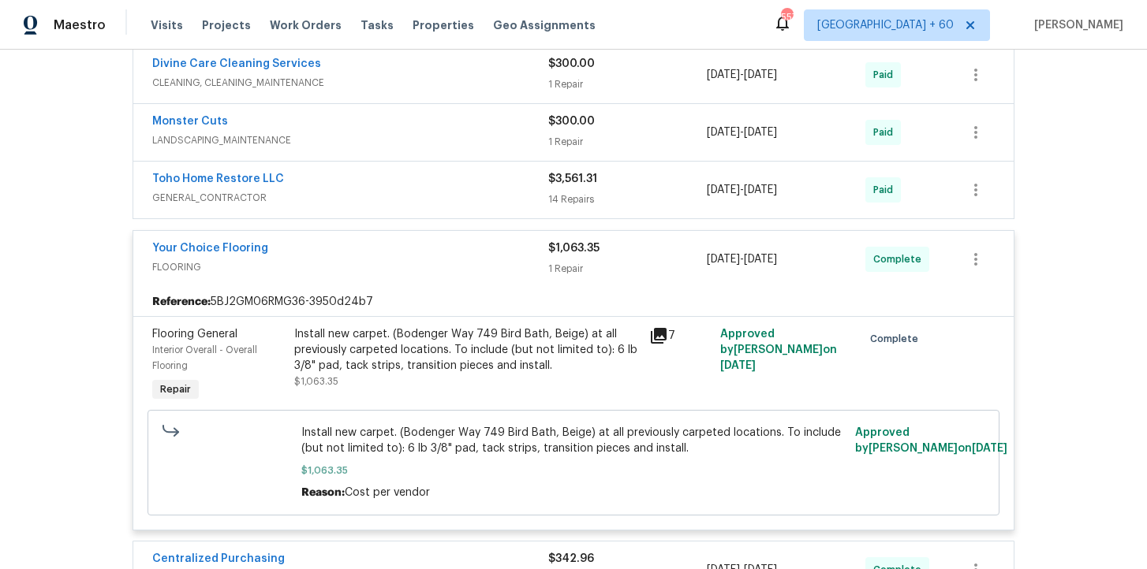
scroll to position [897, 0]
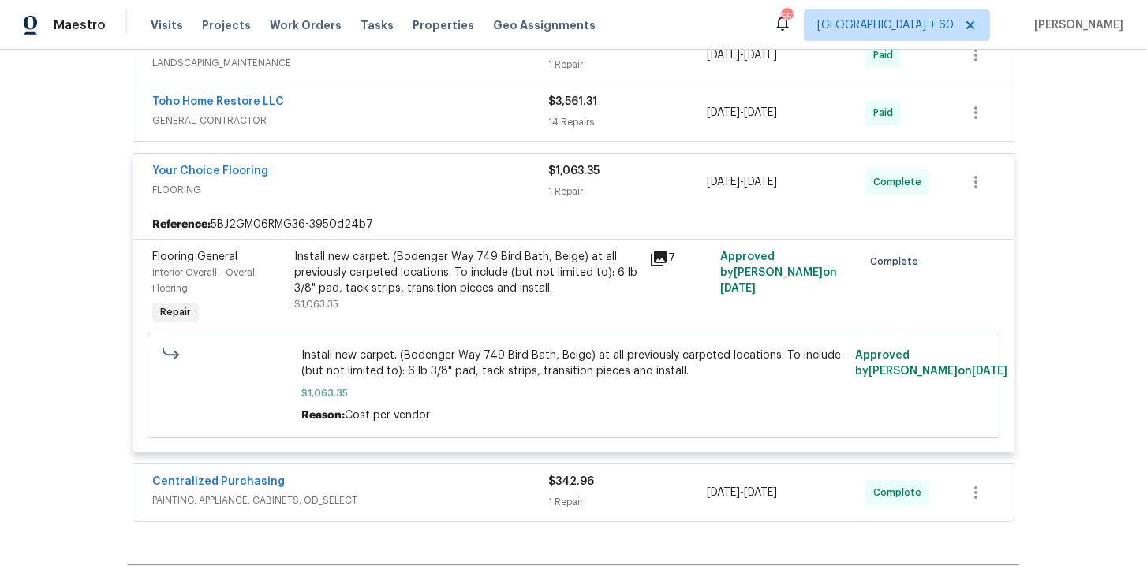
click at [460, 512] on div "Centralized Purchasing PAINTING, APPLIANCE, CABINETS, OD_SELECT" at bounding box center [350, 493] width 396 height 38
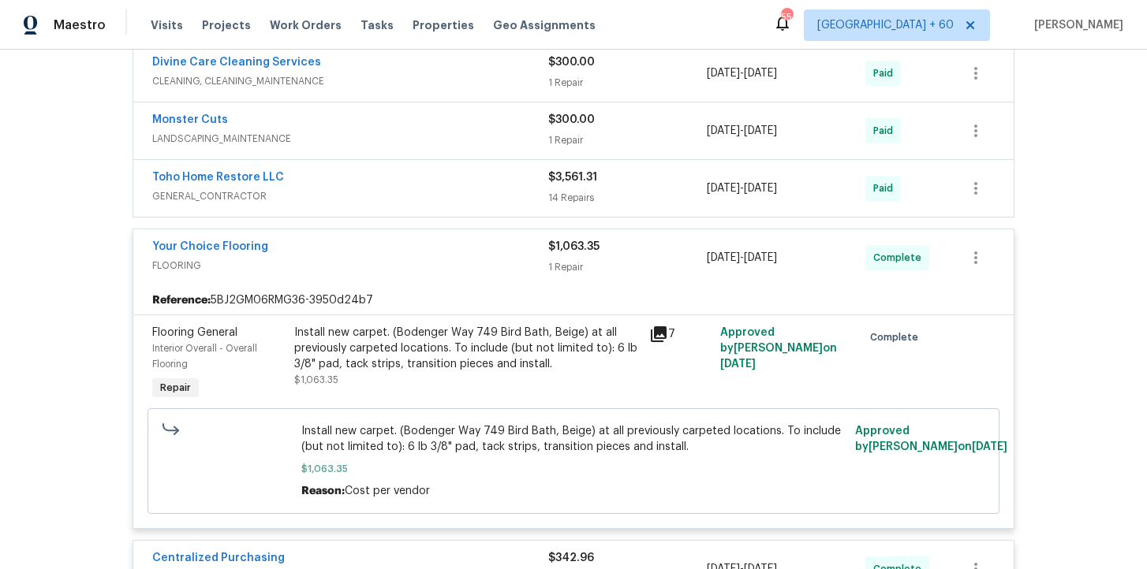
click at [459, 190] on span "GENERAL_CONTRACTOR" at bounding box center [350, 196] width 396 height 16
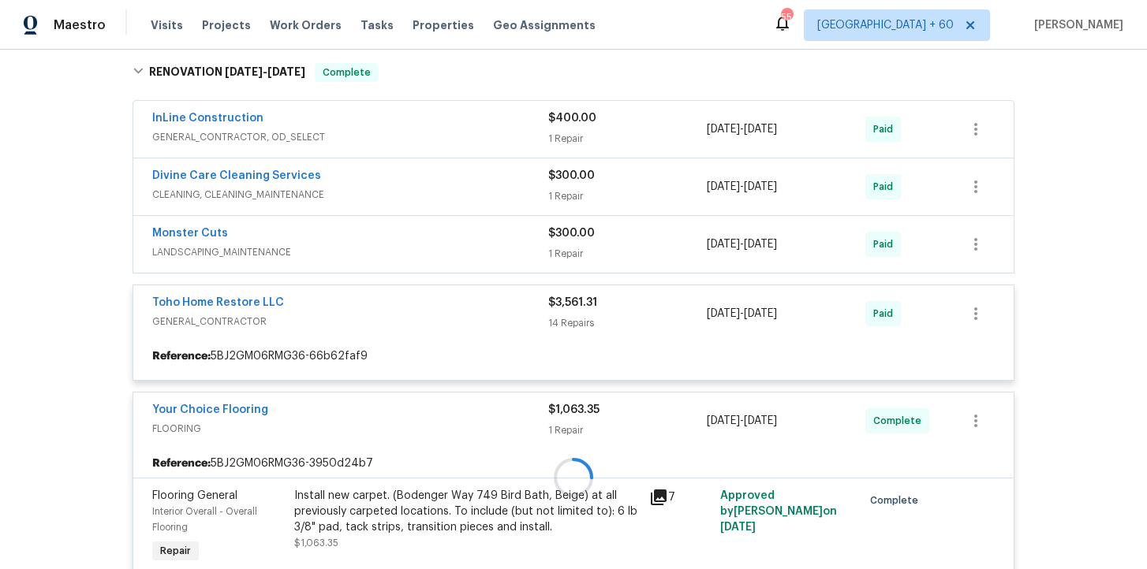
scroll to position [711, 0]
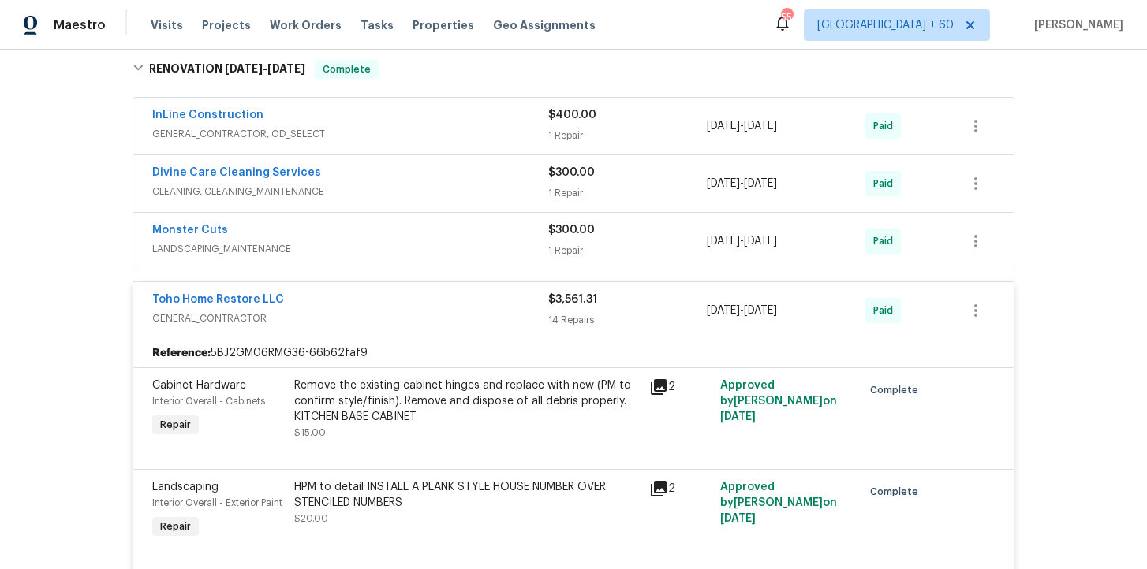
click at [447, 135] on span "GENERAL_CONTRACTOR, OD_SELECT" at bounding box center [350, 134] width 396 height 16
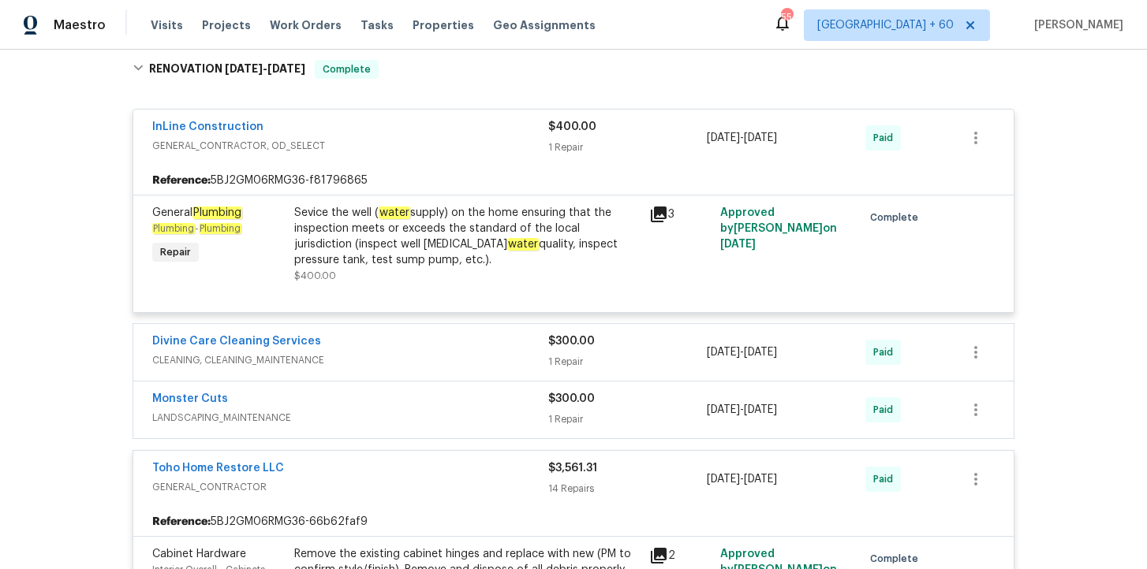
scroll to position [800, 0]
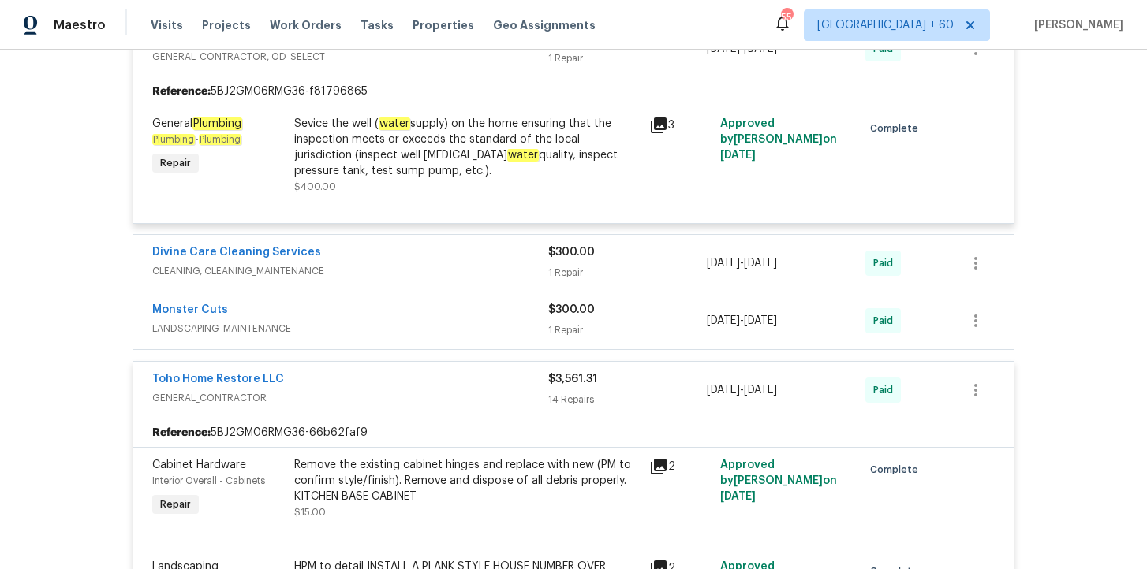
click at [455, 259] on div "Divine Care Cleaning Services" at bounding box center [350, 253] width 396 height 19
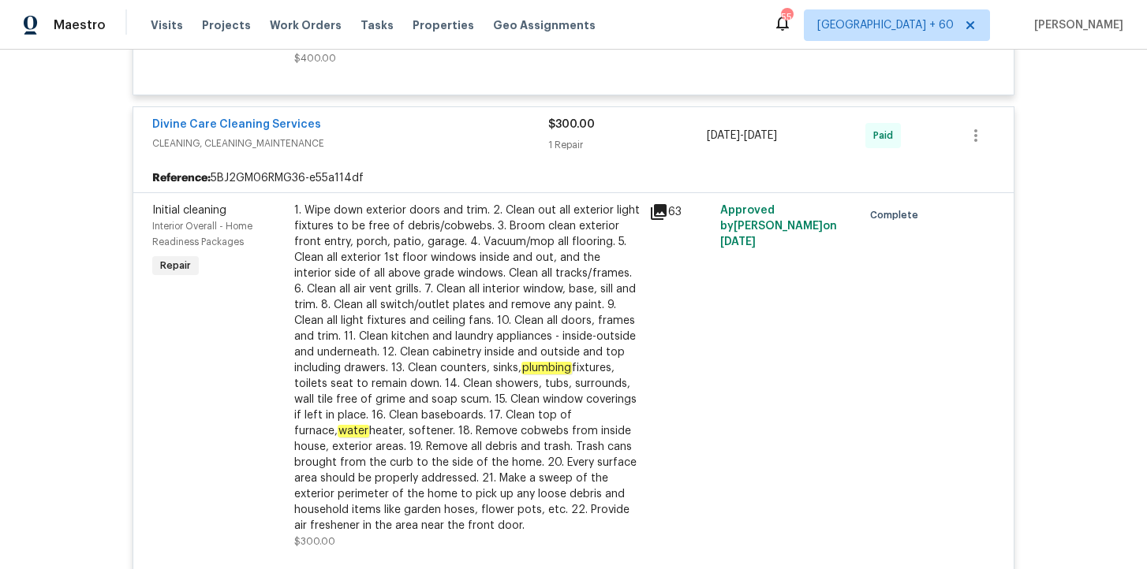
scroll to position [1382, 0]
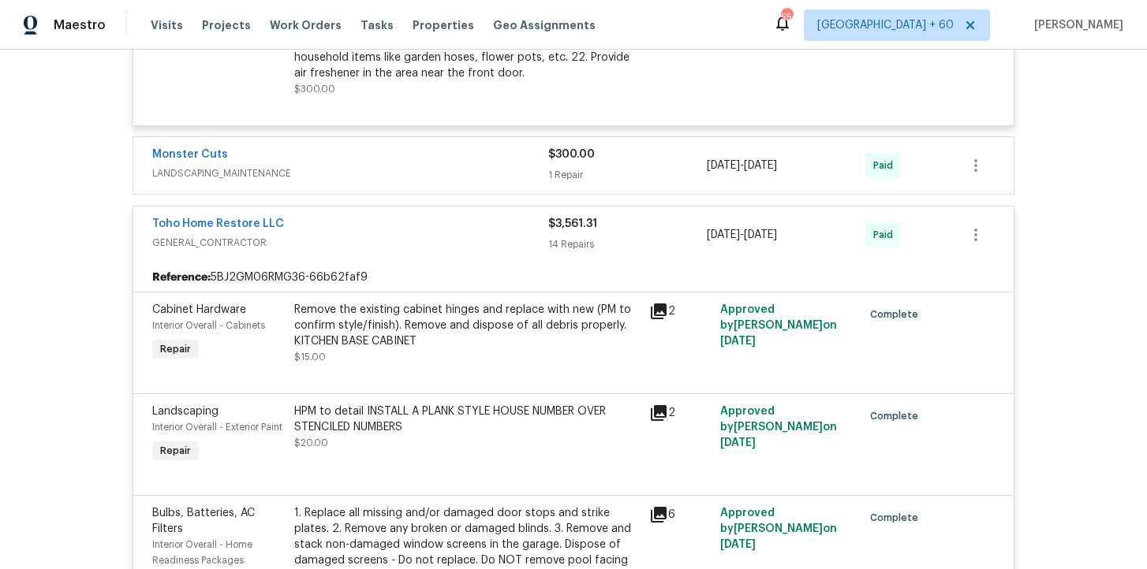
click at [432, 168] on span "LANDSCAPING_MAINTENANCE" at bounding box center [350, 174] width 396 height 16
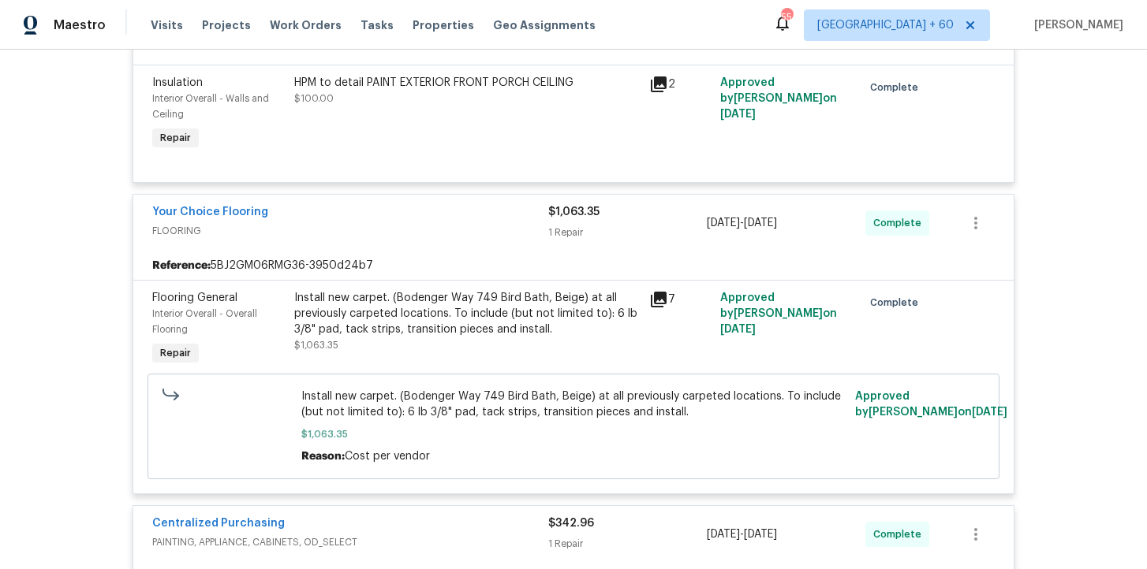
scroll to position [3165, 0]
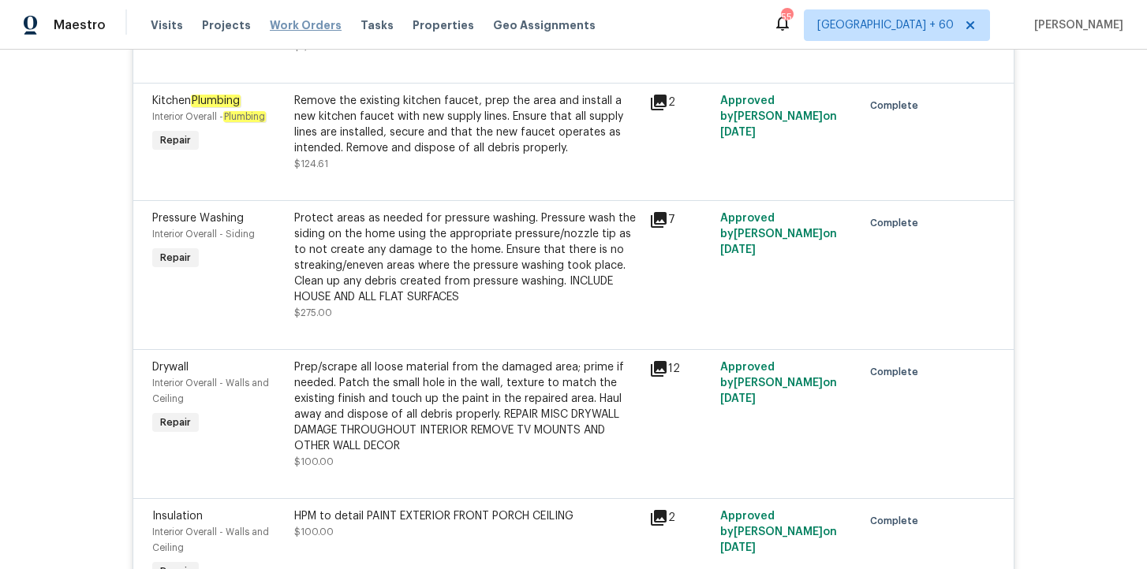
click at [308, 30] on span "Work Orders" at bounding box center [306, 25] width 72 height 16
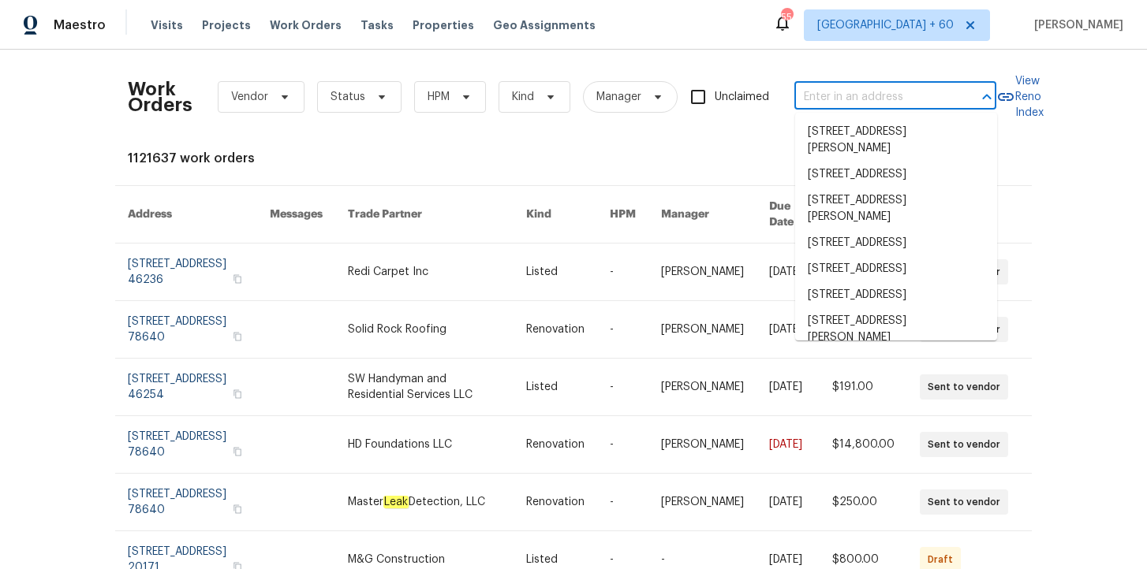
click at [840, 100] on input "text" at bounding box center [873, 97] width 158 height 24
paste input "[STREET_ADDRESS]"
type input "[STREET_ADDRESS]"
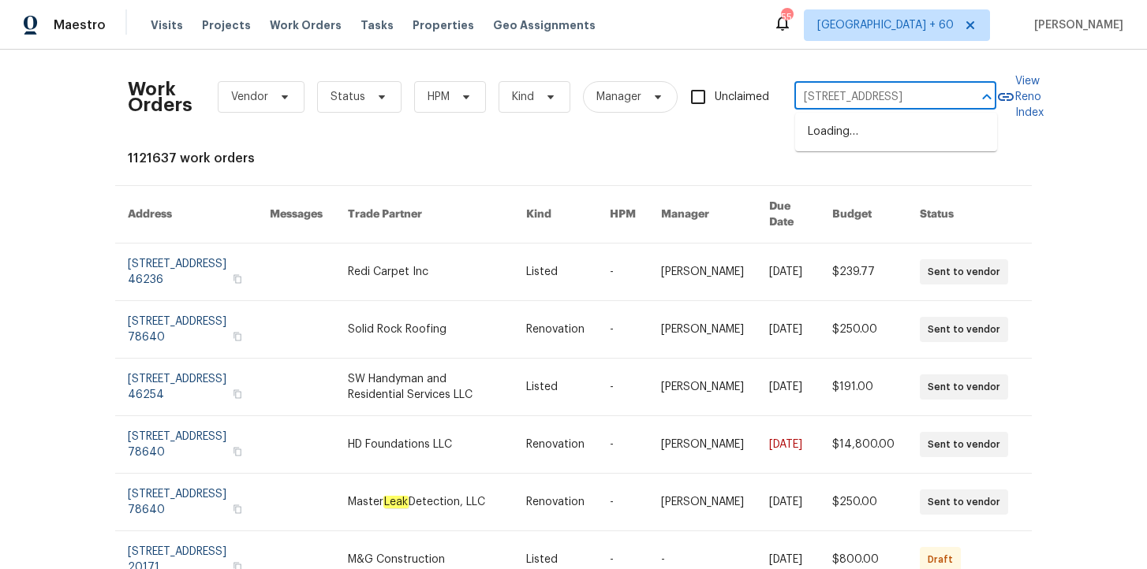
scroll to position [0, 72]
click at [863, 132] on li "[STREET_ADDRESS]" at bounding box center [896, 132] width 202 height 26
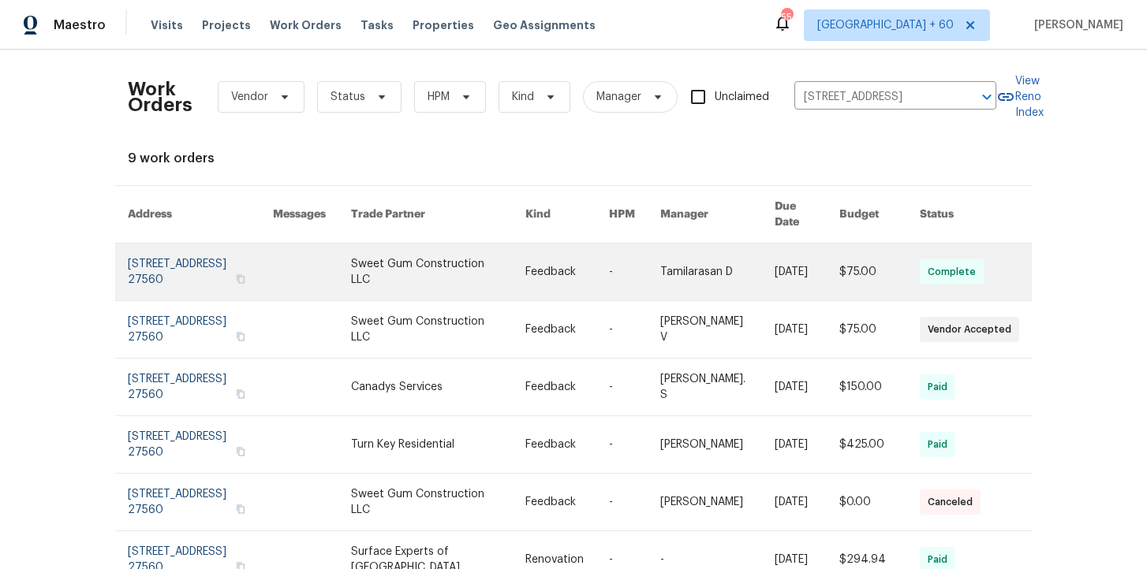
click at [201, 258] on link at bounding box center [200, 272] width 145 height 57
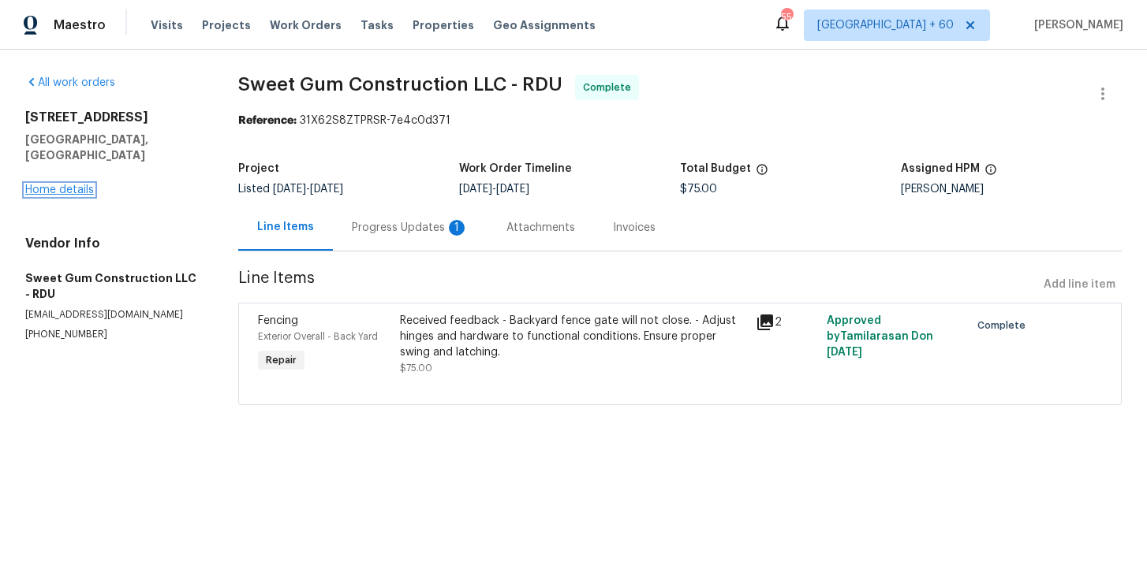
click at [79, 185] on link "Home details" at bounding box center [59, 190] width 69 height 11
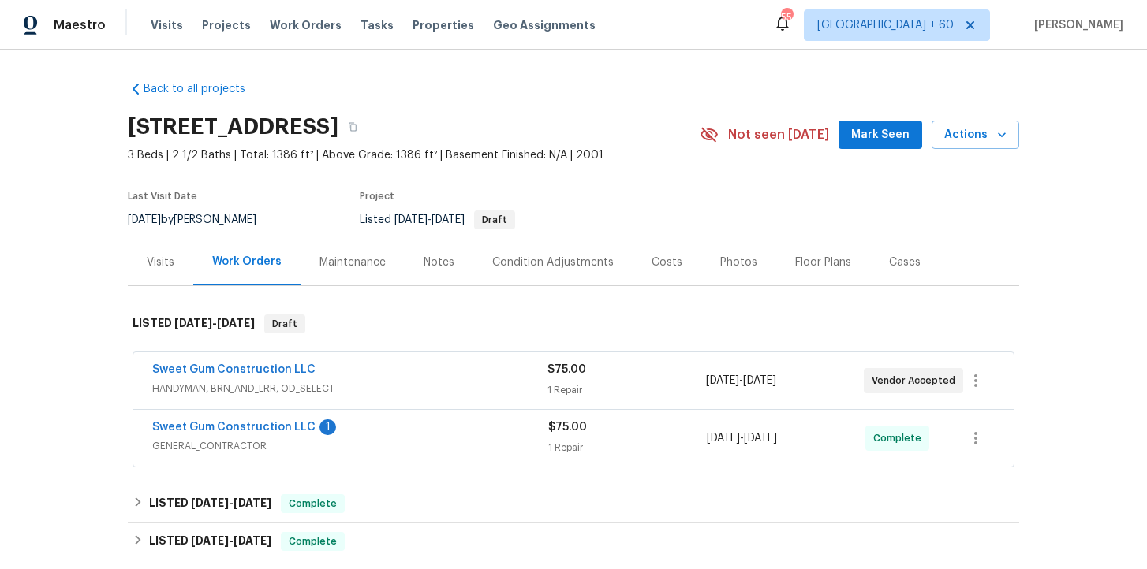
scroll to position [255, 0]
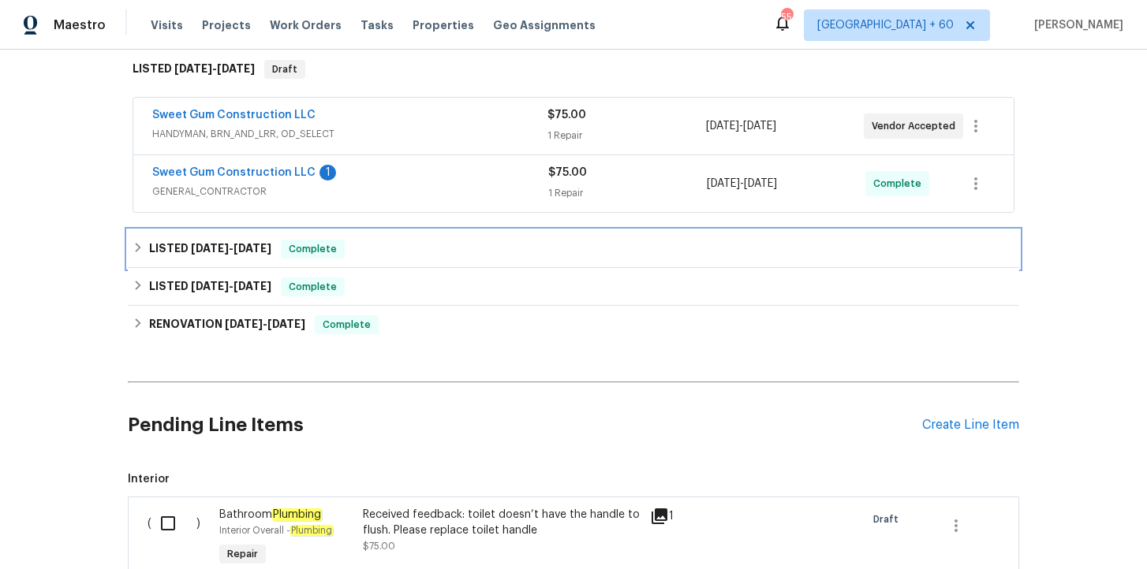
click at [425, 244] on div "LISTED [DATE] - [DATE] Complete" at bounding box center [573, 249] width 882 height 19
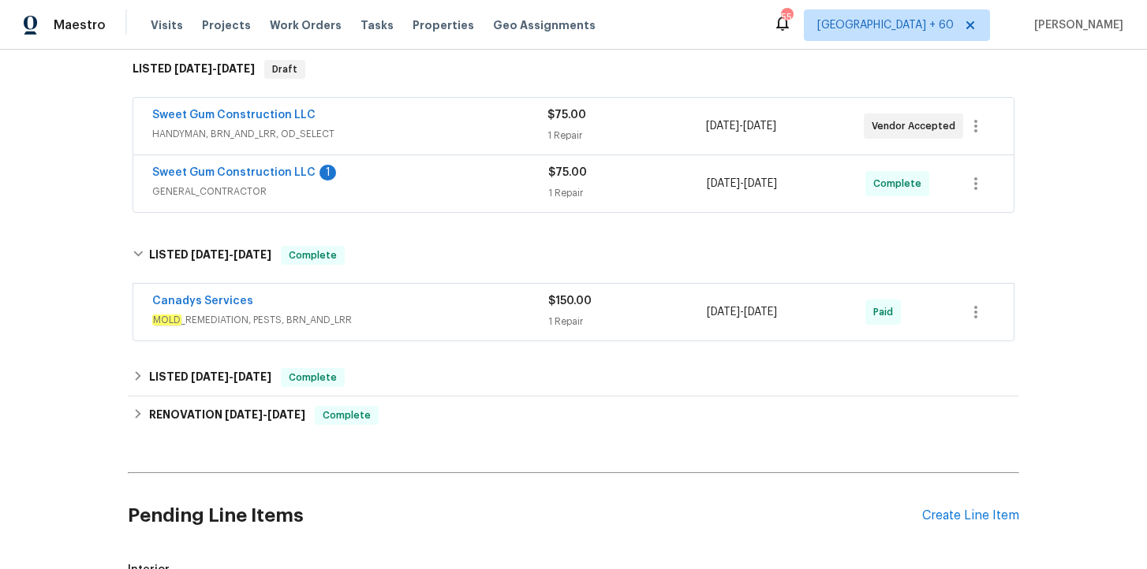
click at [438, 297] on div "Canadys Services" at bounding box center [350, 302] width 396 height 19
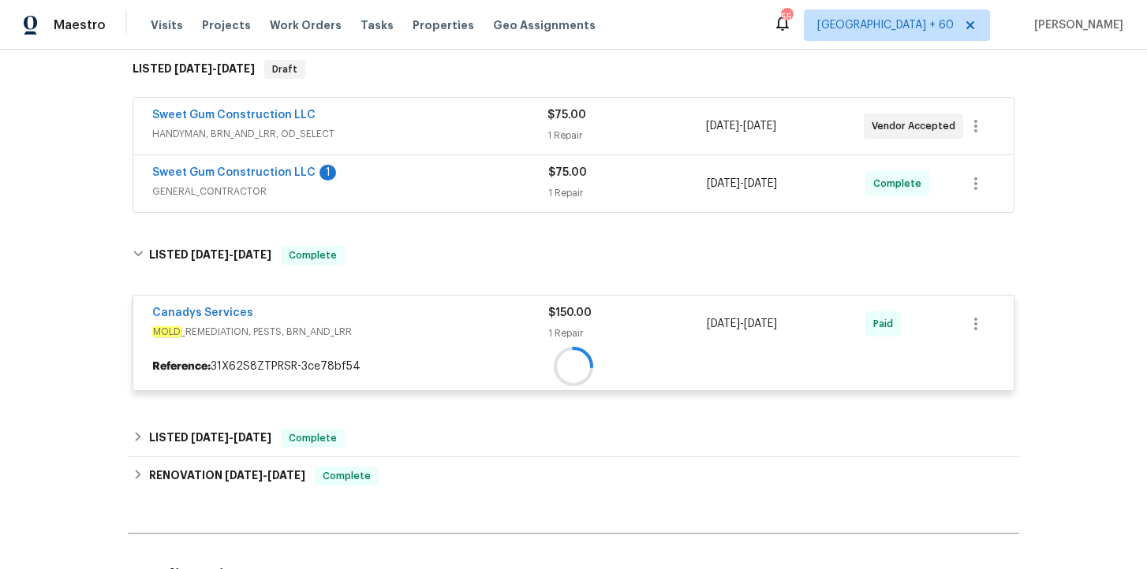
click at [441, 184] on span "GENERAL_CONTRACTOR" at bounding box center [350, 192] width 396 height 16
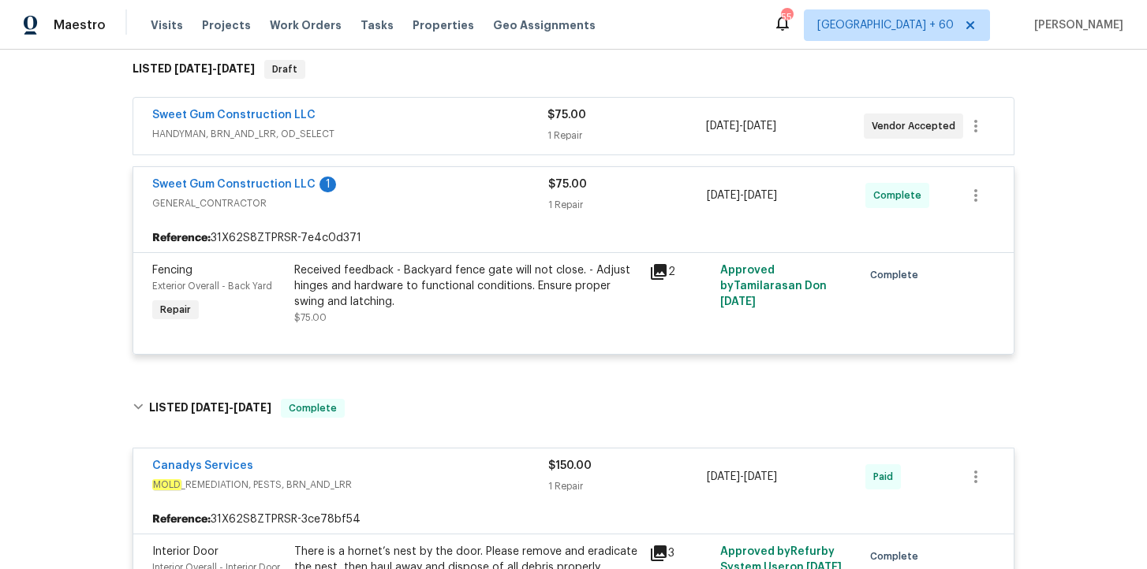
click at [447, 138] on span "HANDYMAN, BRN_AND_LRR, OD_SELECT" at bounding box center [349, 134] width 395 height 16
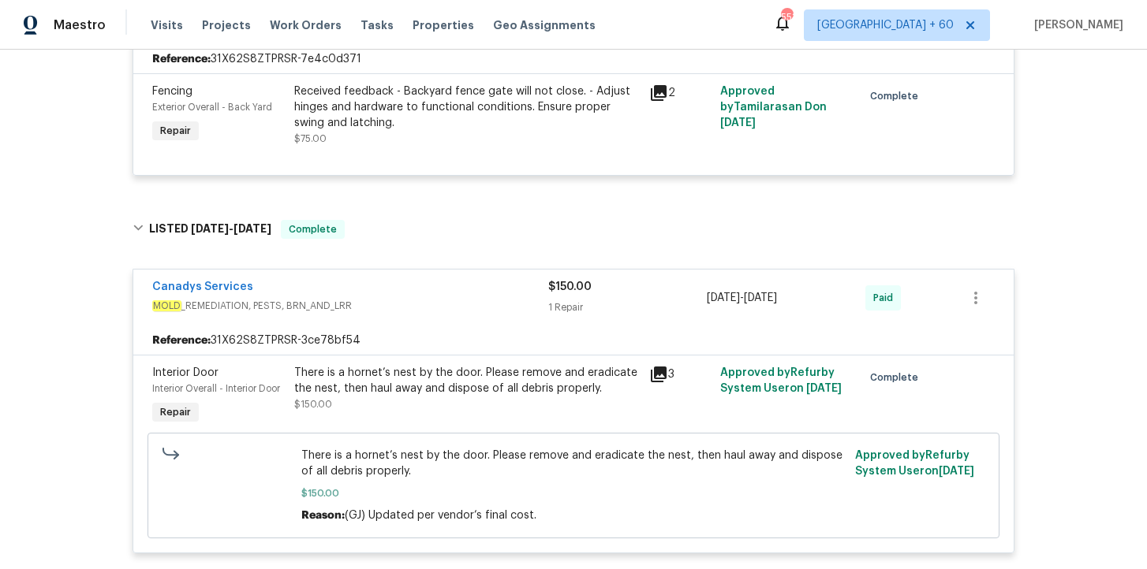
scroll to position [800, 0]
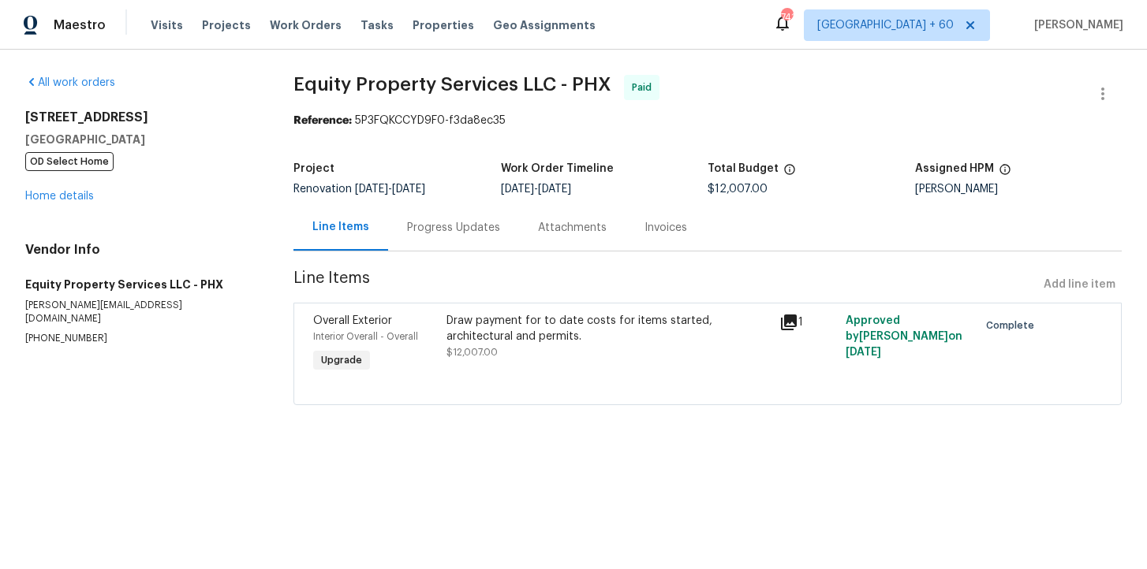
click at [443, 231] on div "Progress Updates" at bounding box center [453, 228] width 93 height 16
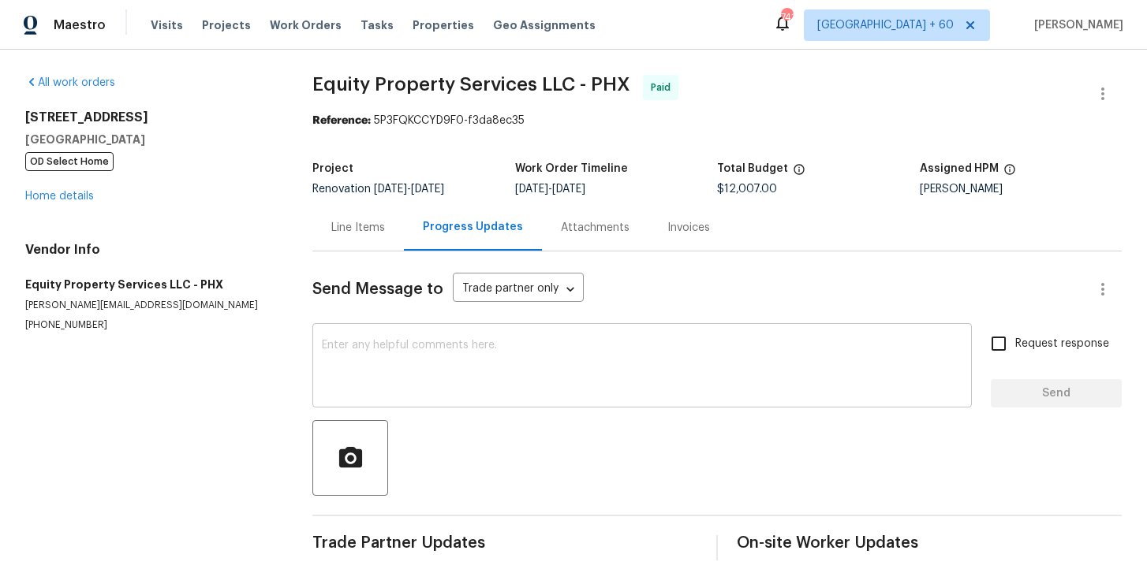
scroll to position [17, 0]
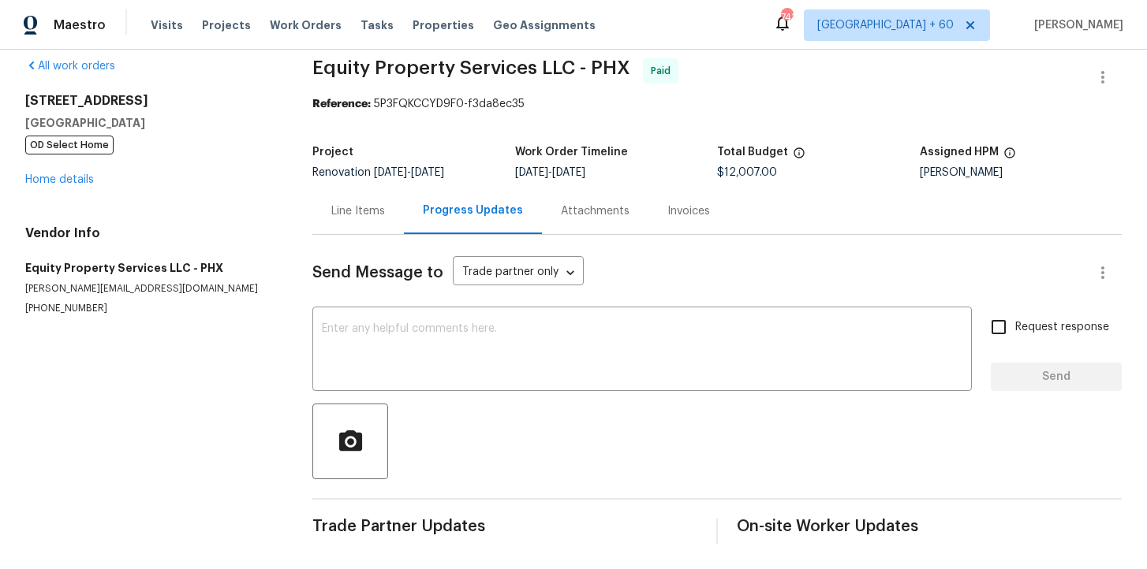
click at [667, 218] on div "Invoices" at bounding box center [688, 211] width 43 height 16
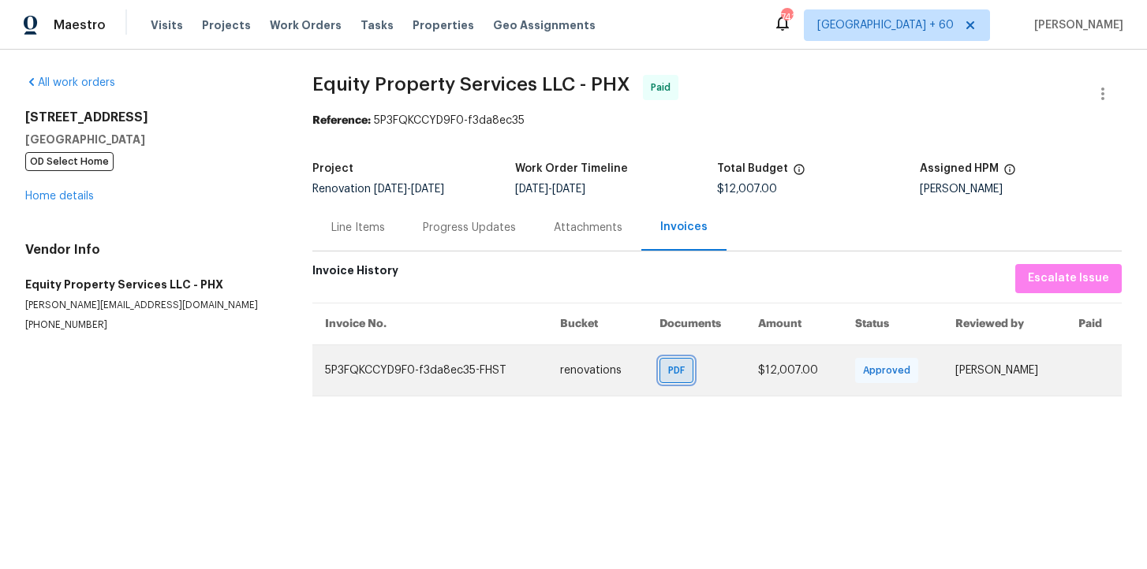
click at [676, 375] on div "PDF" at bounding box center [676, 370] width 34 height 25
